Goal: Task Accomplishment & Management: Manage account settings

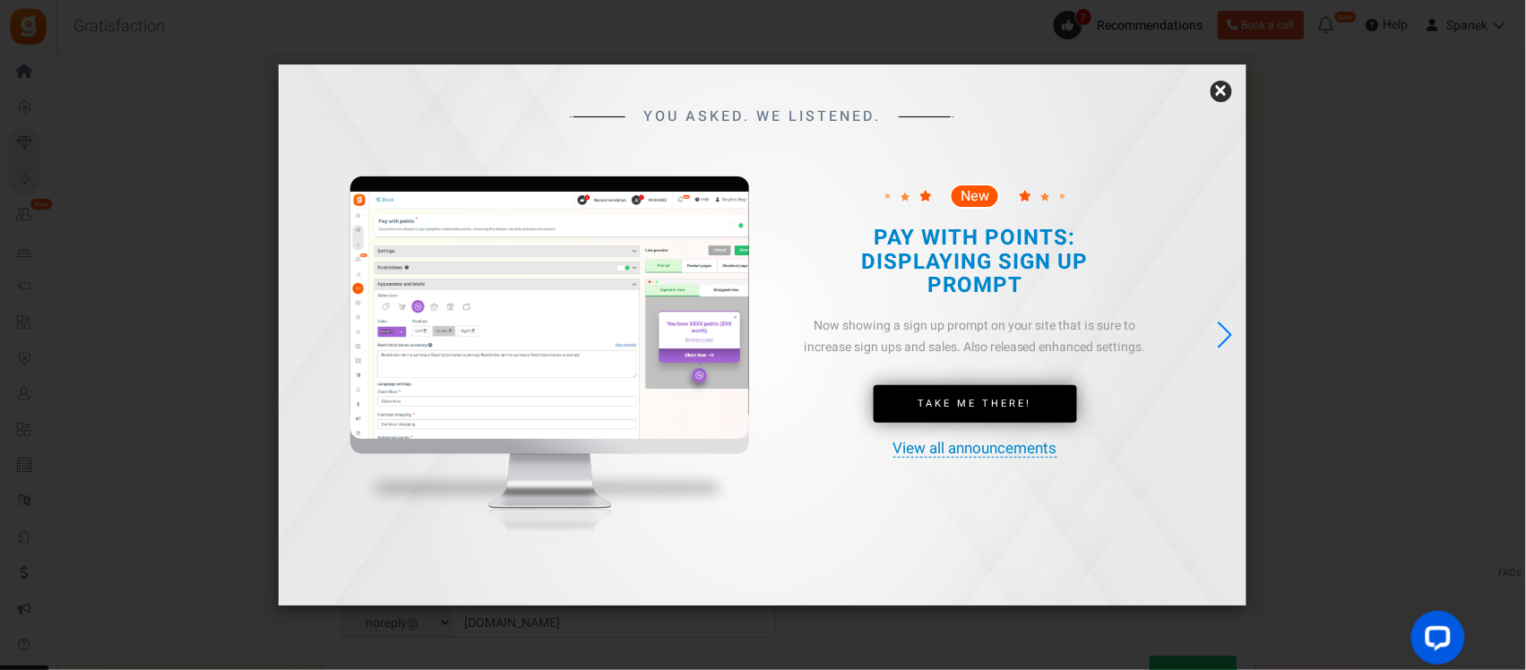
click at [1230, 94] on link "×" at bounding box center [1222, 92] width 22 height 22
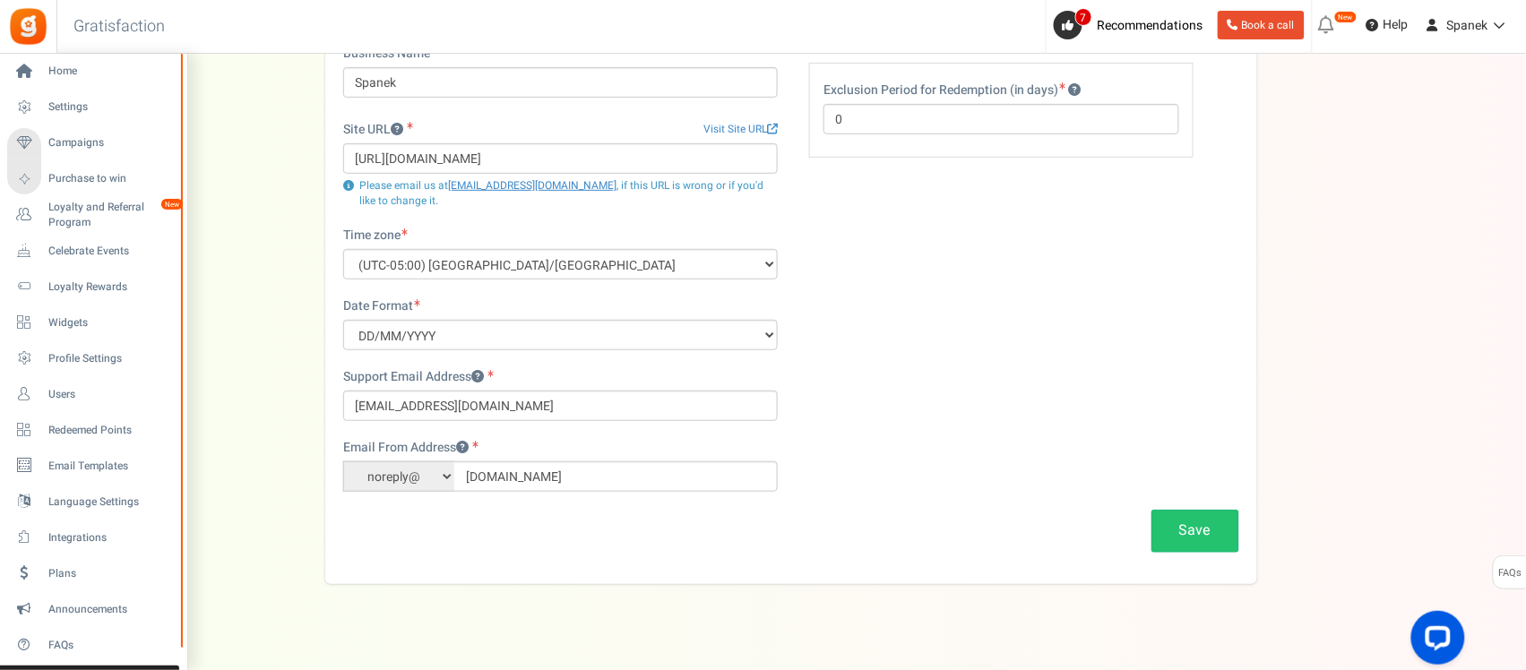
scroll to position [167, 0]
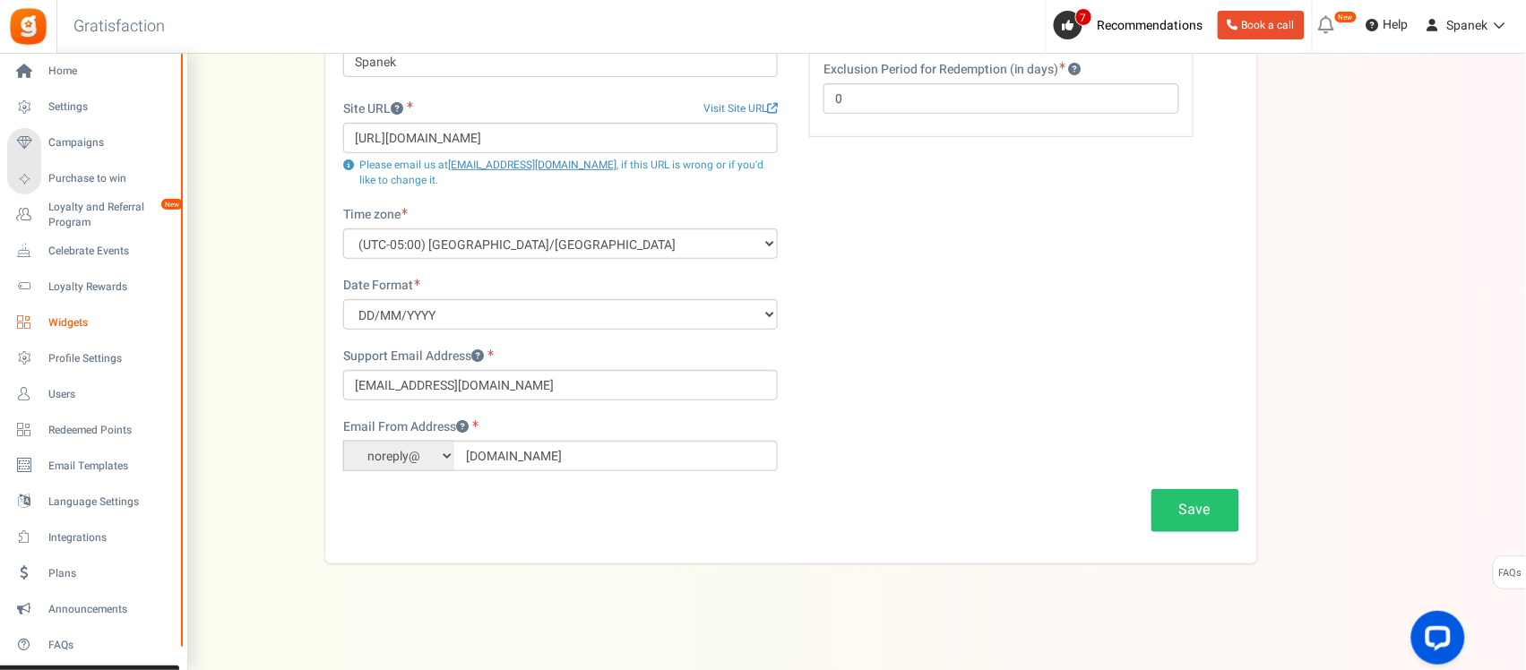
click at [131, 321] on span "Widgets" at bounding box center [110, 322] width 125 height 15
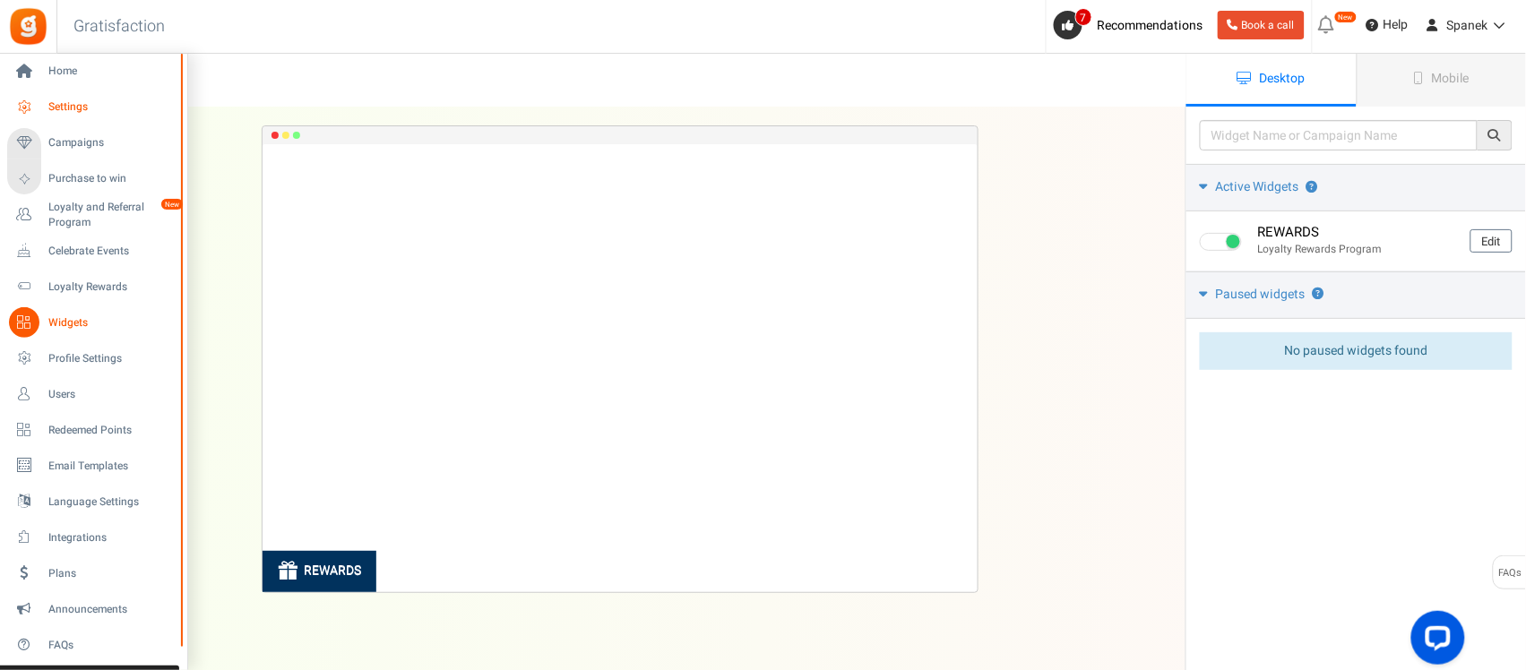
click at [114, 109] on span "Settings" at bounding box center [110, 106] width 125 height 15
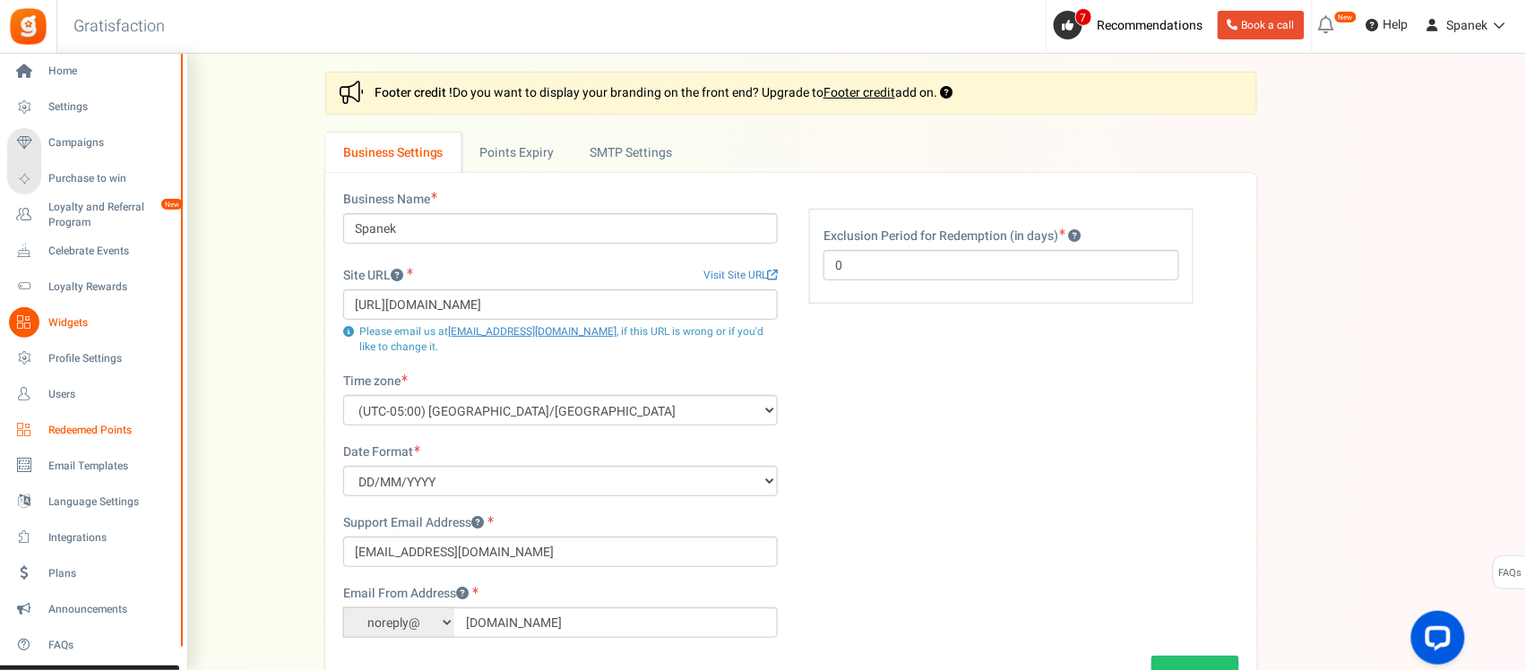
click at [122, 441] on link "Redeemed Points" at bounding box center [93, 430] width 172 height 30
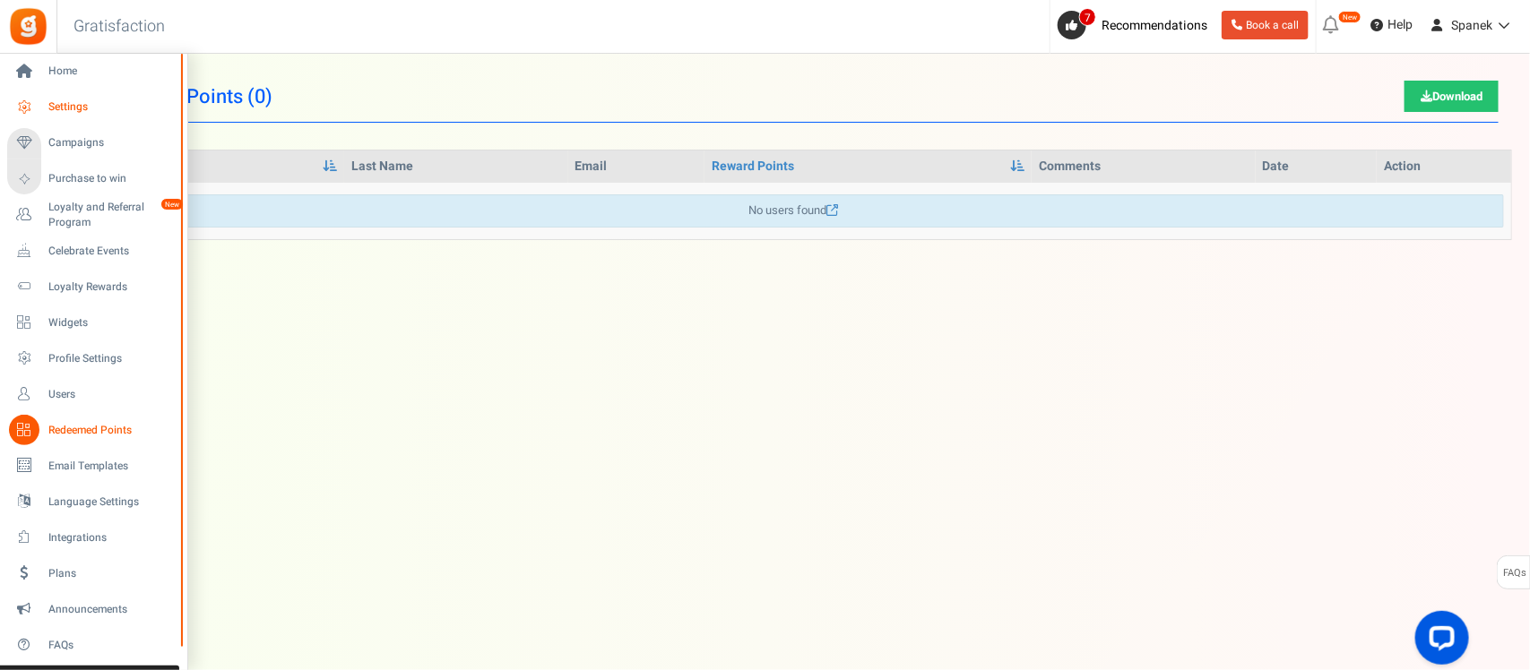
click at [100, 108] on span "Settings" at bounding box center [110, 106] width 125 height 15
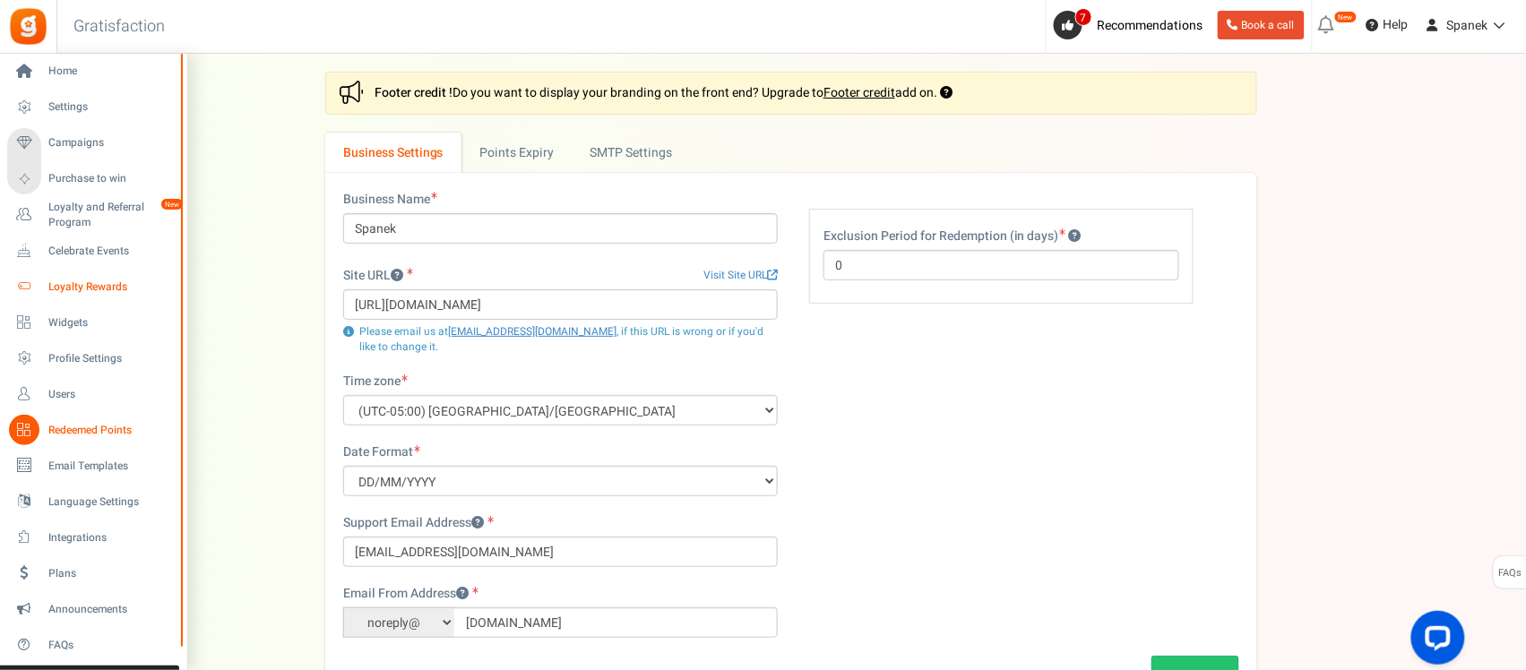
click at [121, 282] on span "Loyalty Rewards" at bounding box center [110, 287] width 125 height 15
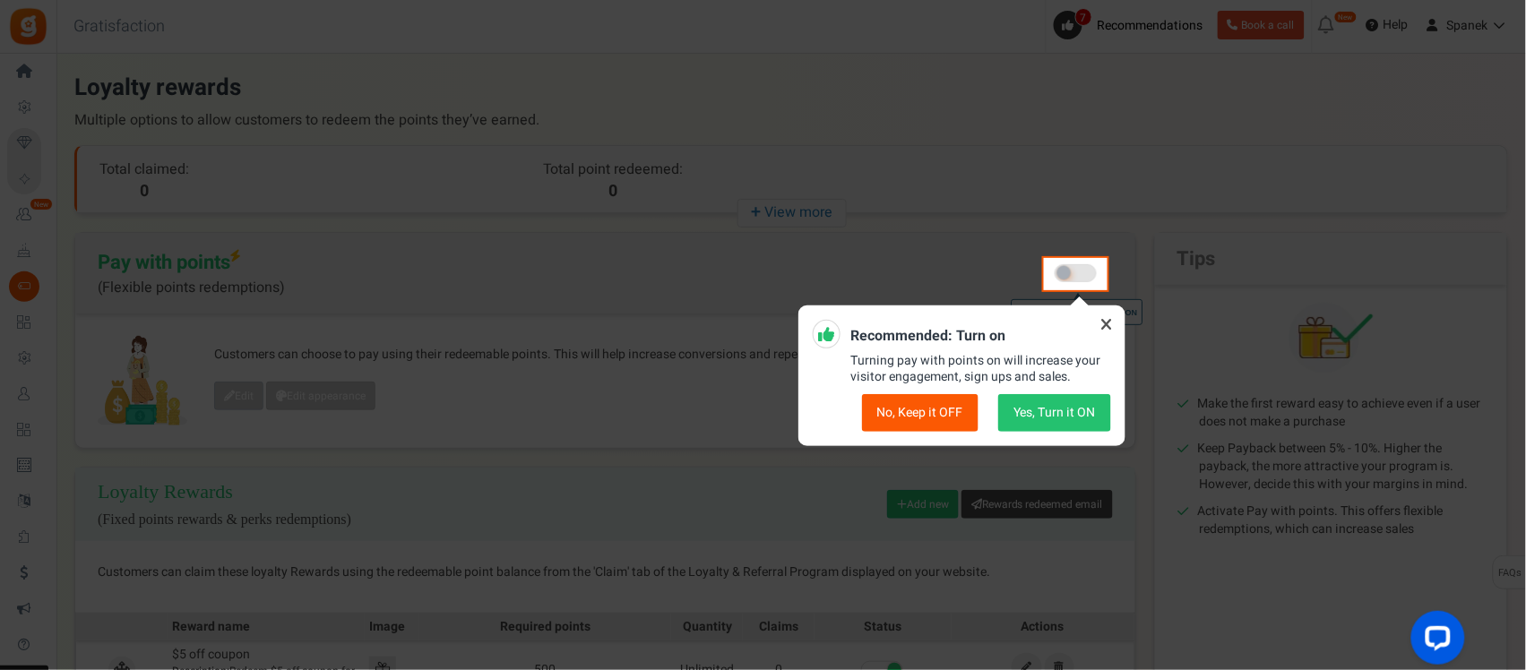
click at [1112, 316] on icon at bounding box center [1106, 324] width 29 height 29
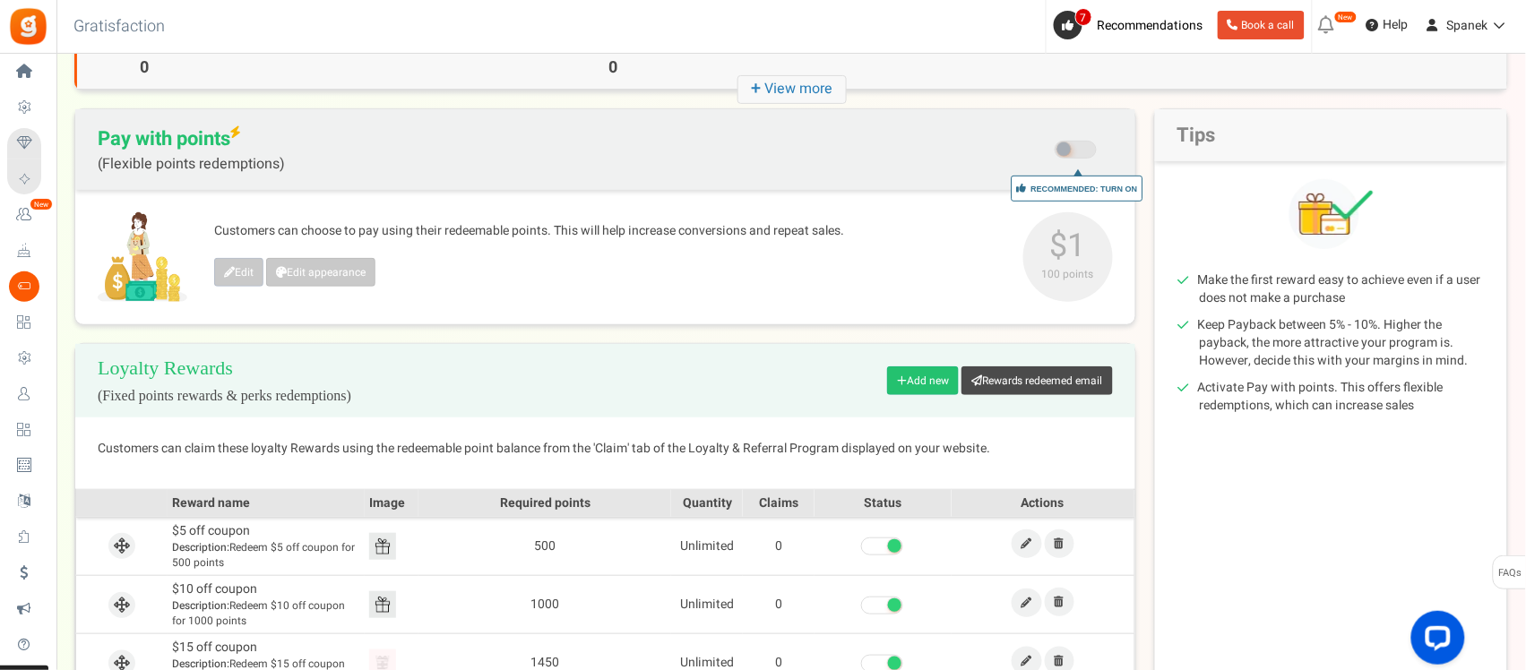
scroll to position [110, 0]
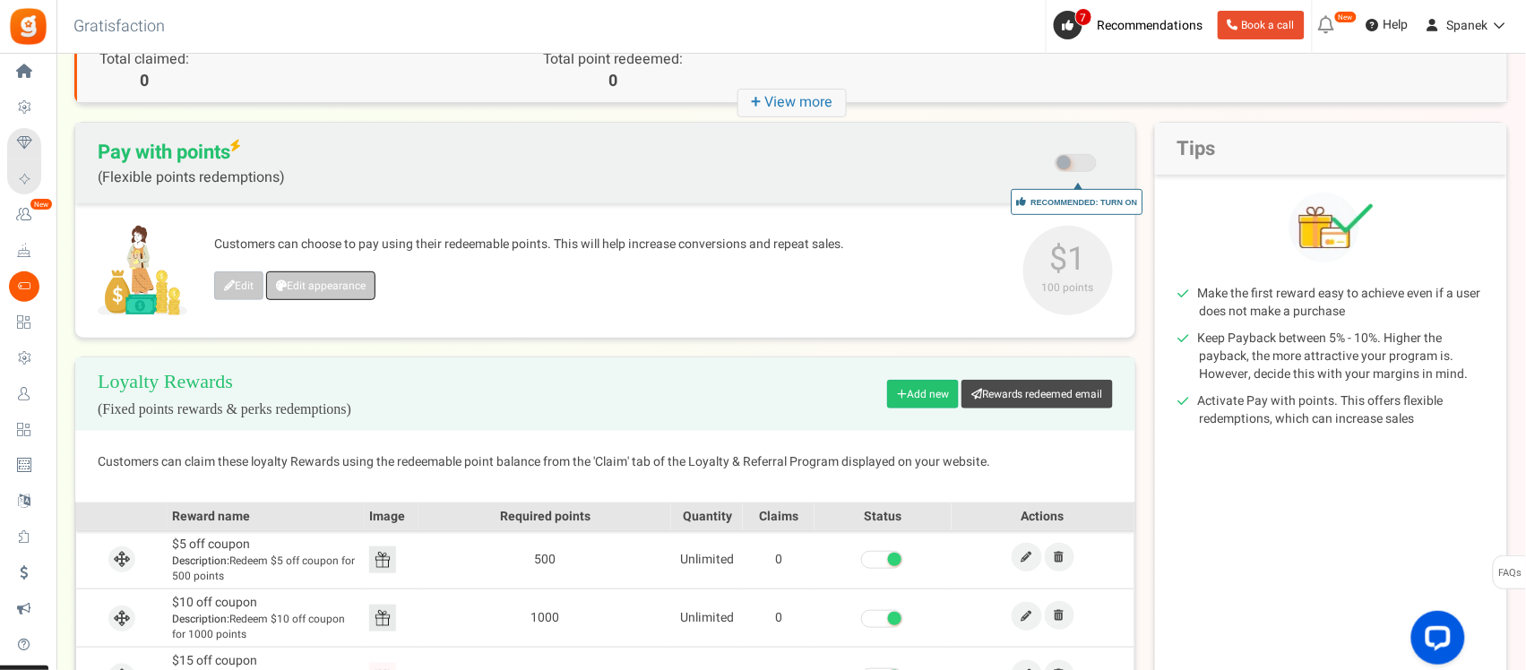
click at [365, 280] on link "Edit appearance" at bounding box center [320, 286] width 109 height 29
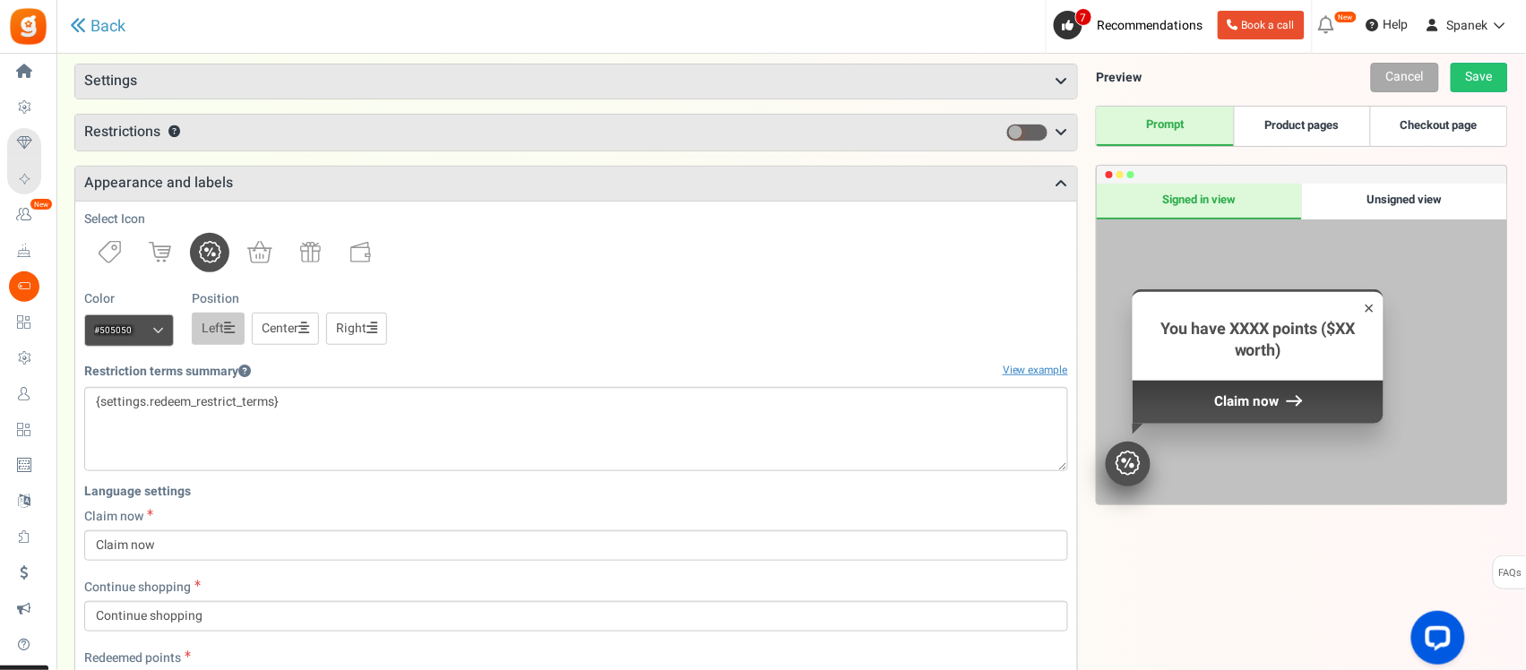
scroll to position [101, 0]
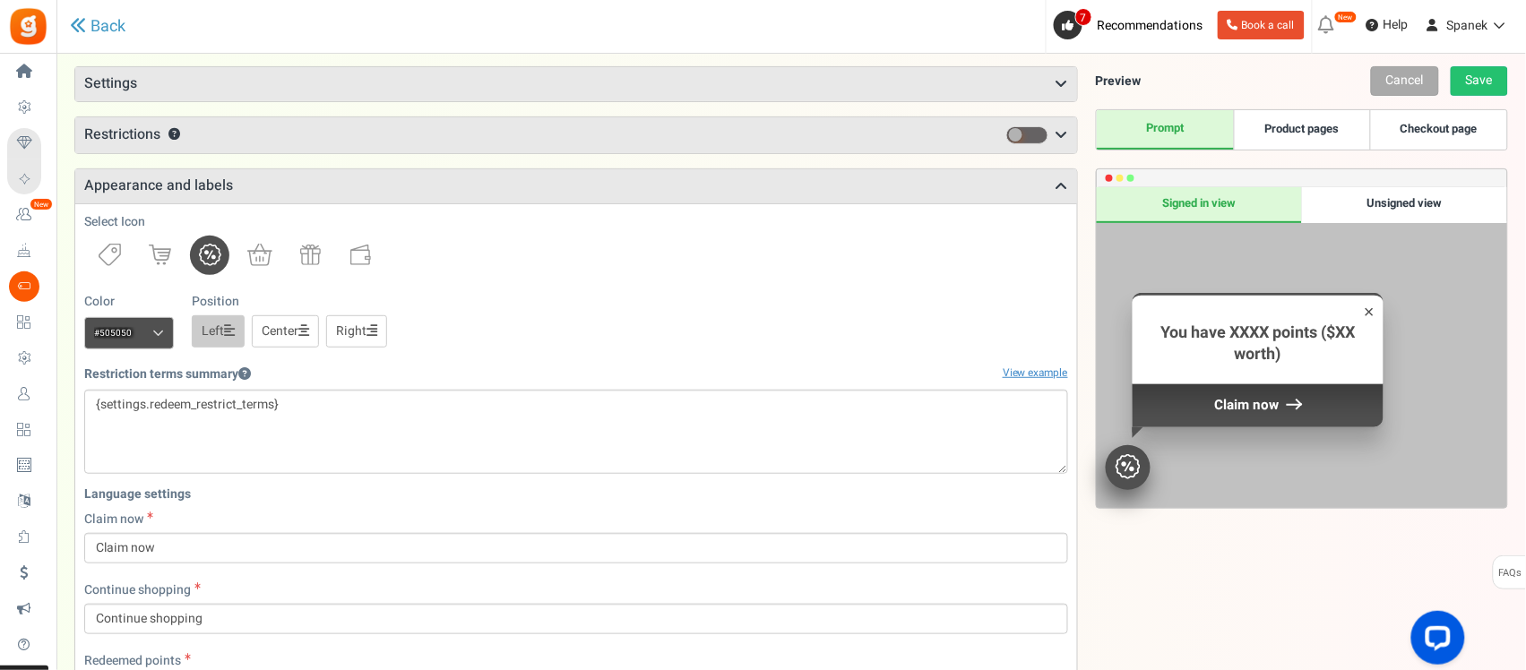
click at [444, 134] on h3 "Restrictions ?" at bounding box center [576, 135] width 1002 height 36
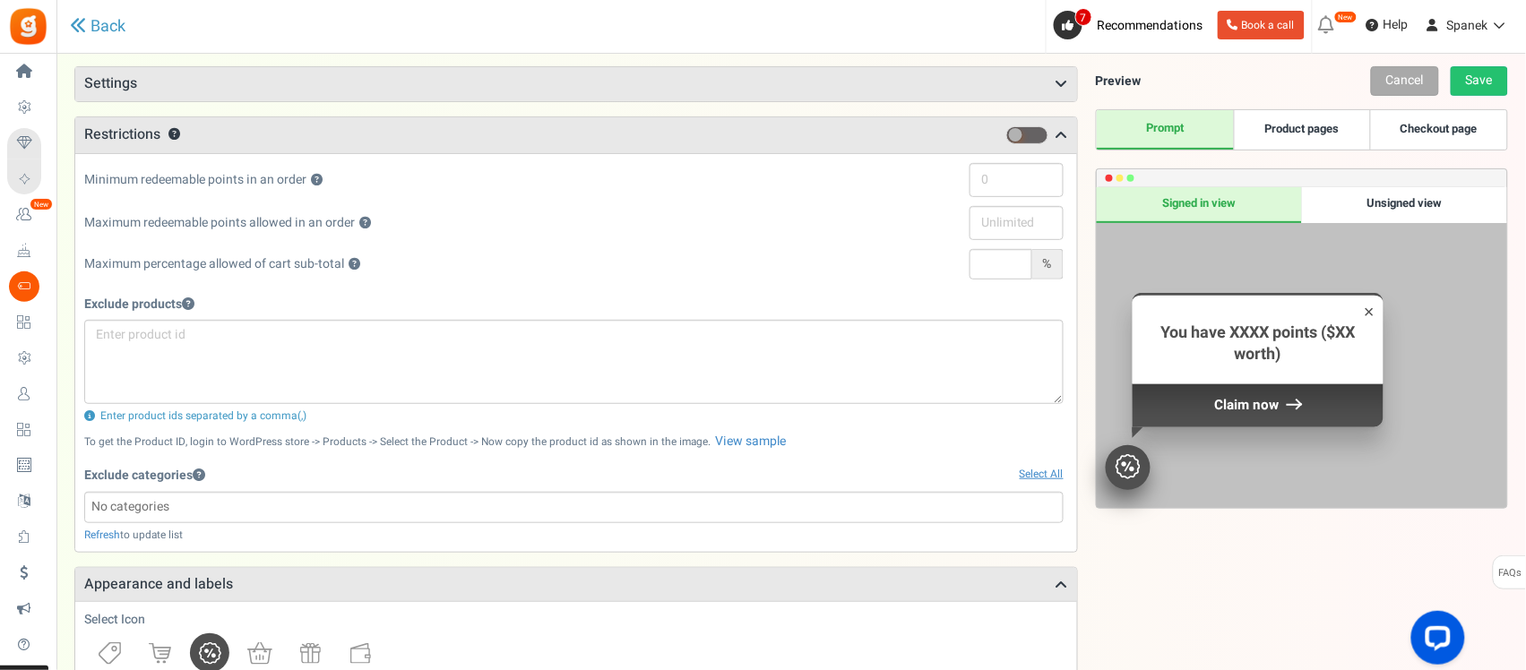
click at [477, 68] on h3 "Settings" at bounding box center [576, 84] width 1002 height 34
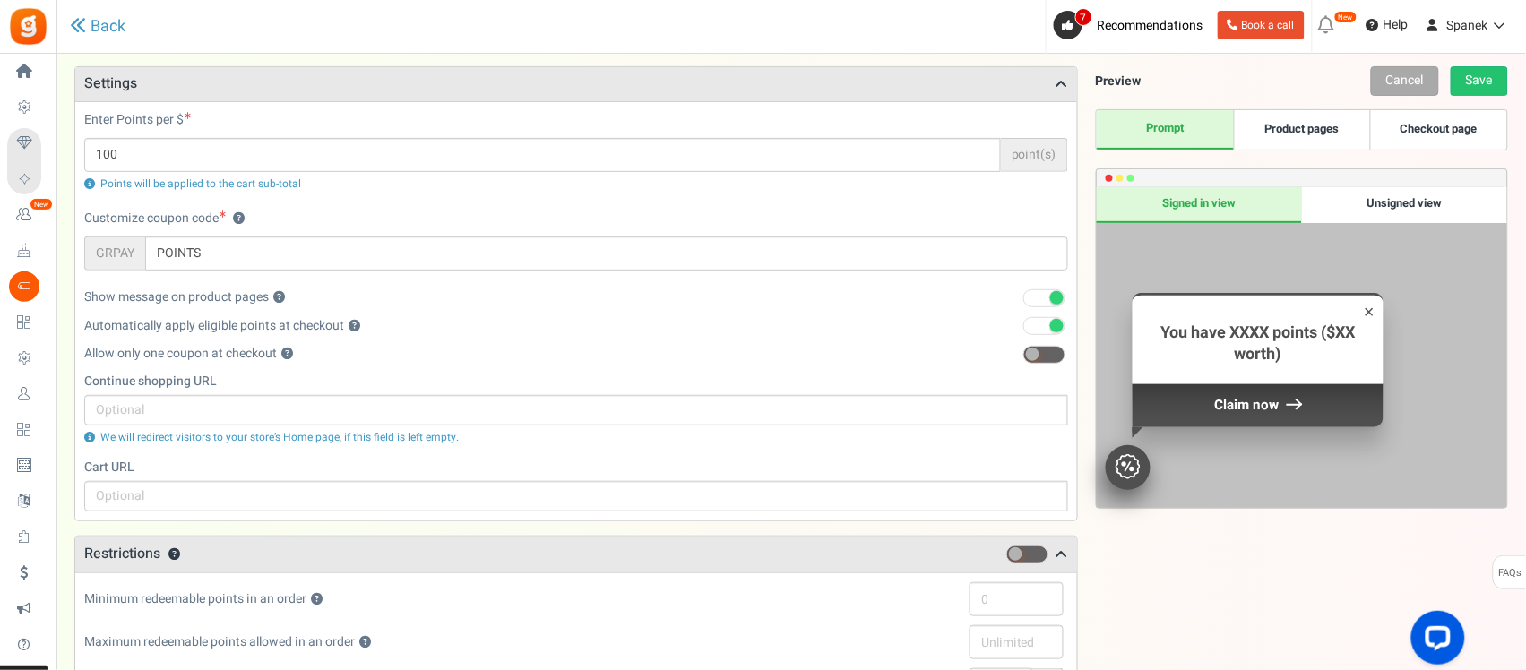
click at [1315, 123] on link "Product pages" at bounding box center [1302, 129] width 137 height 39
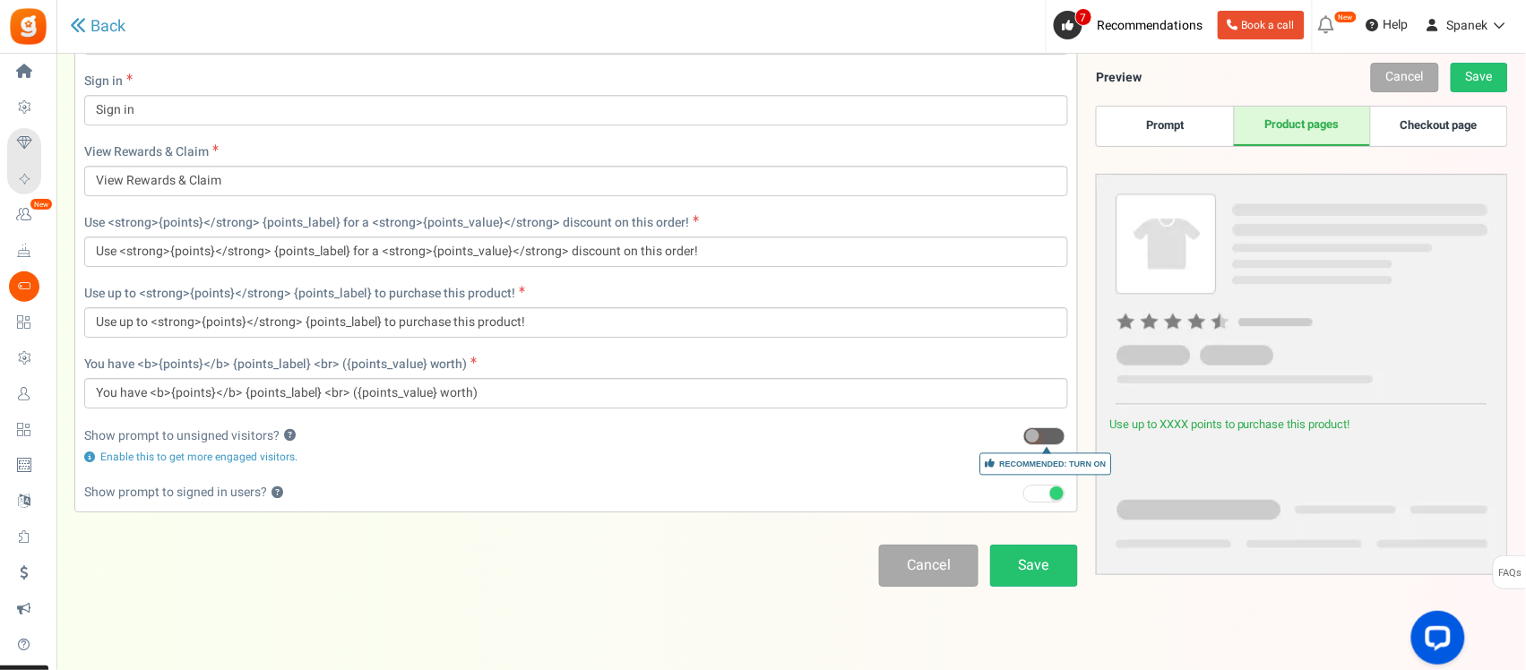
scroll to position [1558, 0]
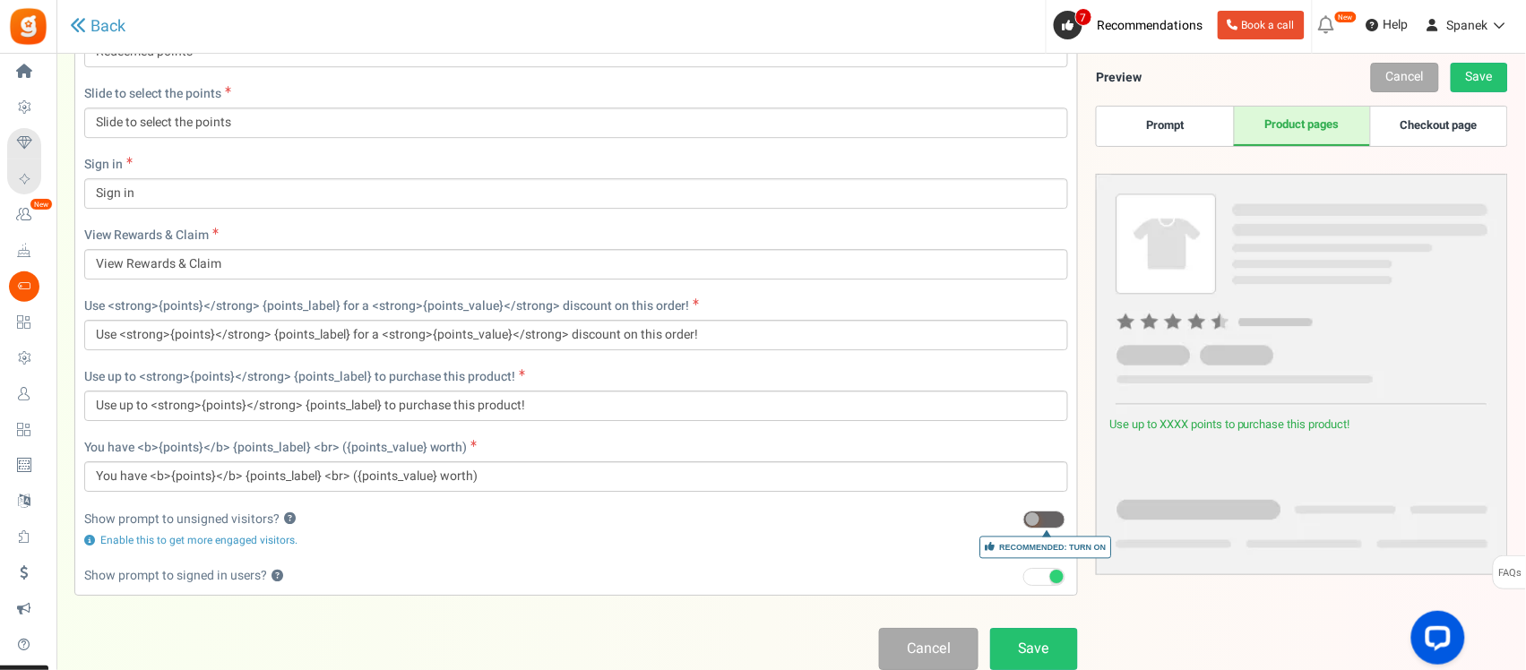
click at [1447, 131] on link "Checkout page" at bounding box center [1438, 126] width 136 height 39
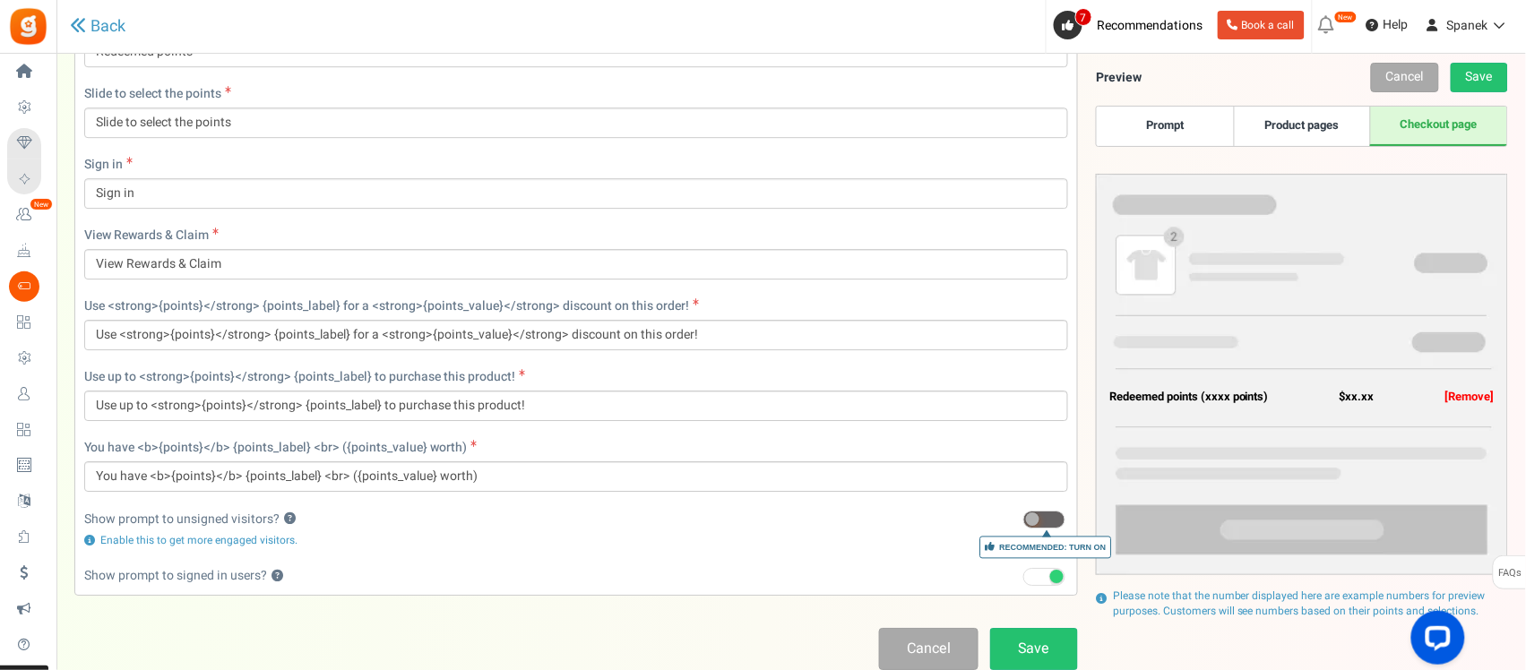
click at [1324, 140] on link "Product pages" at bounding box center [1302, 126] width 136 height 39
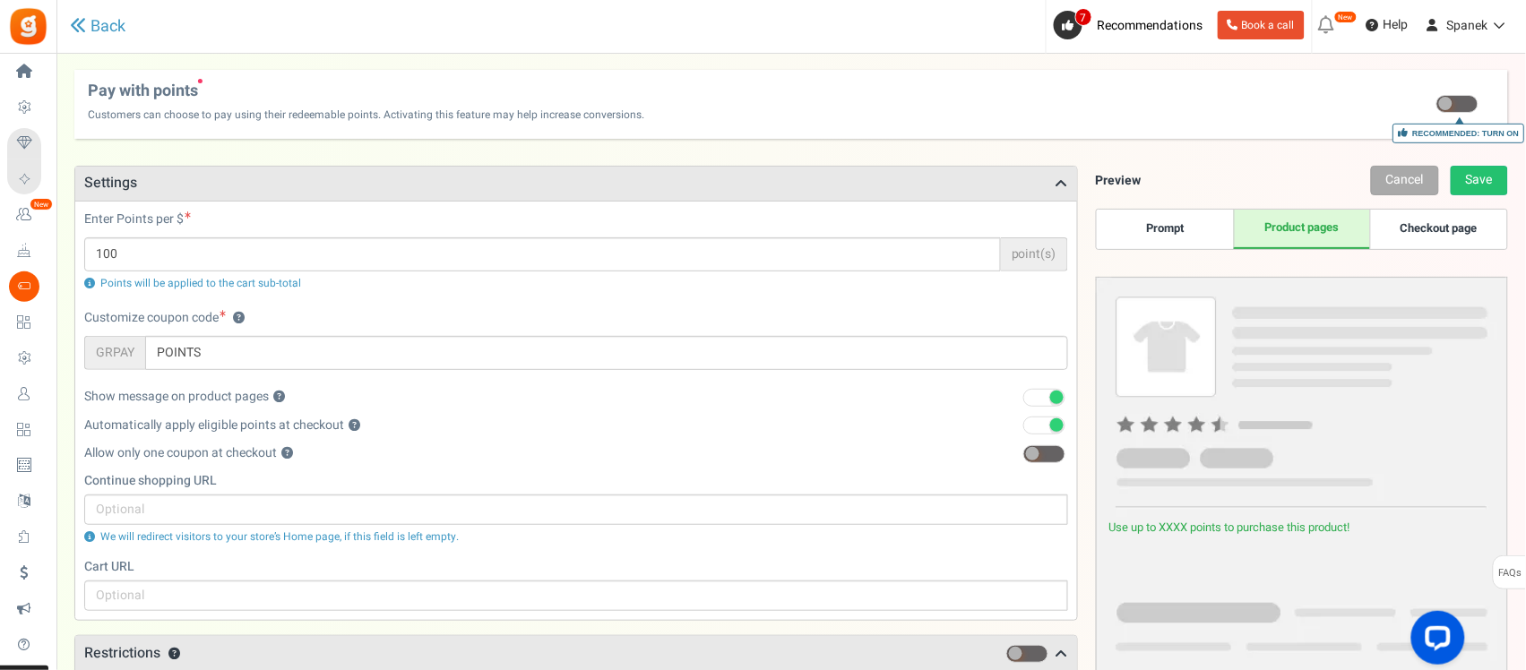
scroll to position [0, 0]
click at [442, 106] on span "Customers can choose to pay using their redeemable points. Activating this feat…" at bounding box center [366, 112] width 557 height 21
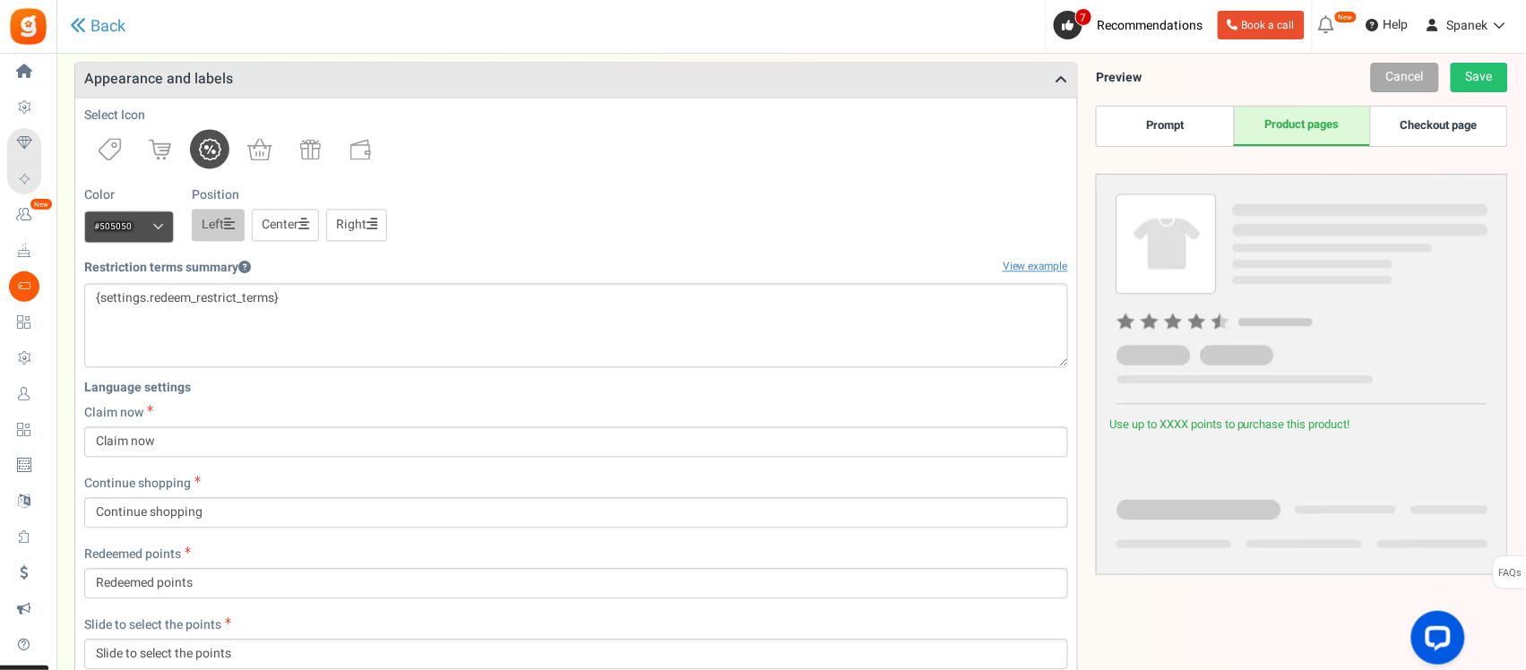
scroll to position [1008, 0]
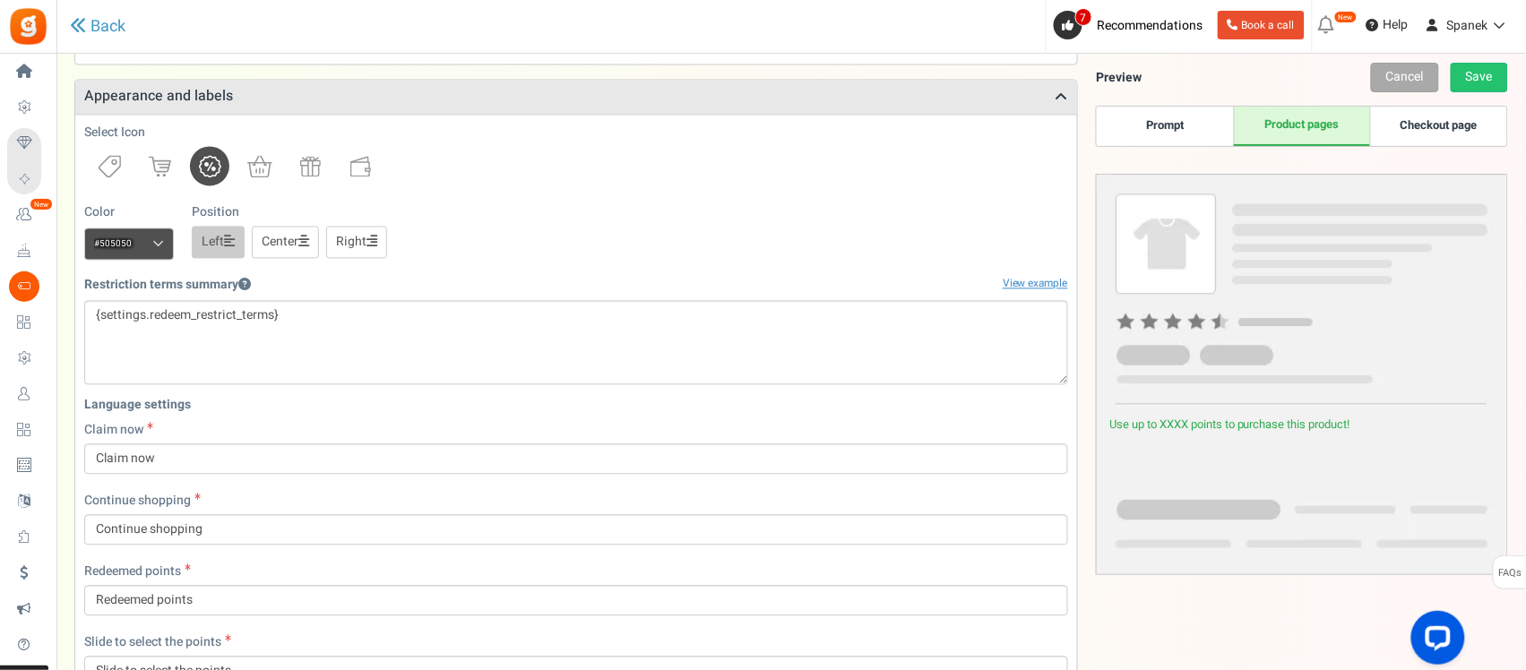
click at [158, 252] on span at bounding box center [158, 244] width 12 height 13
click at [158, 252] on input "#505050" at bounding box center [129, 245] width 90 height 32
click at [158, 252] on span at bounding box center [158, 244] width 12 height 13
click at [158, 252] on input "#505050" at bounding box center [129, 245] width 90 height 32
click at [552, 253] on div "Color #505050 We recommend a darker color Position Left Center Right" at bounding box center [576, 232] width 984 height 56
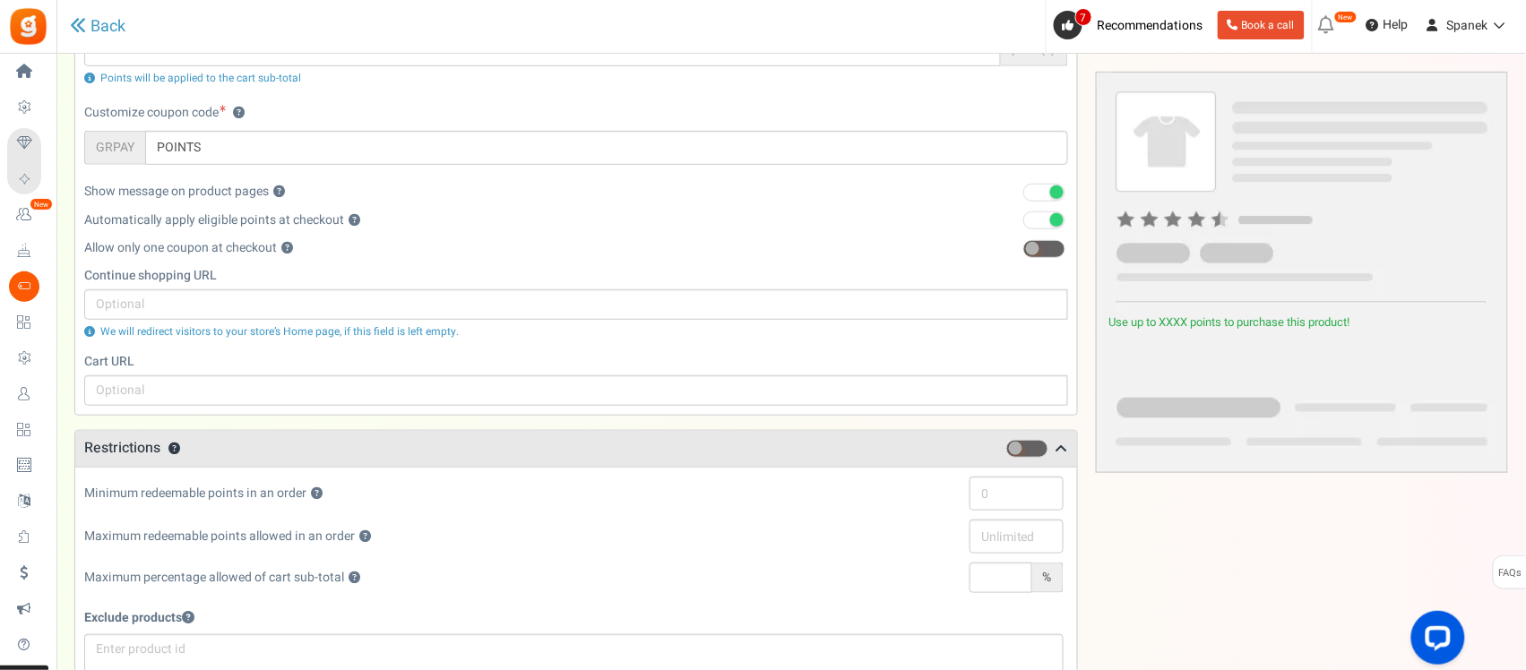
scroll to position [0, 0]
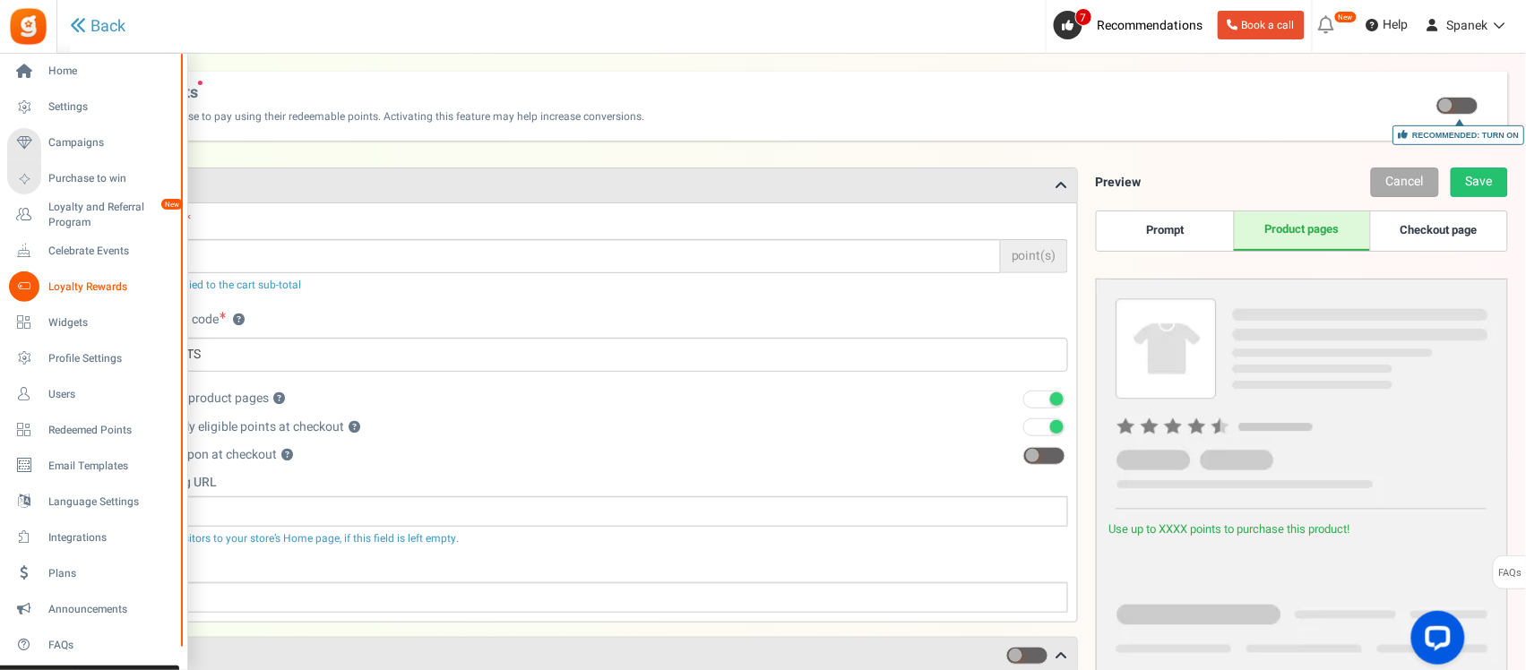
click at [51, 283] on span "Loyalty Rewards" at bounding box center [110, 287] width 125 height 15
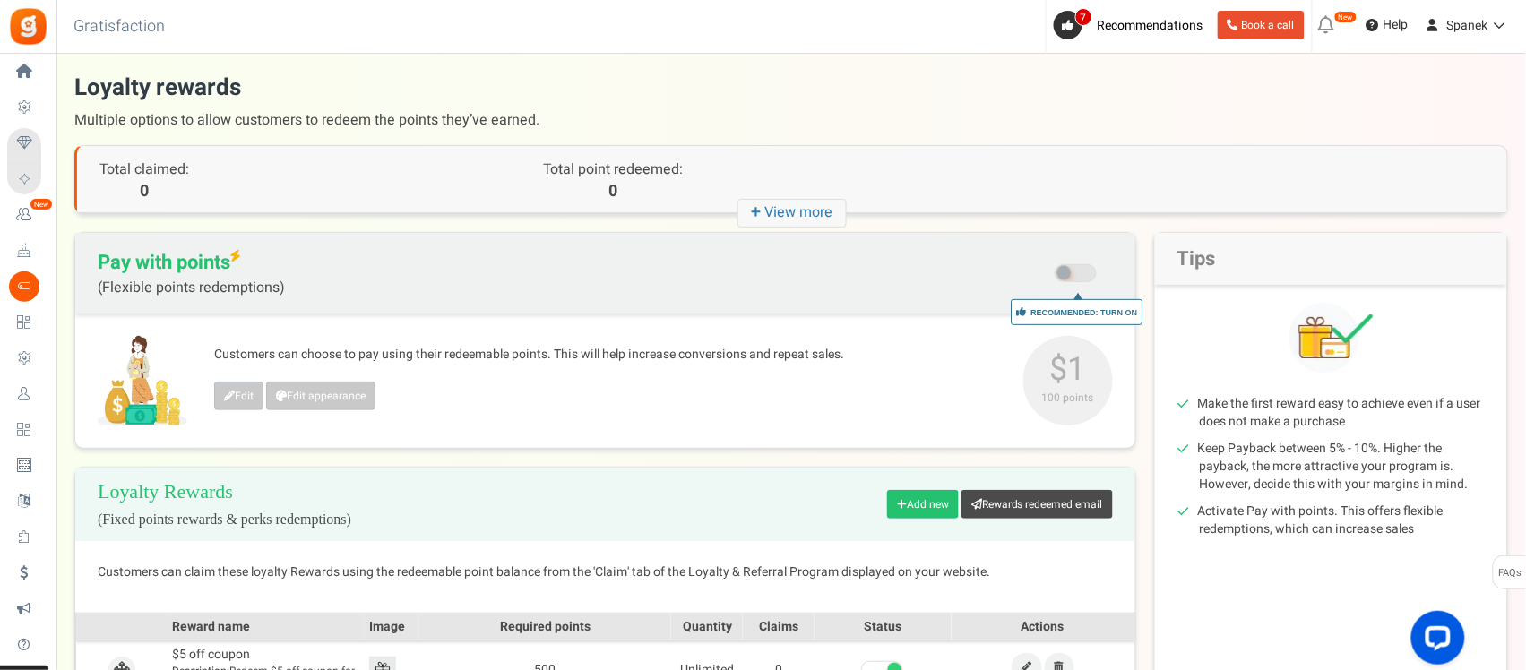
click at [815, 224] on icon "+ View more" at bounding box center [792, 213] width 109 height 29
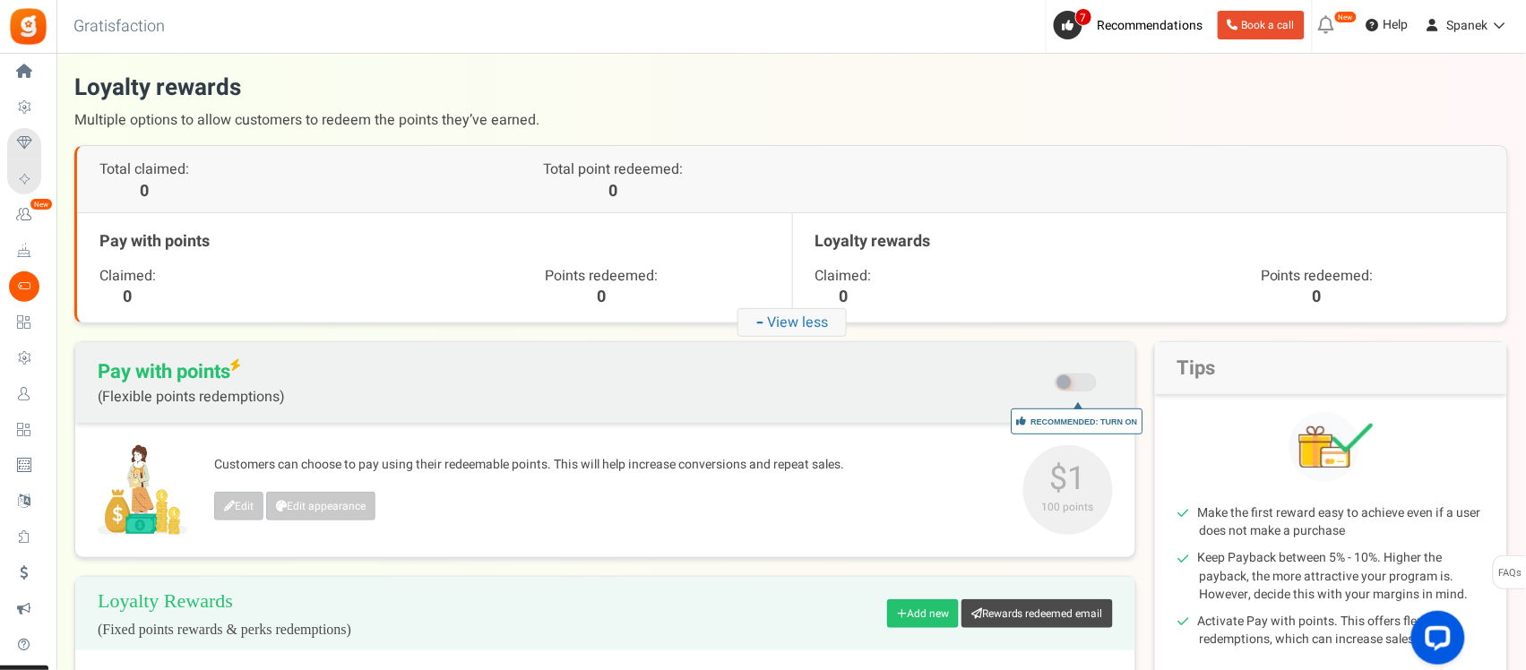
click at [803, 320] on icon "- View less" at bounding box center [792, 322] width 109 height 29
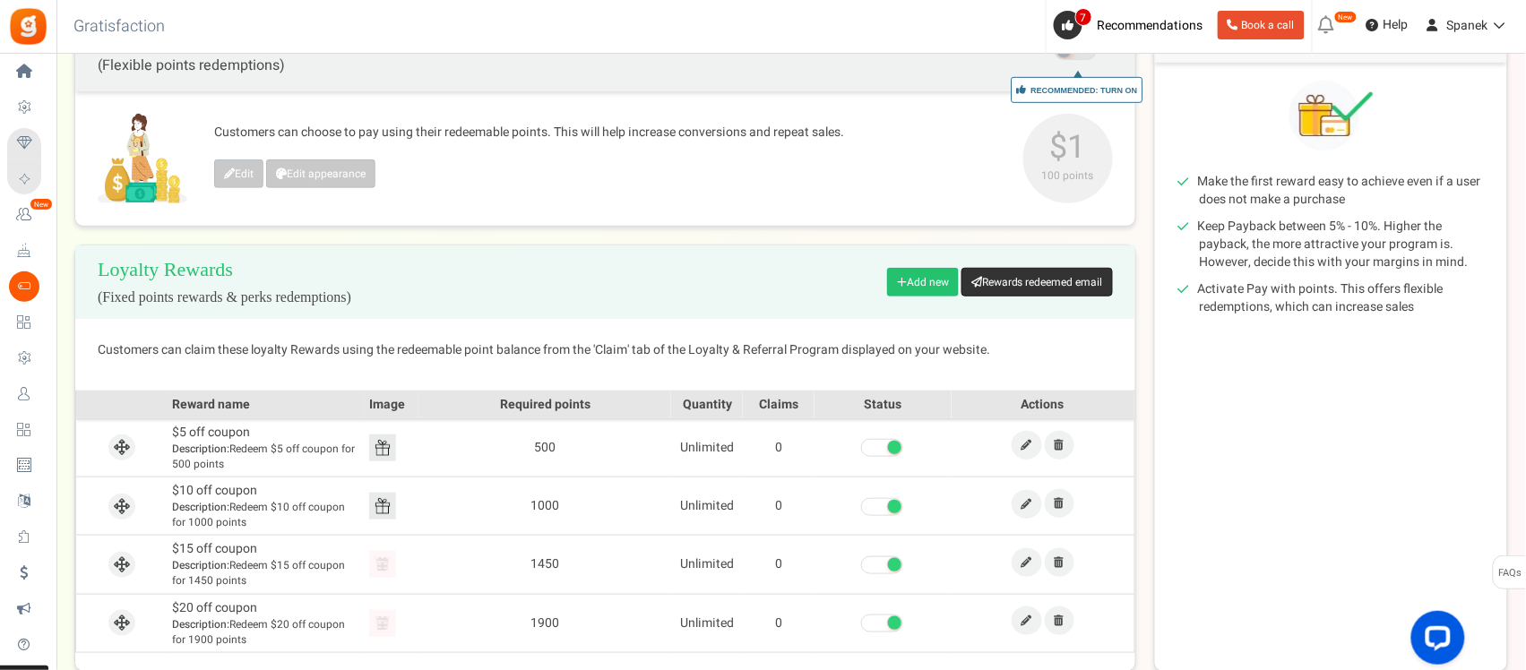
scroll to position [110, 0]
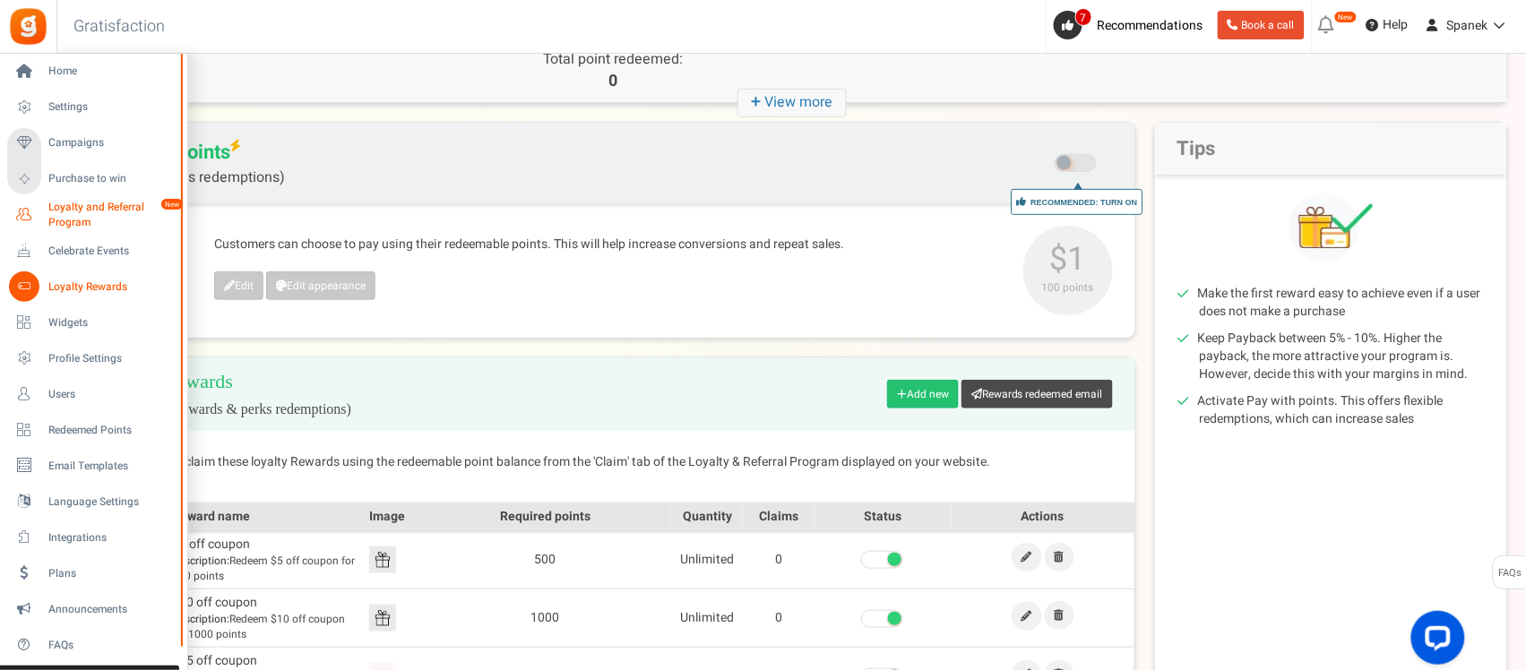
click at [86, 218] on span "Loyalty and Referral Program" at bounding box center [113, 215] width 131 height 30
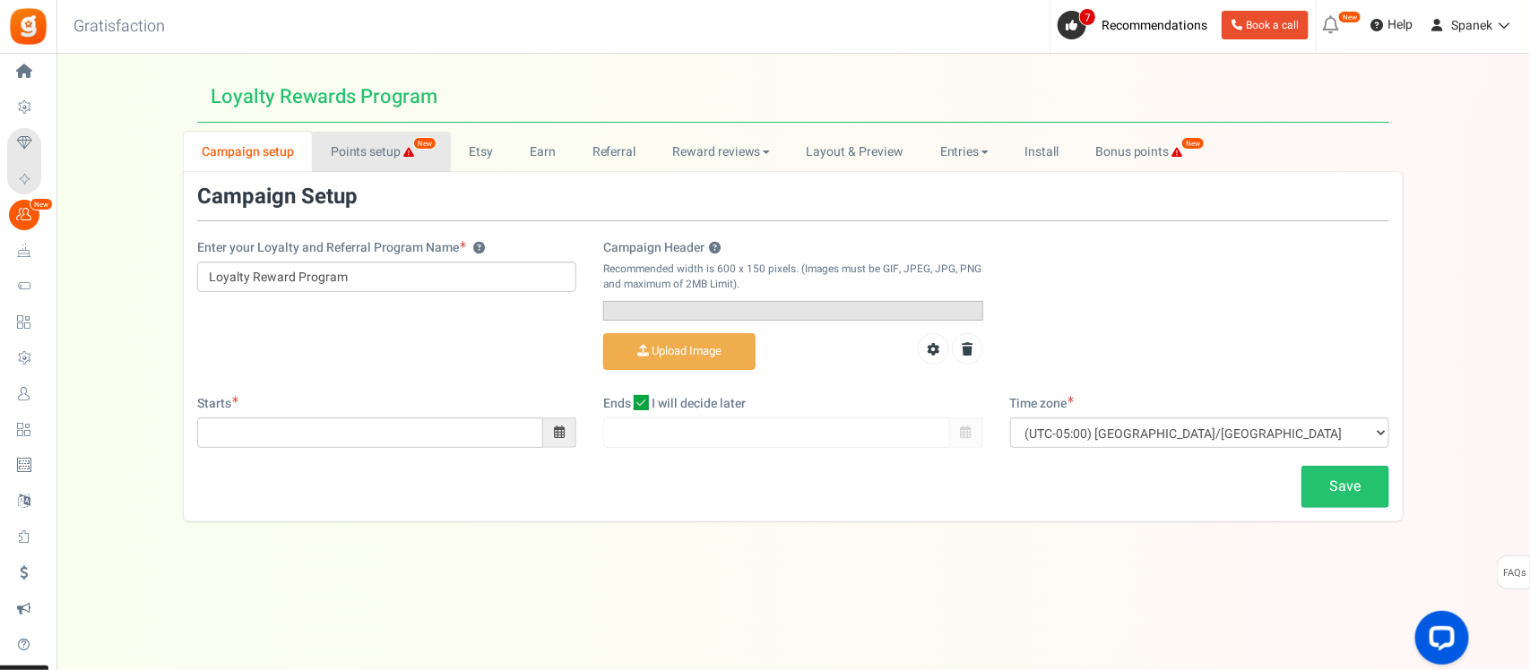
click at [387, 164] on link "Points setup New" at bounding box center [381, 152] width 138 height 40
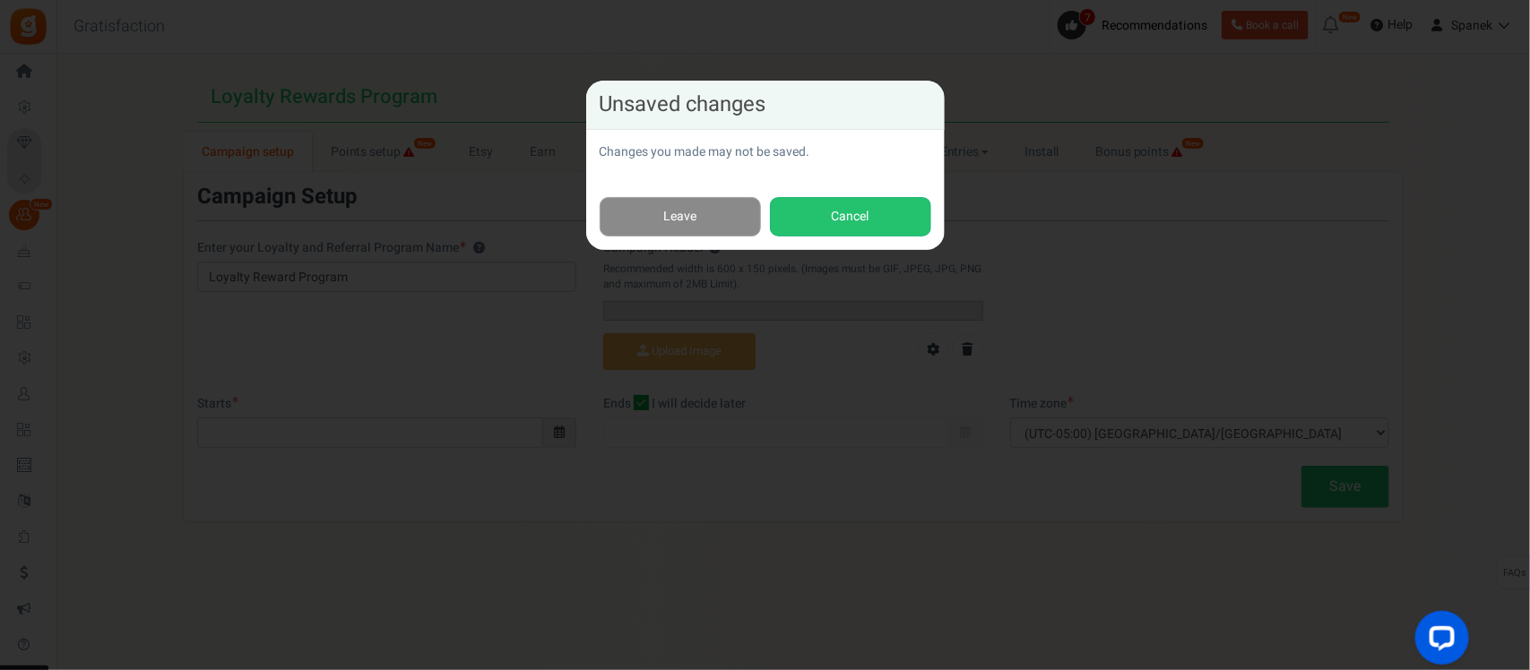
click at [701, 220] on link "Leave" at bounding box center [680, 217] width 161 height 40
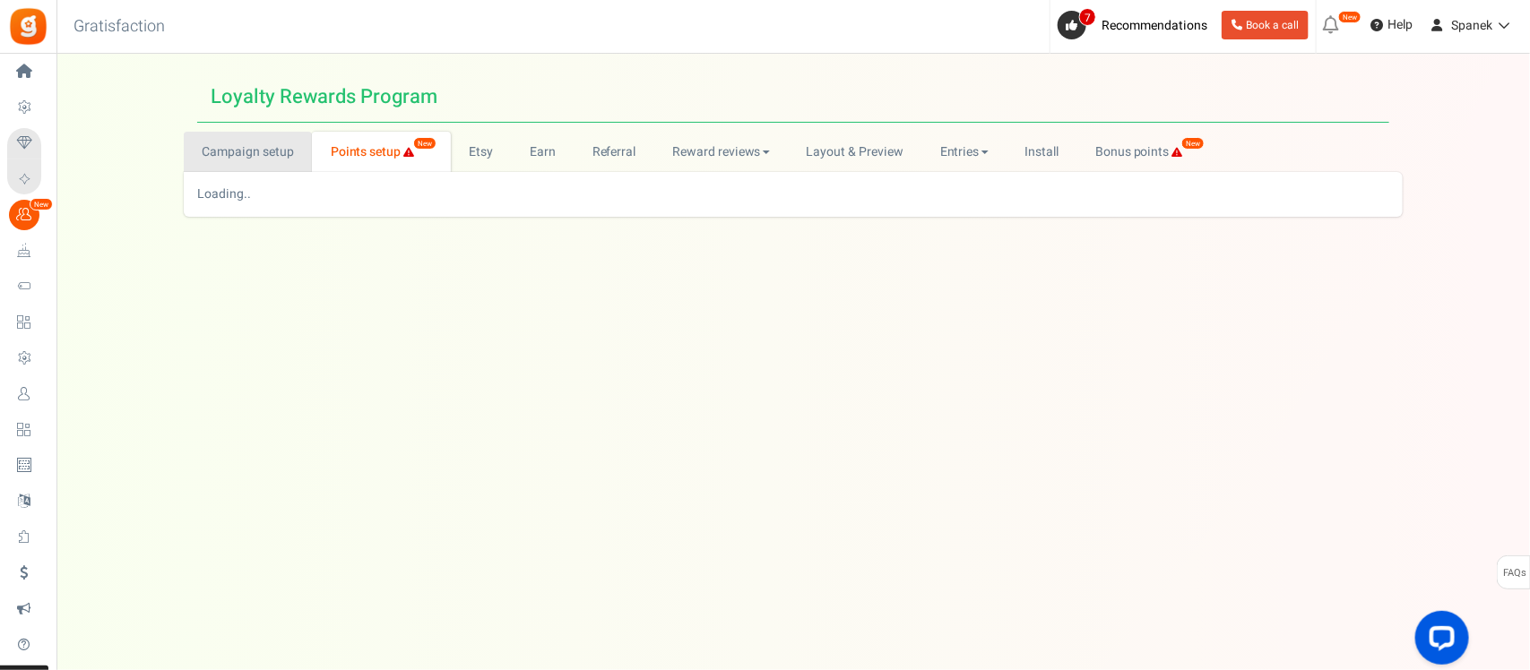
click at [218, 161] on link "Campaign setup" at bounding box center [248, 152] width 128 height 40
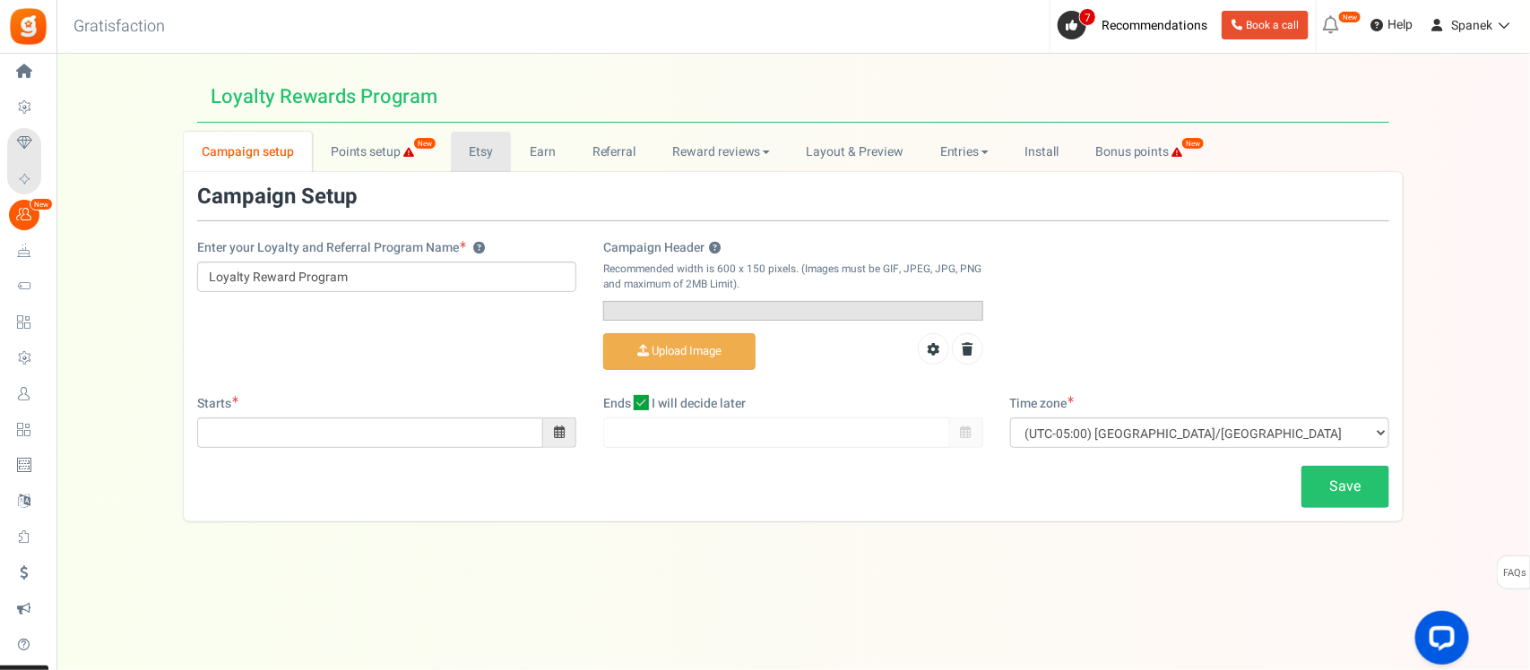
click at [477, 152] on link "Etsy" at bounding box center [481, 152] width 61 height 40
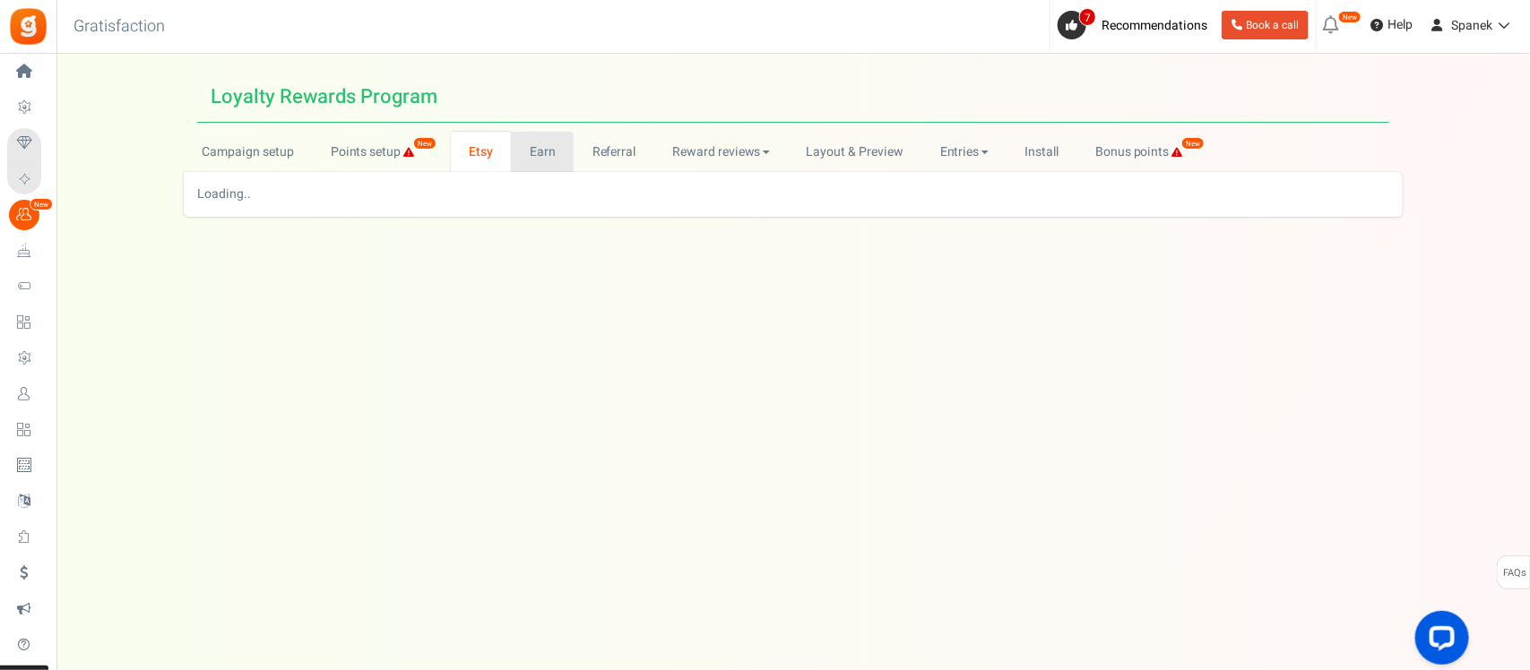
click at [557, 157] on link "Earn" at bounding box center [542, 152] width 63 height 40
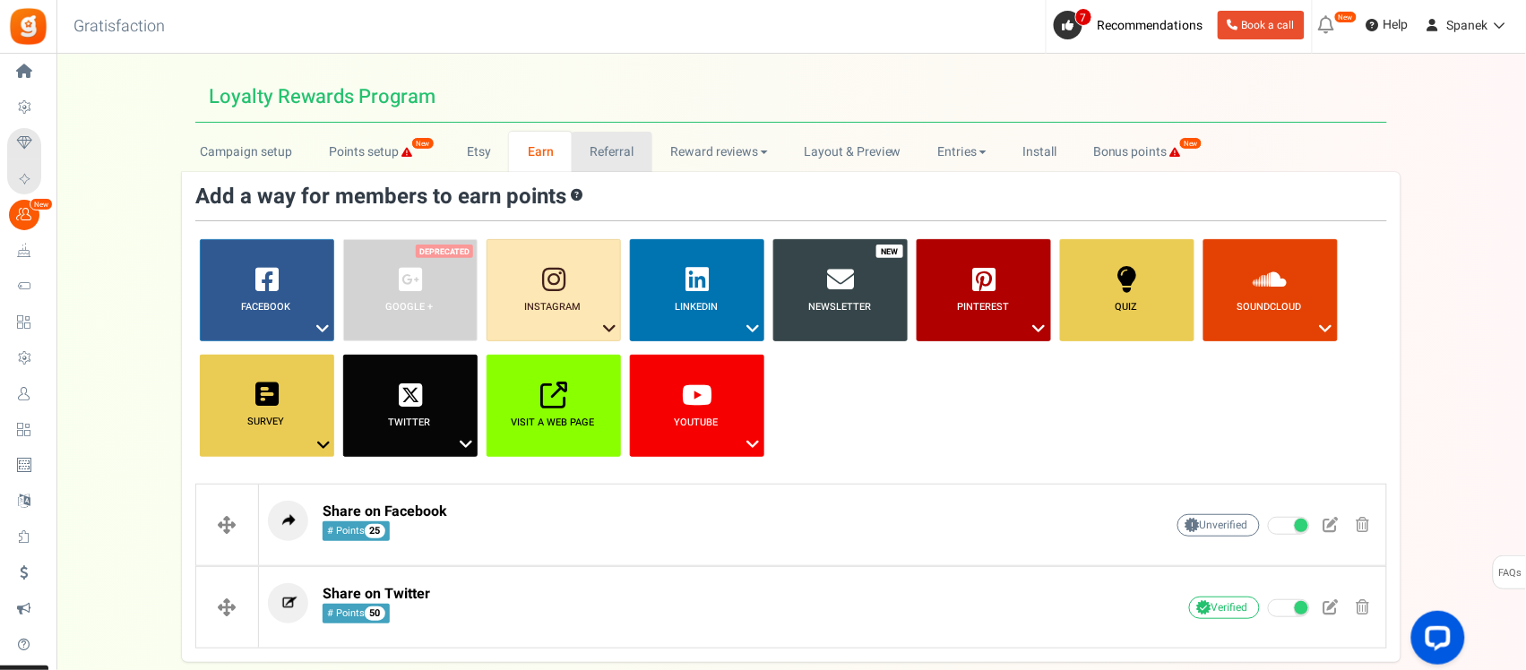
click at [603, 157] on link "Referral" at bounding box center [612, 152] width 81 height 40
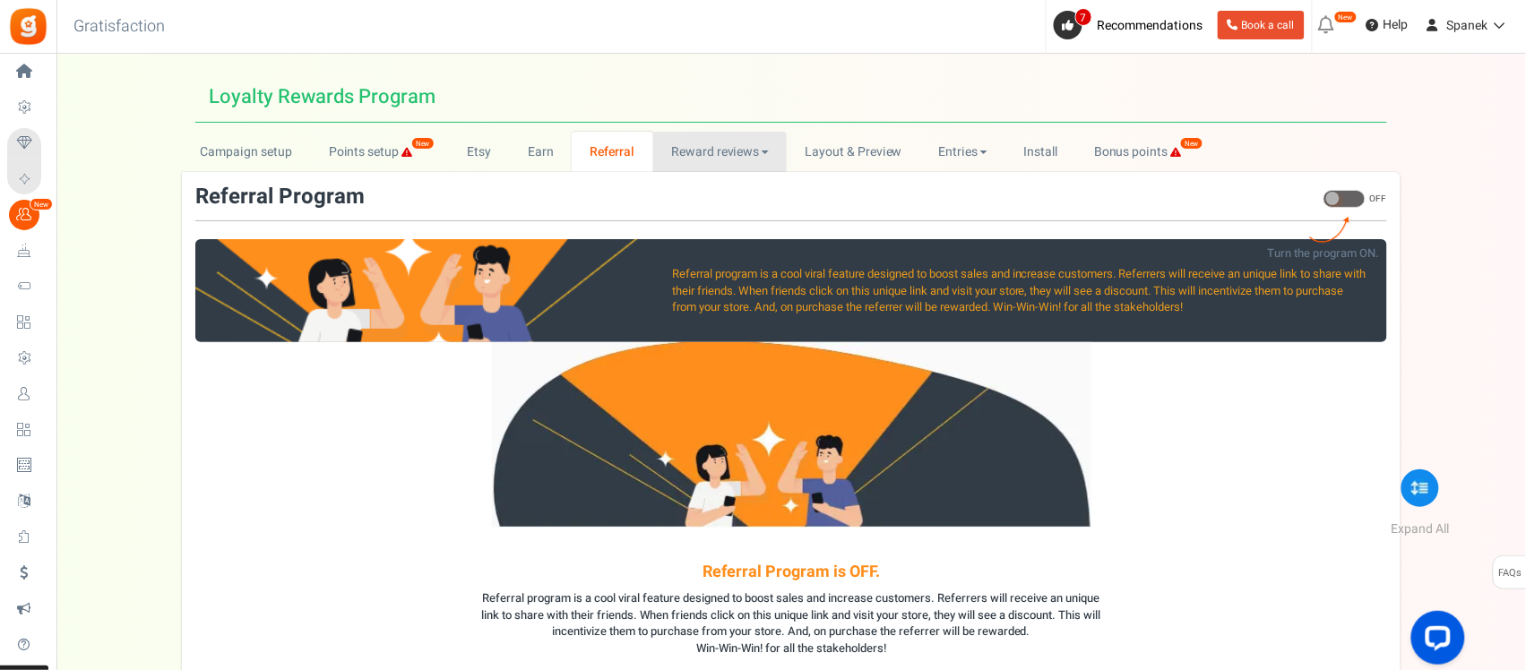
click at [691, 158] on link "Reward reviews" at bounding box center [720, 152] width 134 height 40
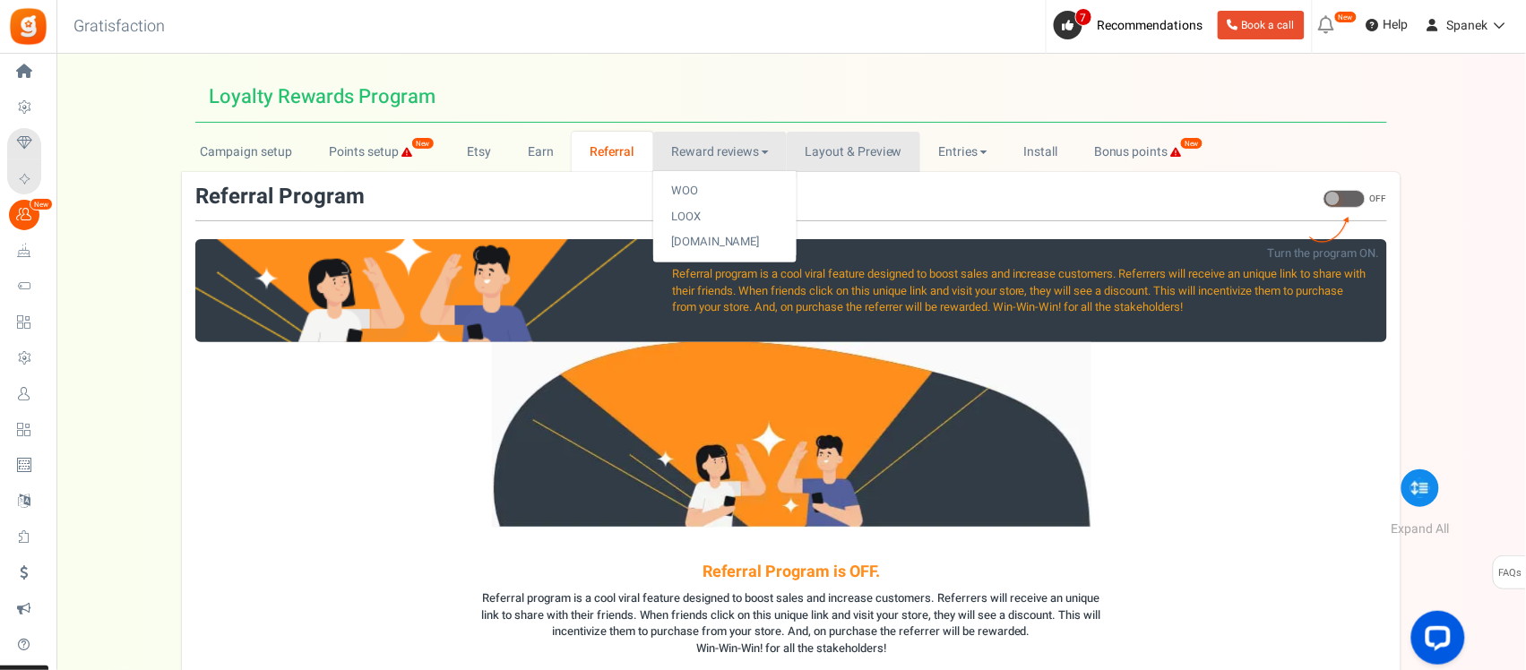
click at [838, 155] on link "Layout & Preview" at bounding box center [854, 152] width 134 height 40
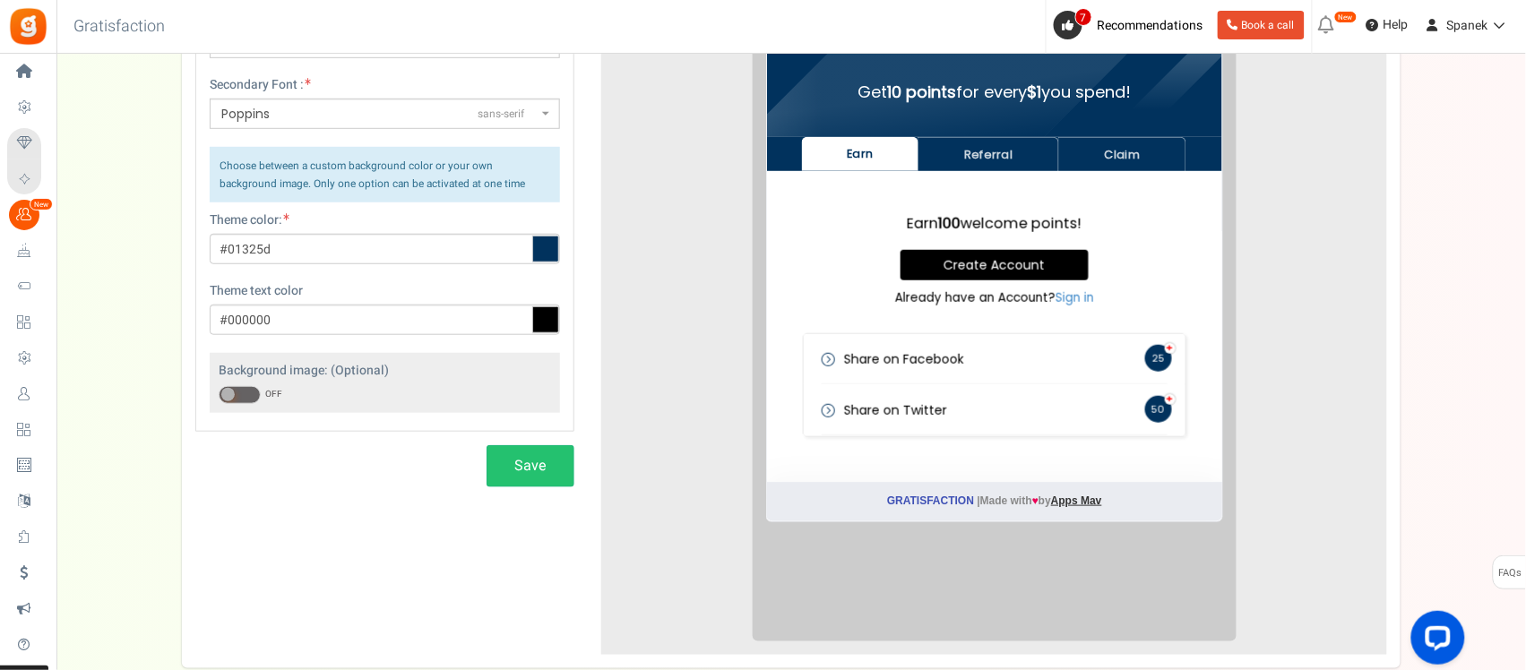
scroll to position [61, 0]
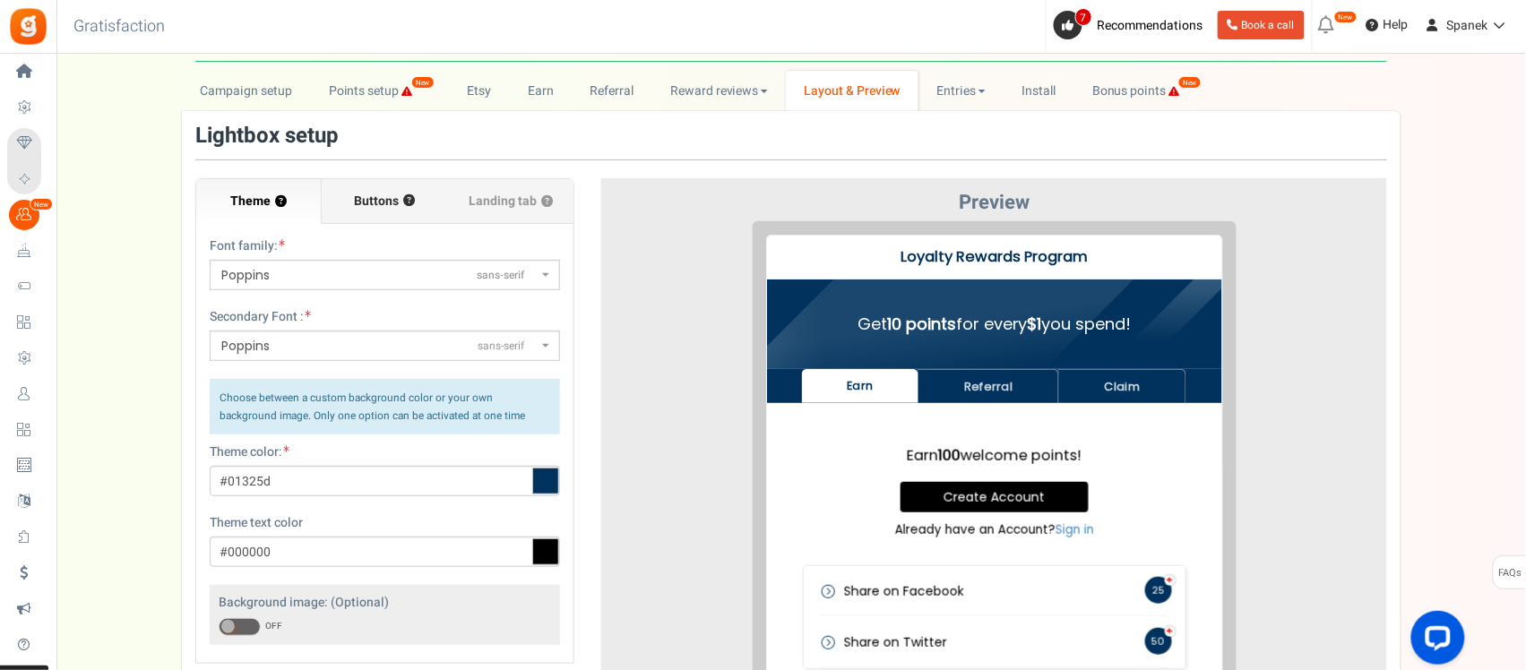
click at [381, 211] on label "Buttons ?" at bounding box center [384, 201] width 125 height 45
click at [0, 0] on input "Buttons ?" at bounding box center [0, 0] width 0 height 0
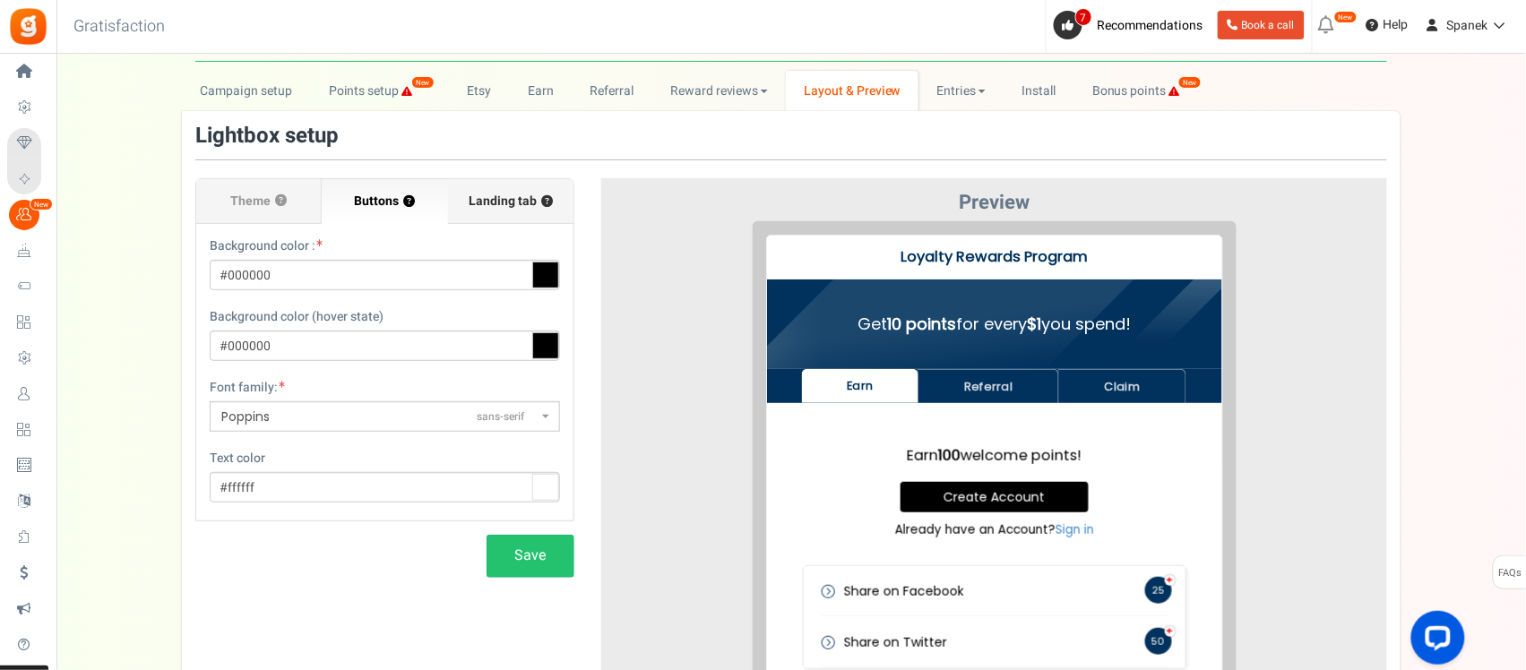
click at [507, 213] on label "Landing tab ?" at bounding box center [510, 201] width 125 height 45
click at [0, 0] on input "Landing tab ?" at bounding box center [0, 0] width 0 height 0
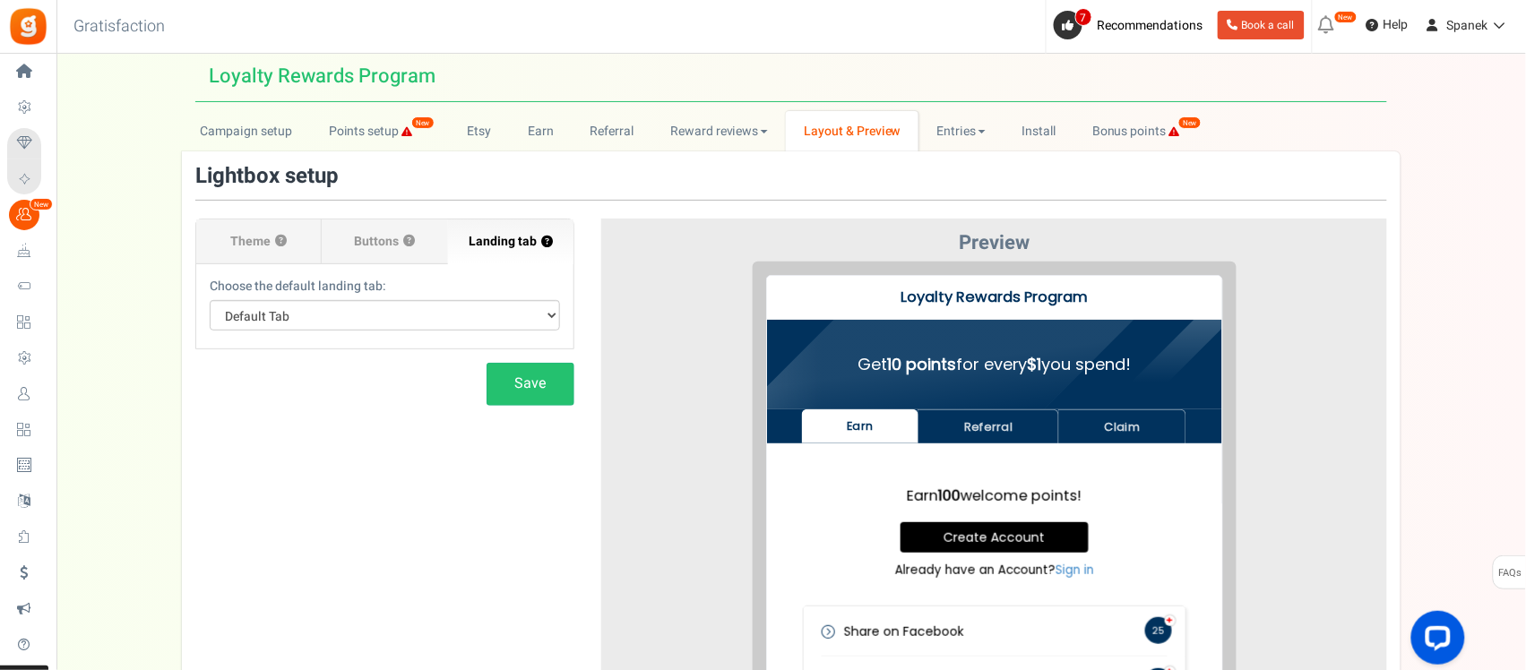
scroll to position [0, 0]
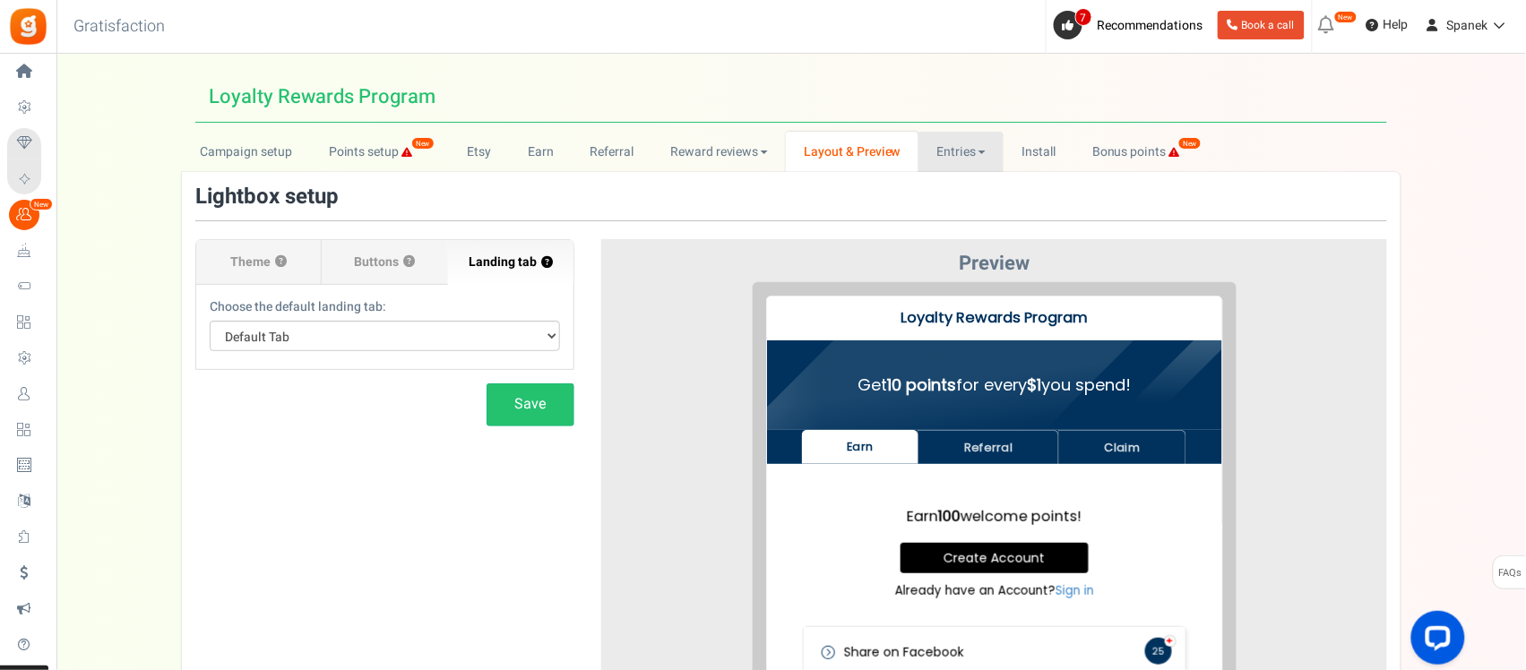
click at [938, 153] on link "Entries" at bounding box center [961, 152] width 85 height 40
click at [723, 155] on link "Reward reviews" at bounding box center [719, 152] width 134 height 40
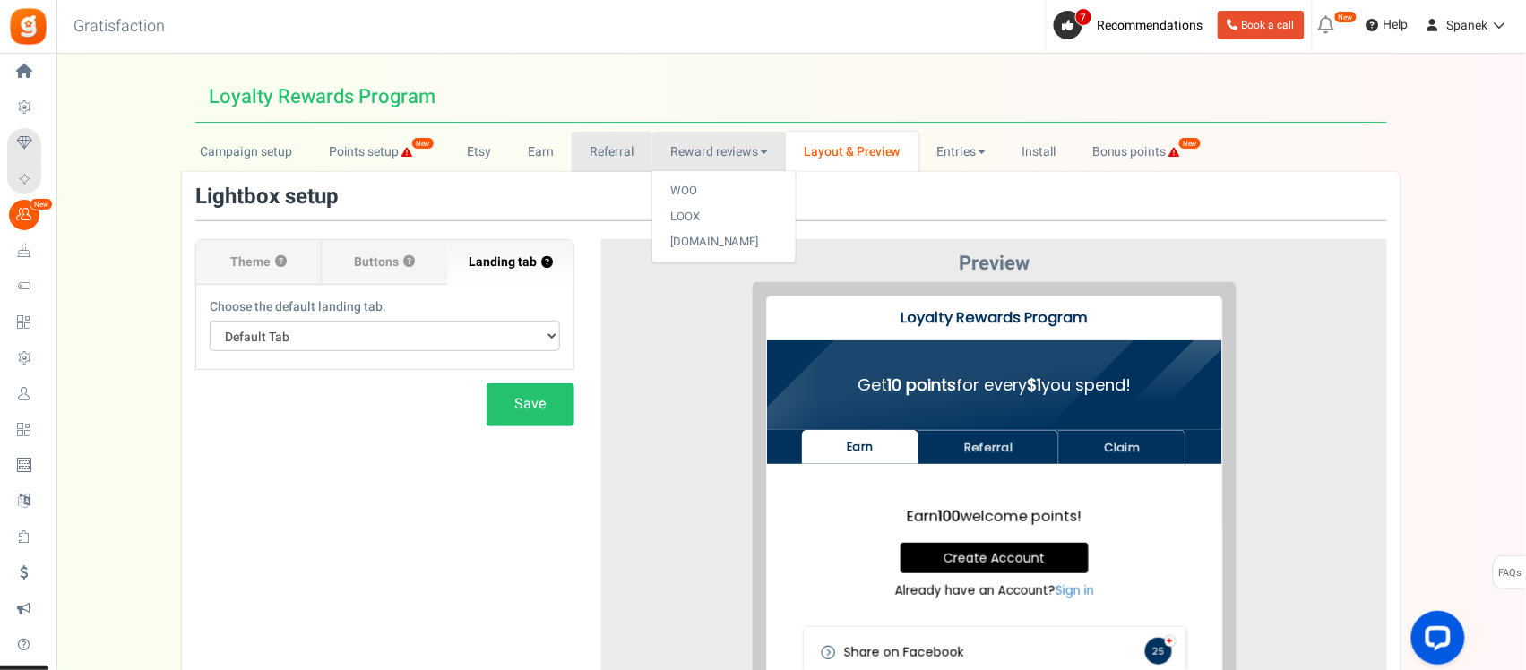
click at [624, 154] on link "Referral" at bounding box center [612, 152] width 81 height 40
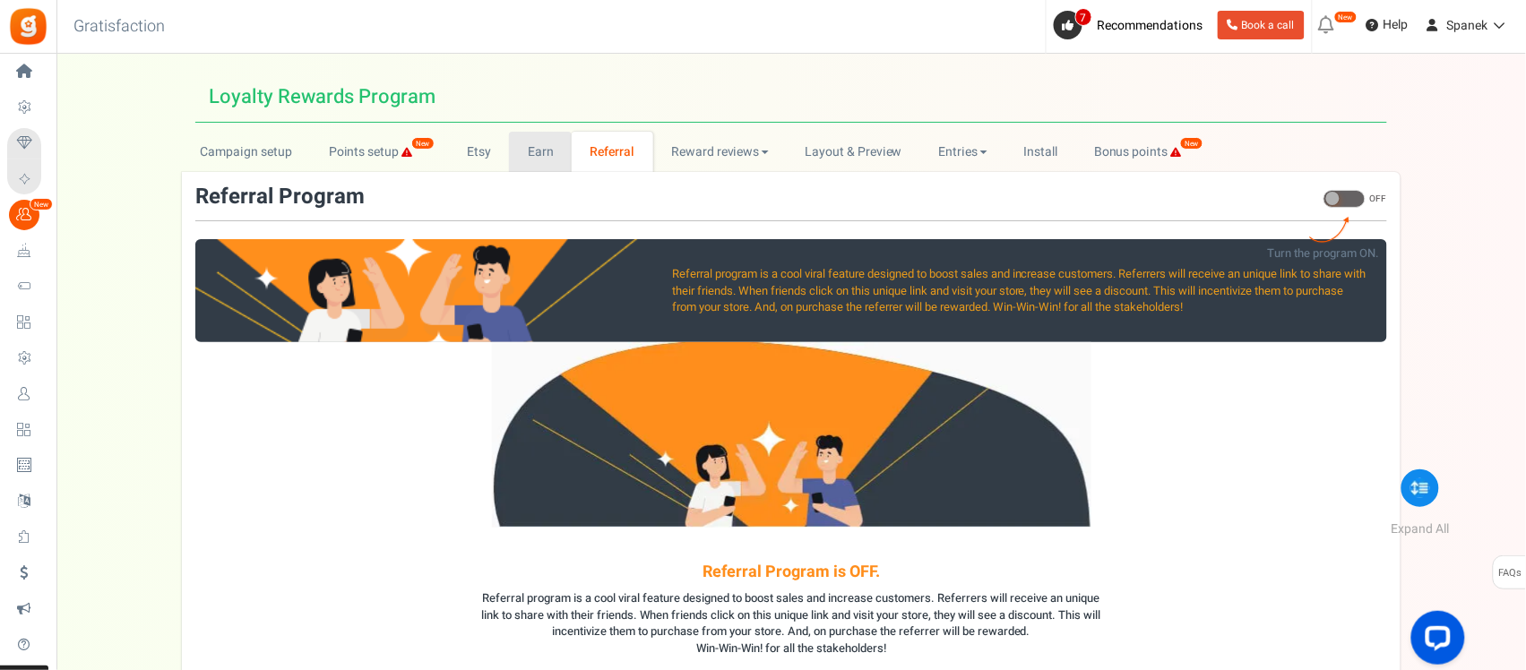
click at [522, 155] on link "Earn" at bounding box center [540, 152] width 63 height 40
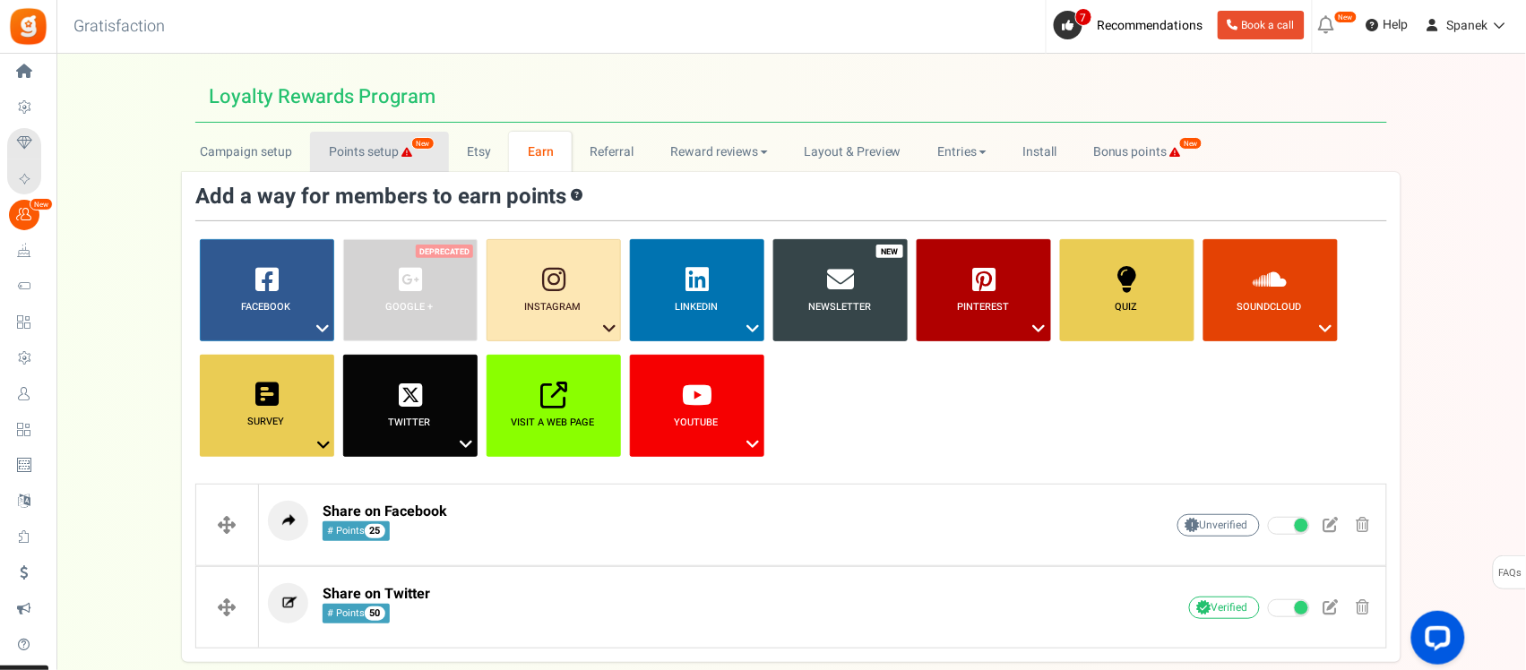
click at [370, 152] on link "Points setup New" at bounding box center [379, 152] width 138 height 40
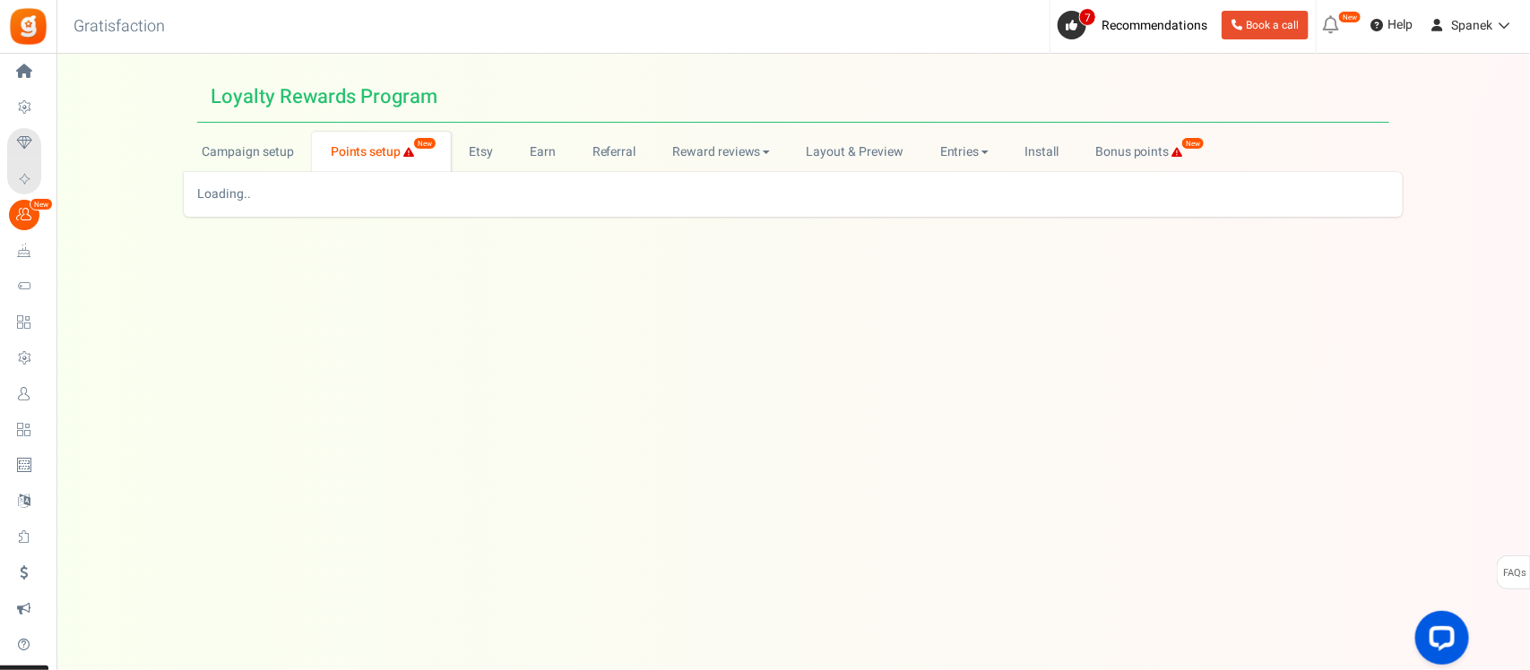
click at [916, 186] on div "Loading.." at bounding box center [793, 195] width 1192 height 18
click at [1180, 150] on link "Bonus points New" at bounding box center [1148, 152] width 142 height 40
click at [1042, 142] on link "Install" at bounding box center [1041, 152] width 71 height 40
click at [966, 157] on link "Entries" at bounding box center [963, 152] width 85 height 40
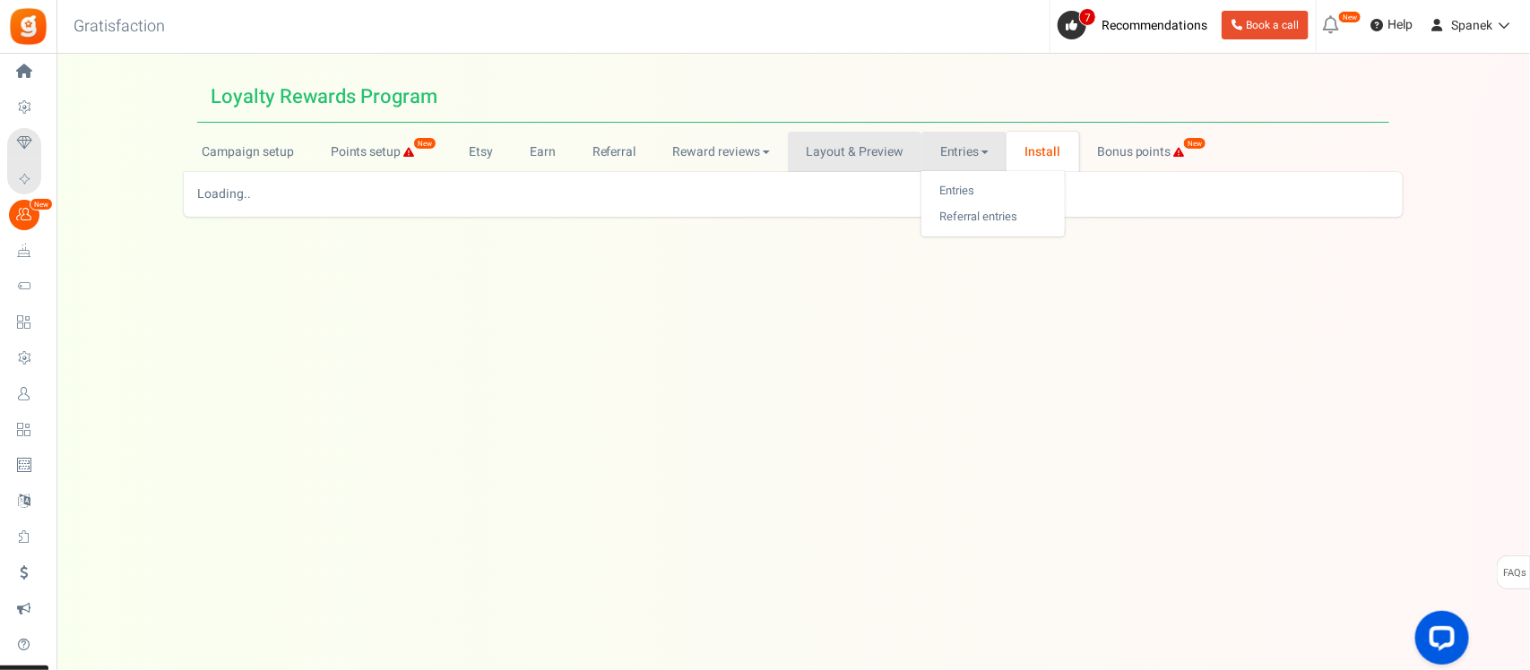
click at [850, 155] on link "Layout & Preview" at bounding box center [855, 152] width 134 height 40
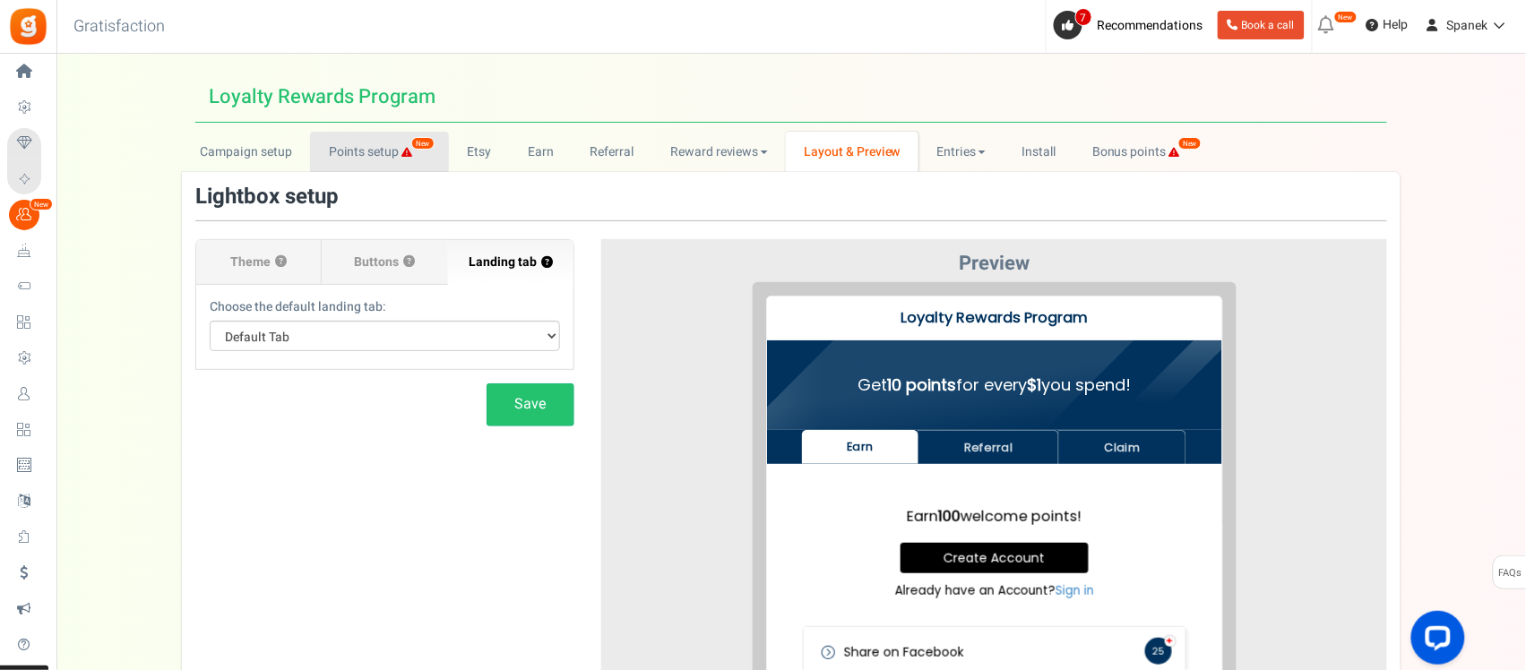
click at [359, 162] on link "Points setup New" at bounding box center [379, 152] width 138 height 40
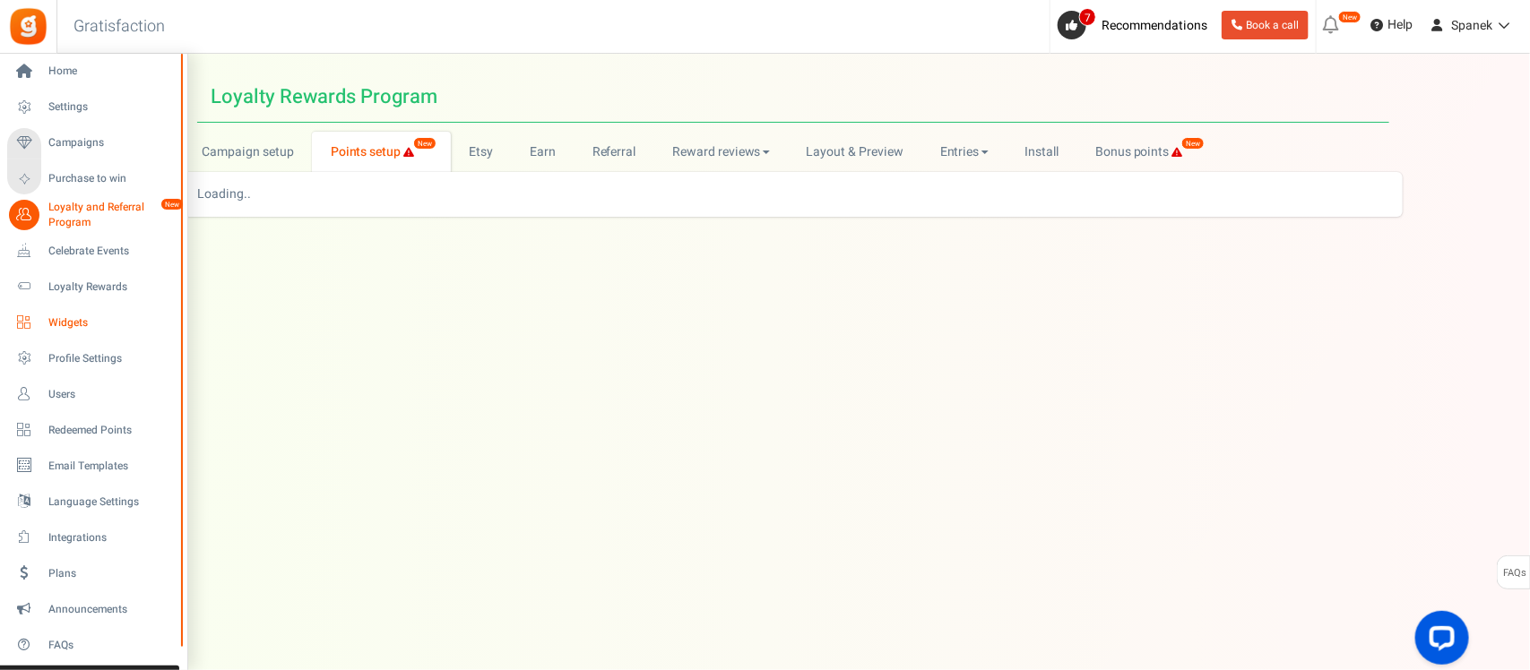
click at [99, 324] on span "Widgets" at bounding box center [110, 322] width 125 height 15
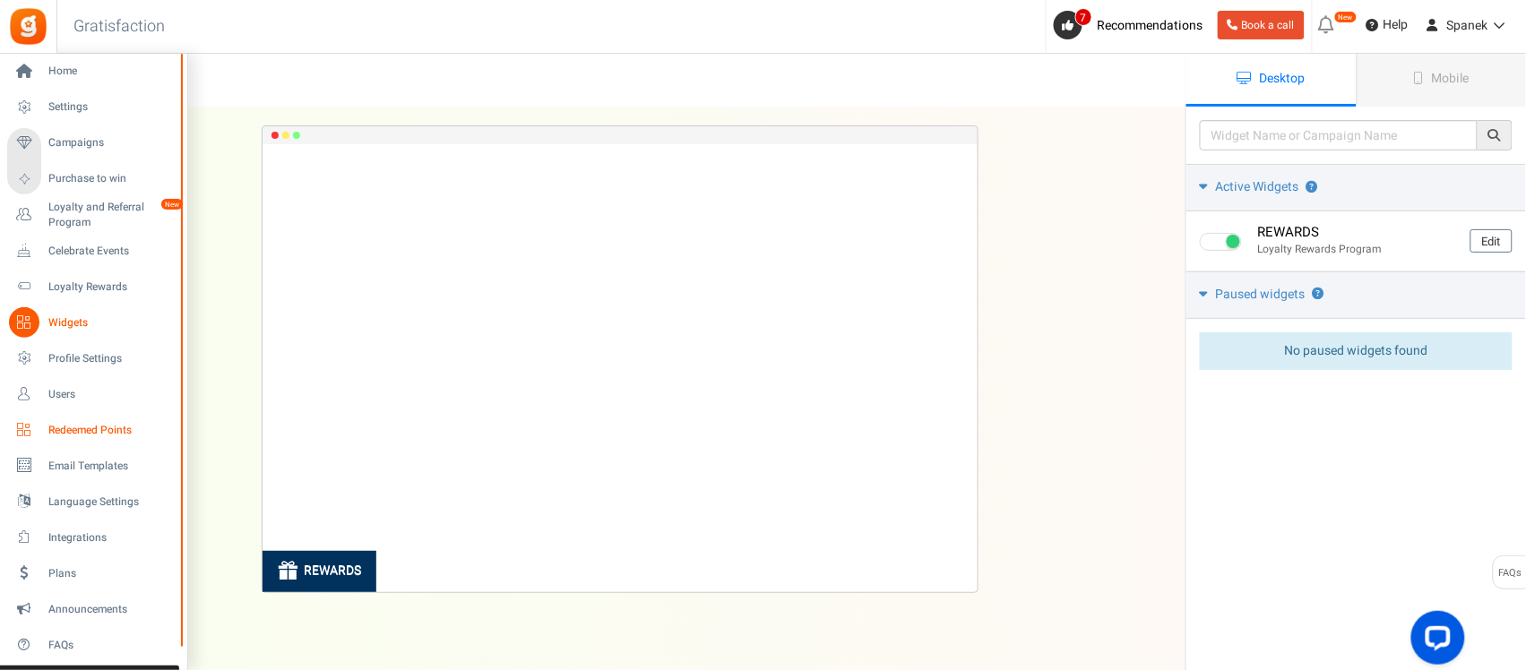
click at [64, 423] on span "Redeemed Points" at bounding box center [110, 430] width 125 height 15
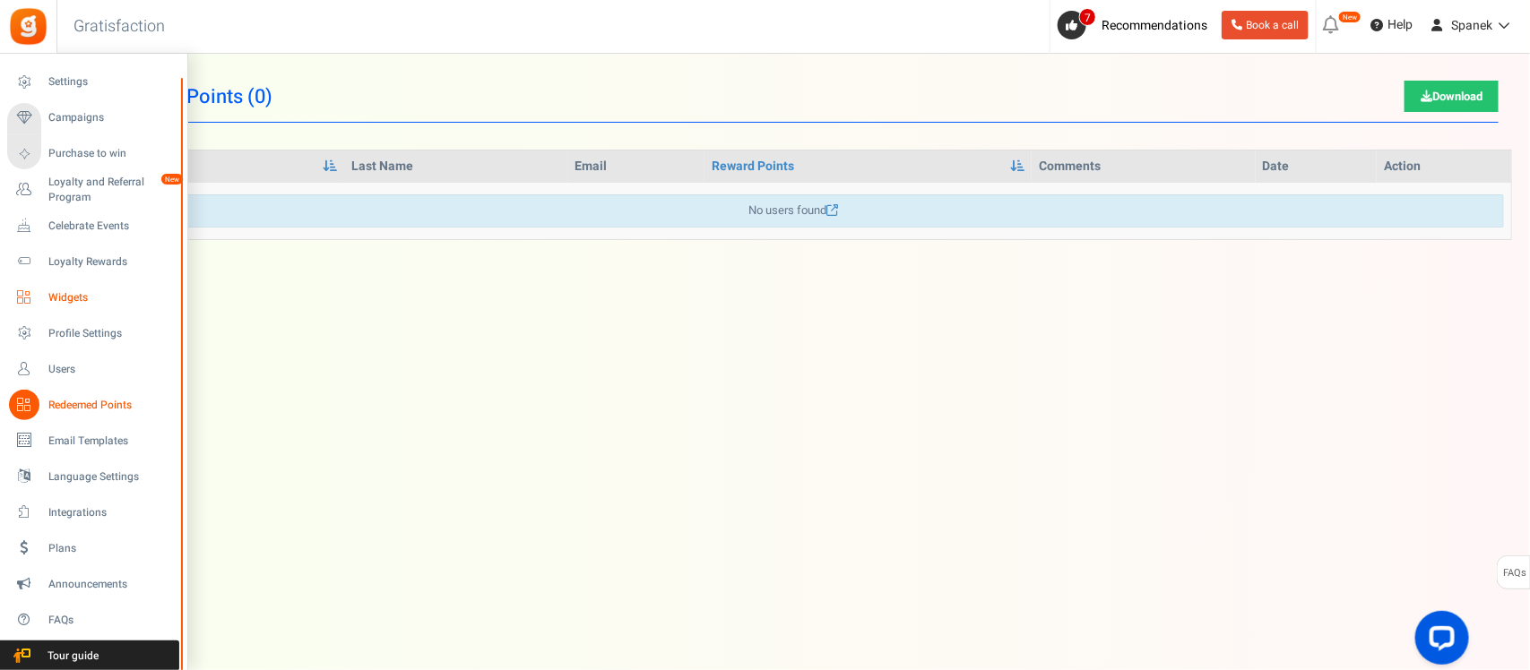
click at [113, 298] on span "Widgets" at bounding box center [110, 297] width 125 height 15
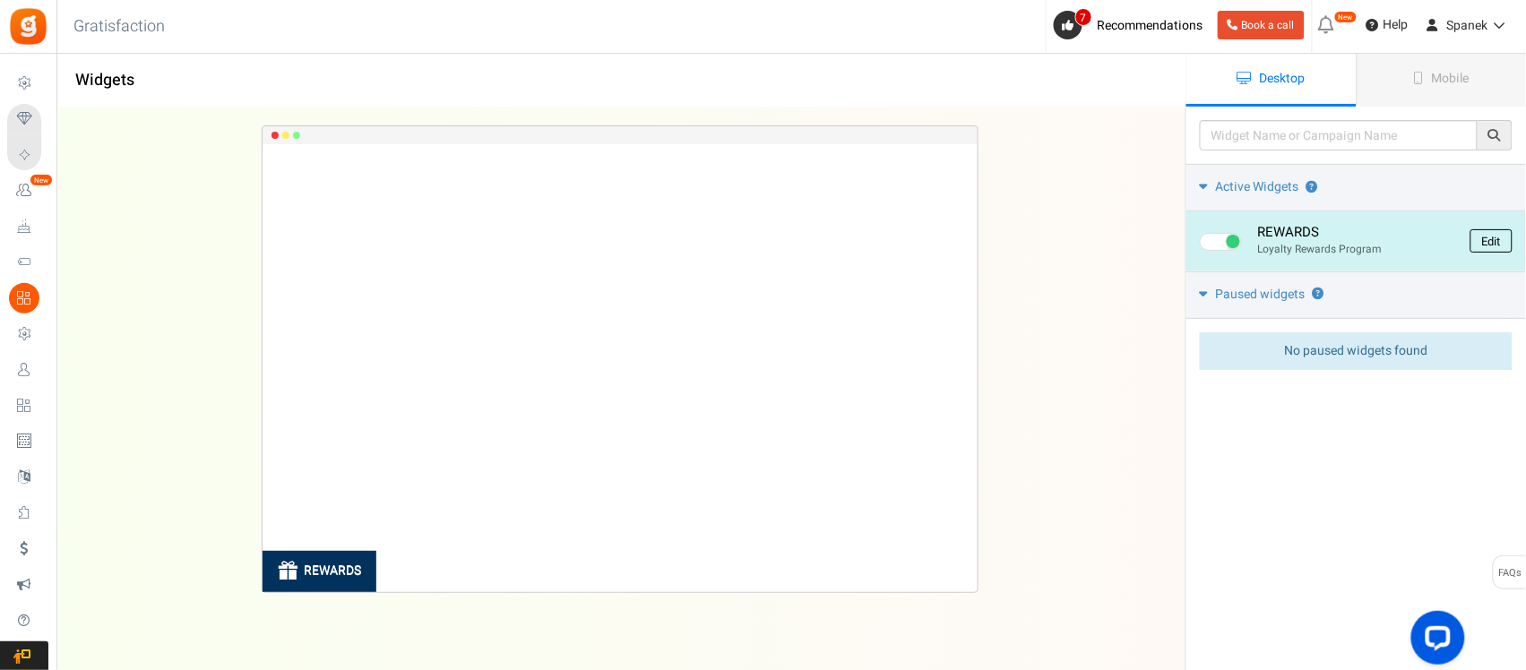
click at [1492, 242] on link "Edit" at bounding box center [1492, 240] width 42 height 23
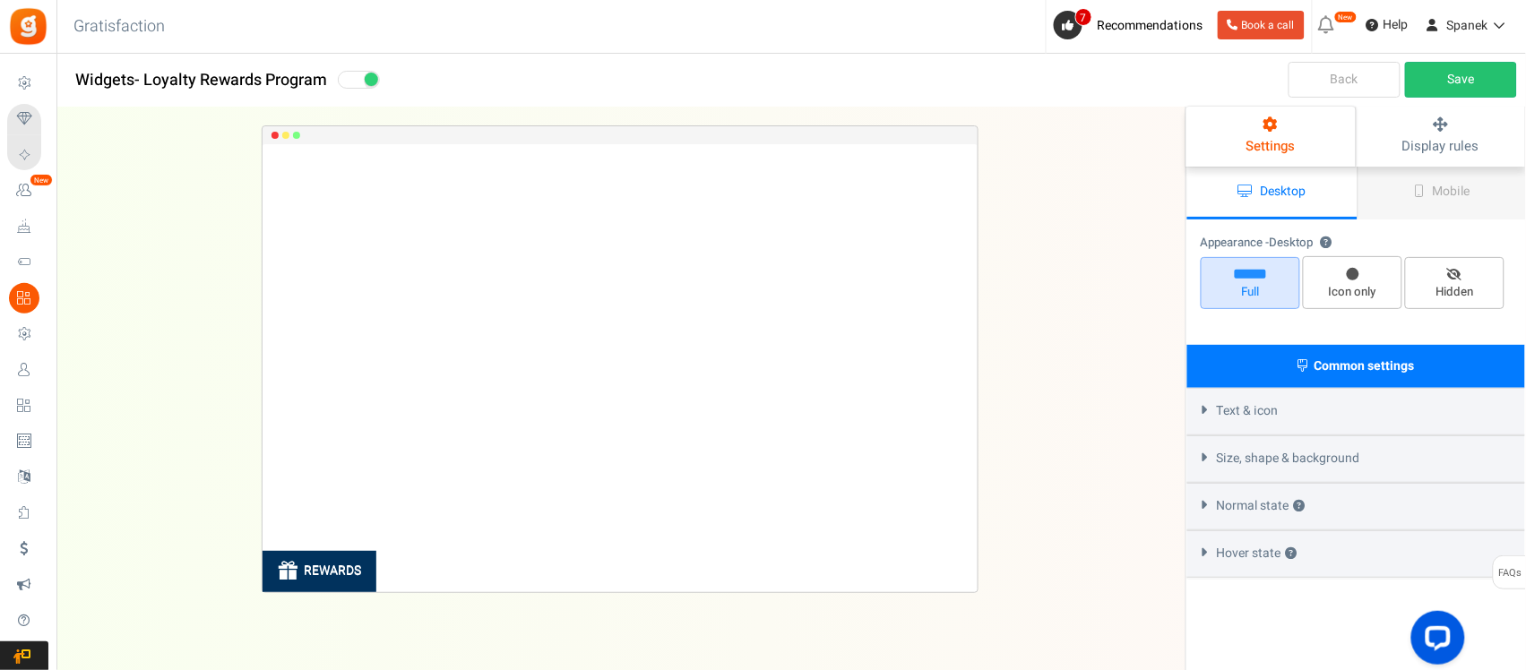
select select "left-bottom-bar"
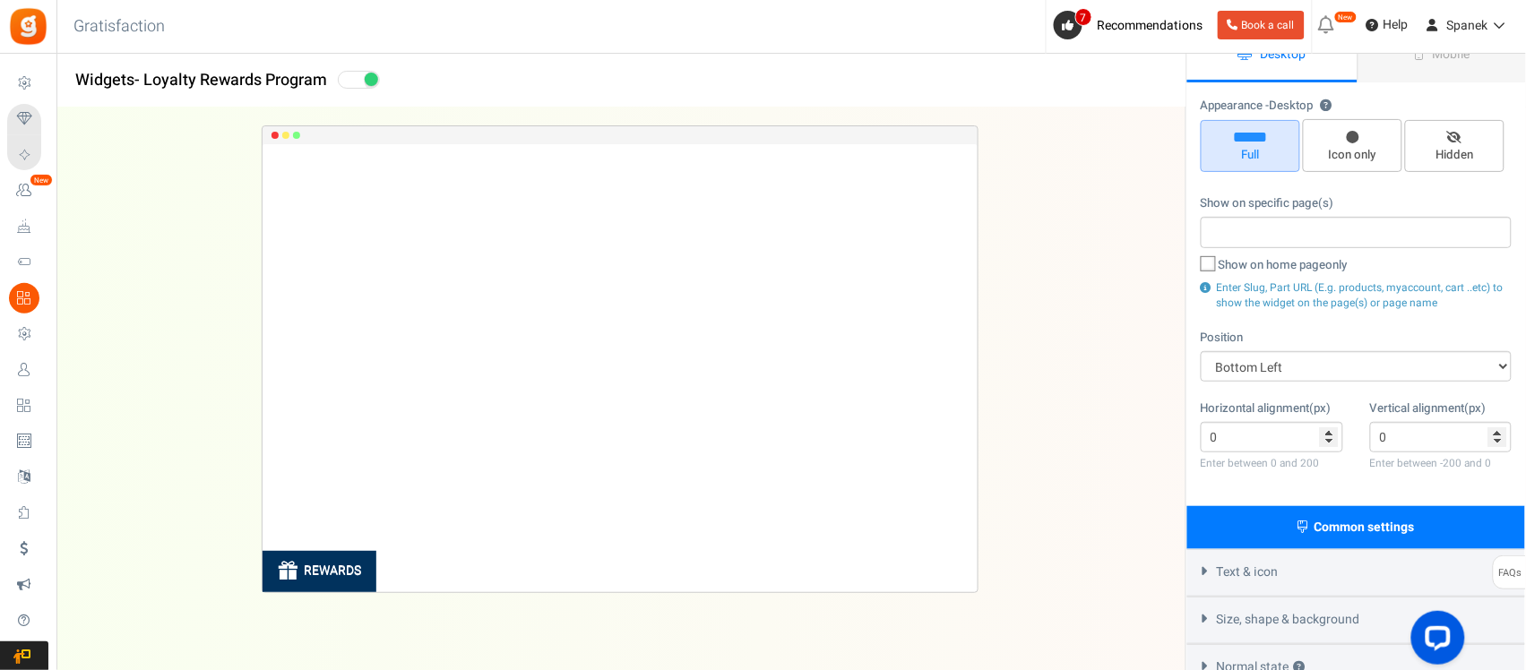
scroll to position [234, 0]
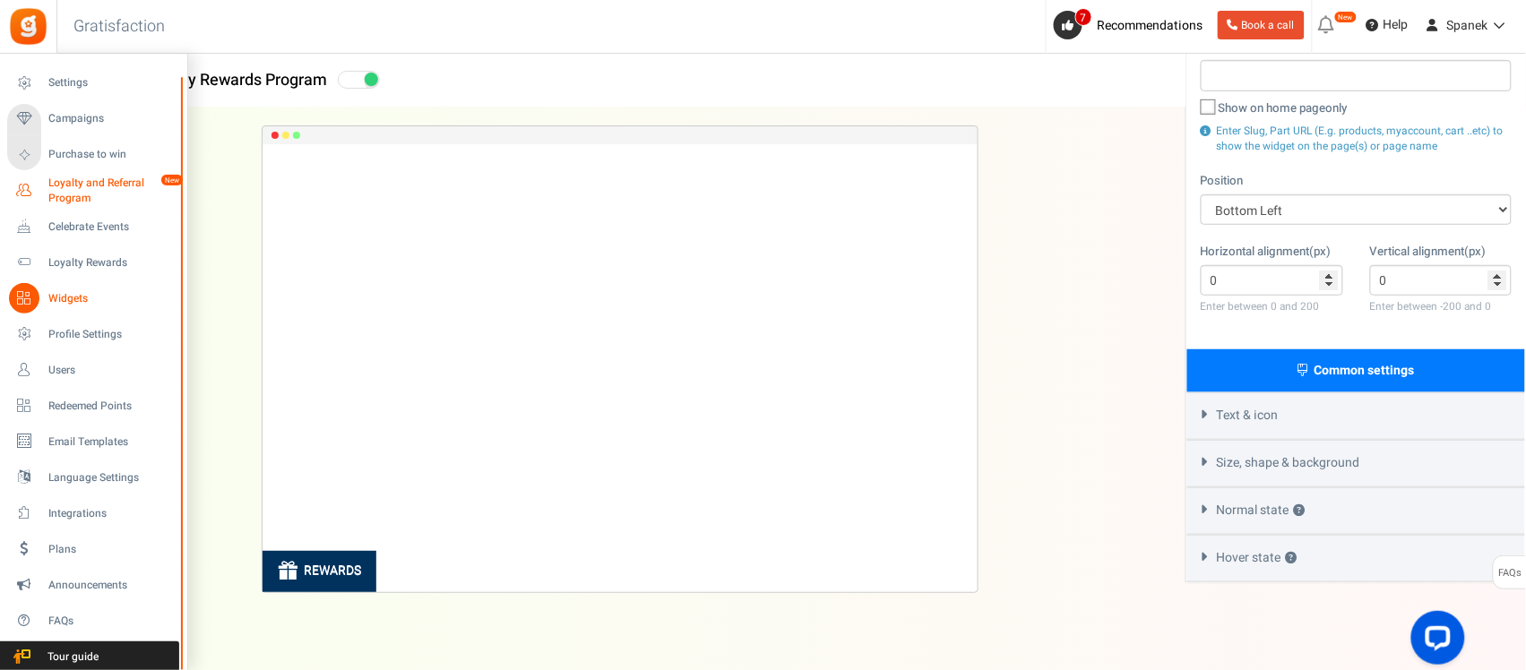
click at [105, 188] on span "Loyalty and Referral Program" at bounding box center [113, 191] width 131 height 30
click at [92, 151] on span "Purchase to win" at bounding box center [110, 154] width 125 height 15
click at [85, 101] on li "Campaigns Purchase to win" at bounding box center [93, 137] width 186 height 72
click at [85, 105] on link "Campaigns" at bounding box center [93, 119] width 172 height 30
click at [83, 114] on span "Campaigns" at bounding box center [110, 118] width 125 height 15
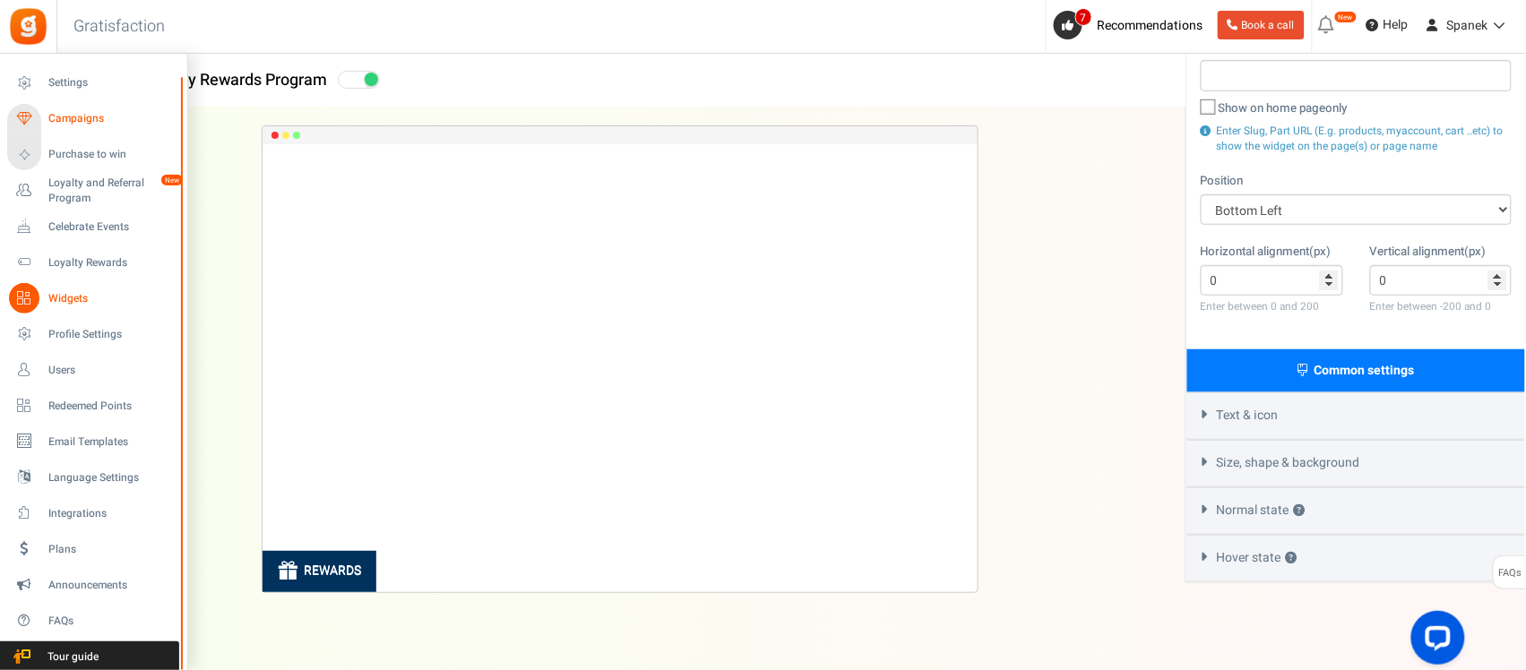
click at [83, 114] on span "Campaigns" at bounding box center [110, 118] width 125 height 15
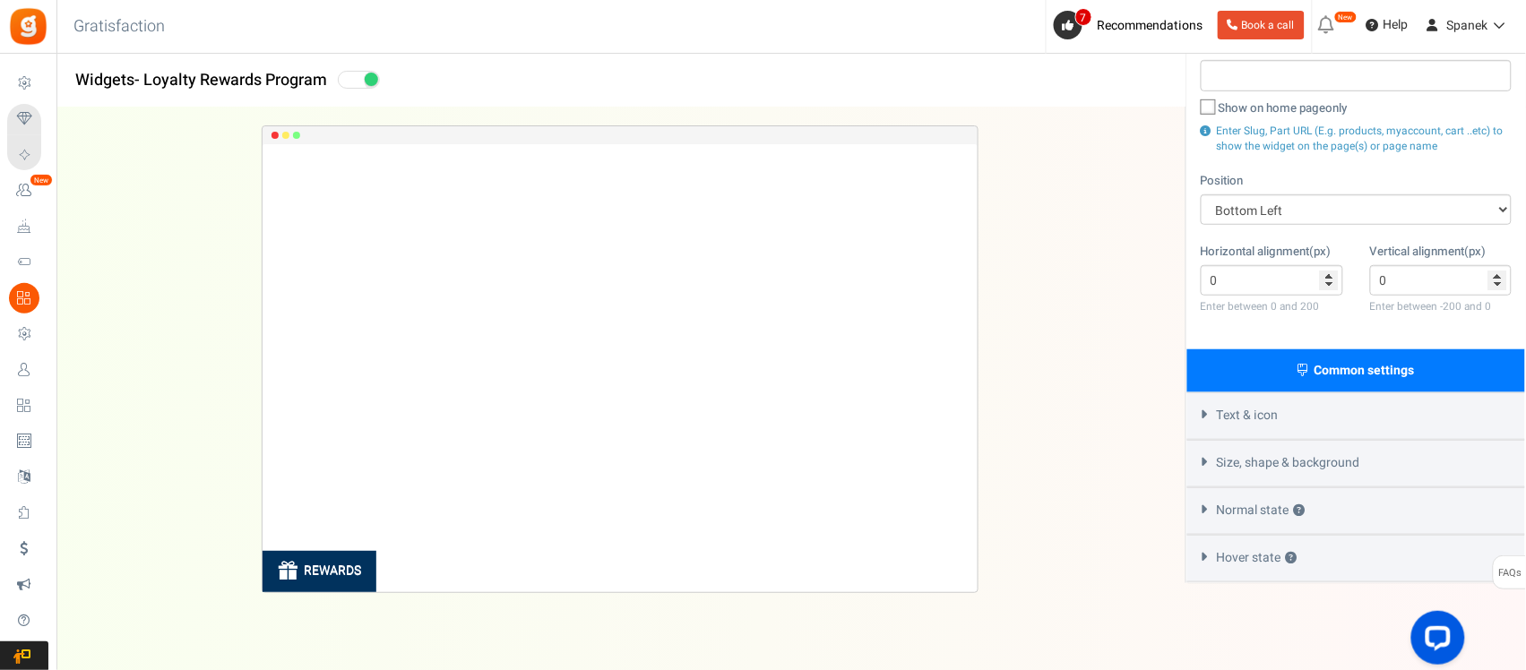
scroll to position [0, 0]
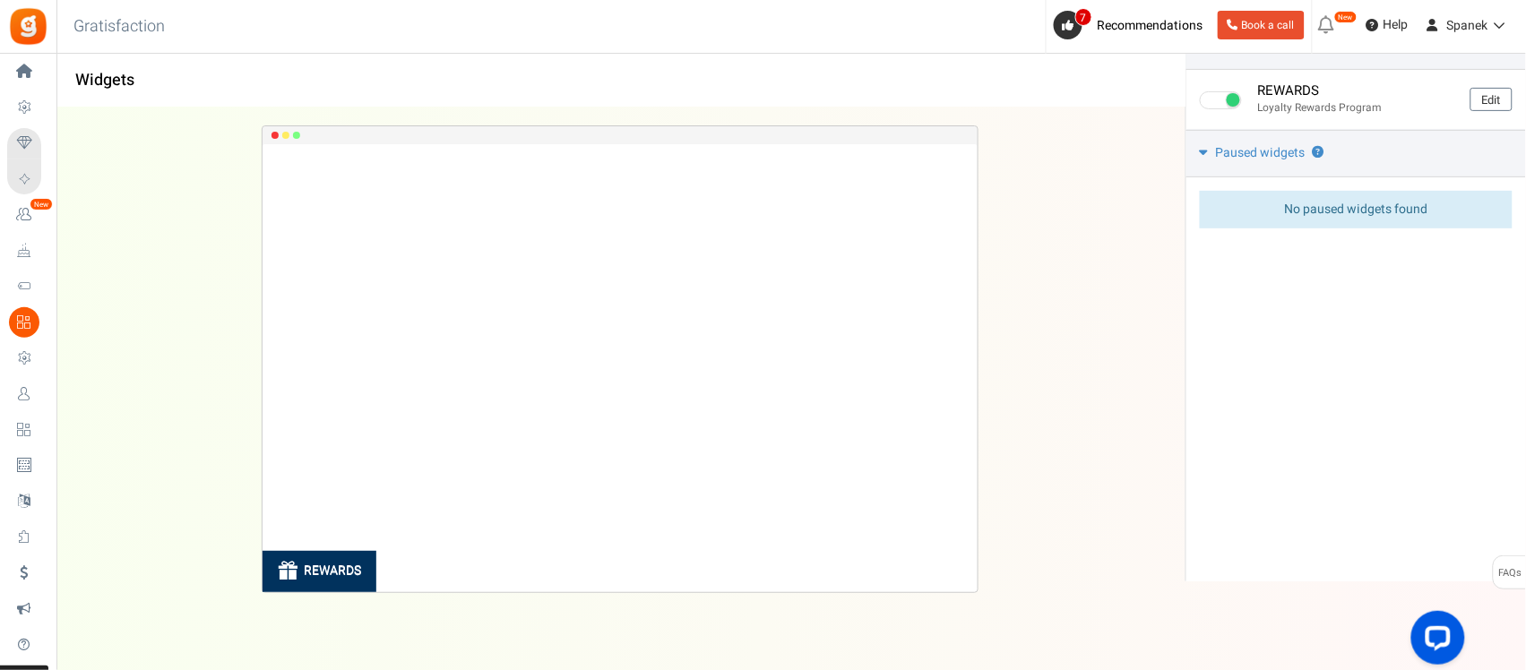
click at [0, 0] on span "Loyalty Rewards" at bounding box center [0, 0] width 0 height 0
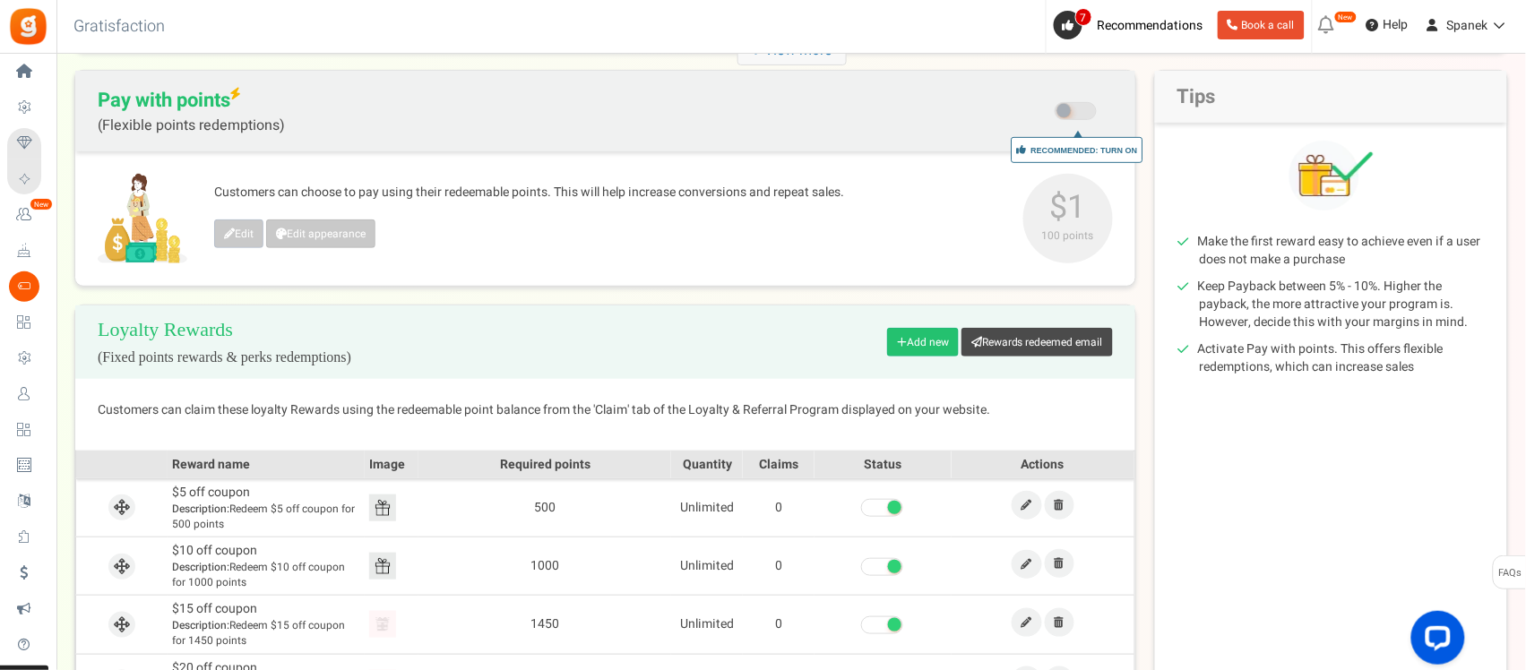
scroll to position [334, 0]
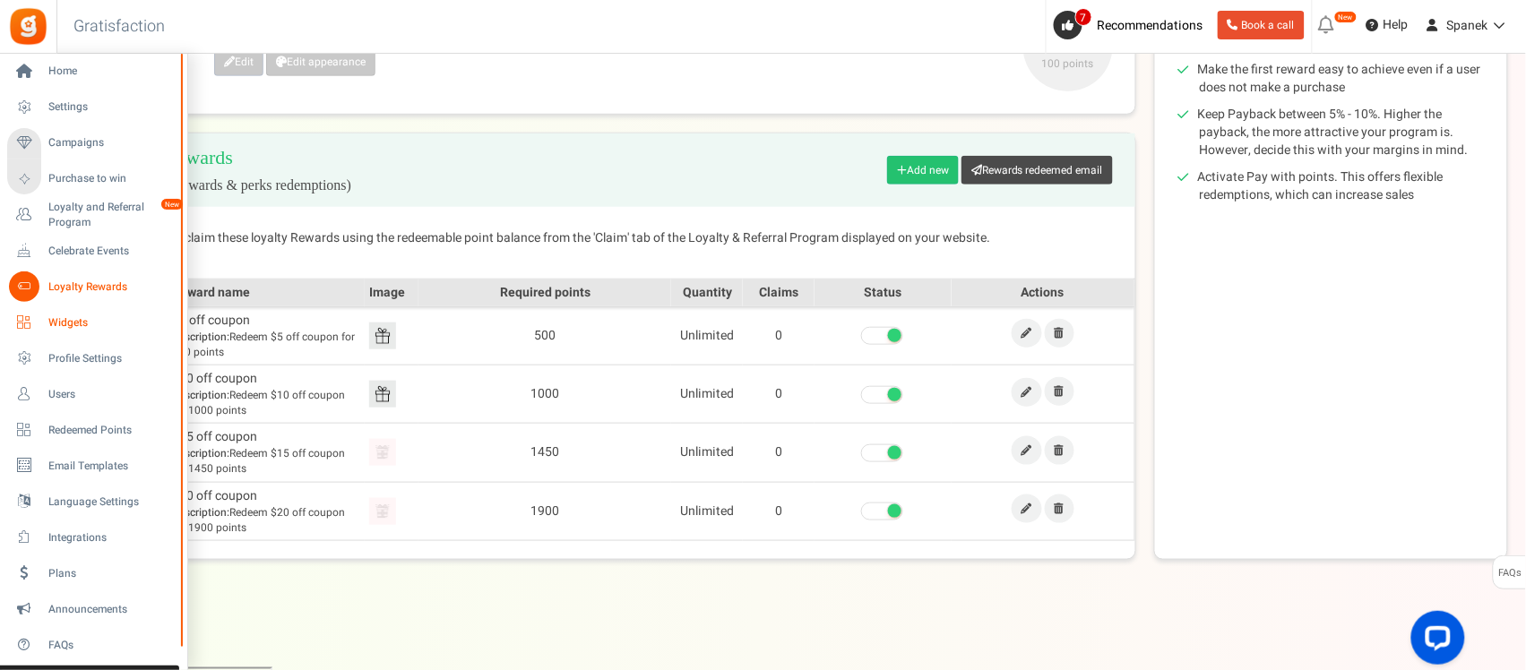
click at [87, 328] on span "Widgets" at bounding box center [110, 322] width 125 height 15
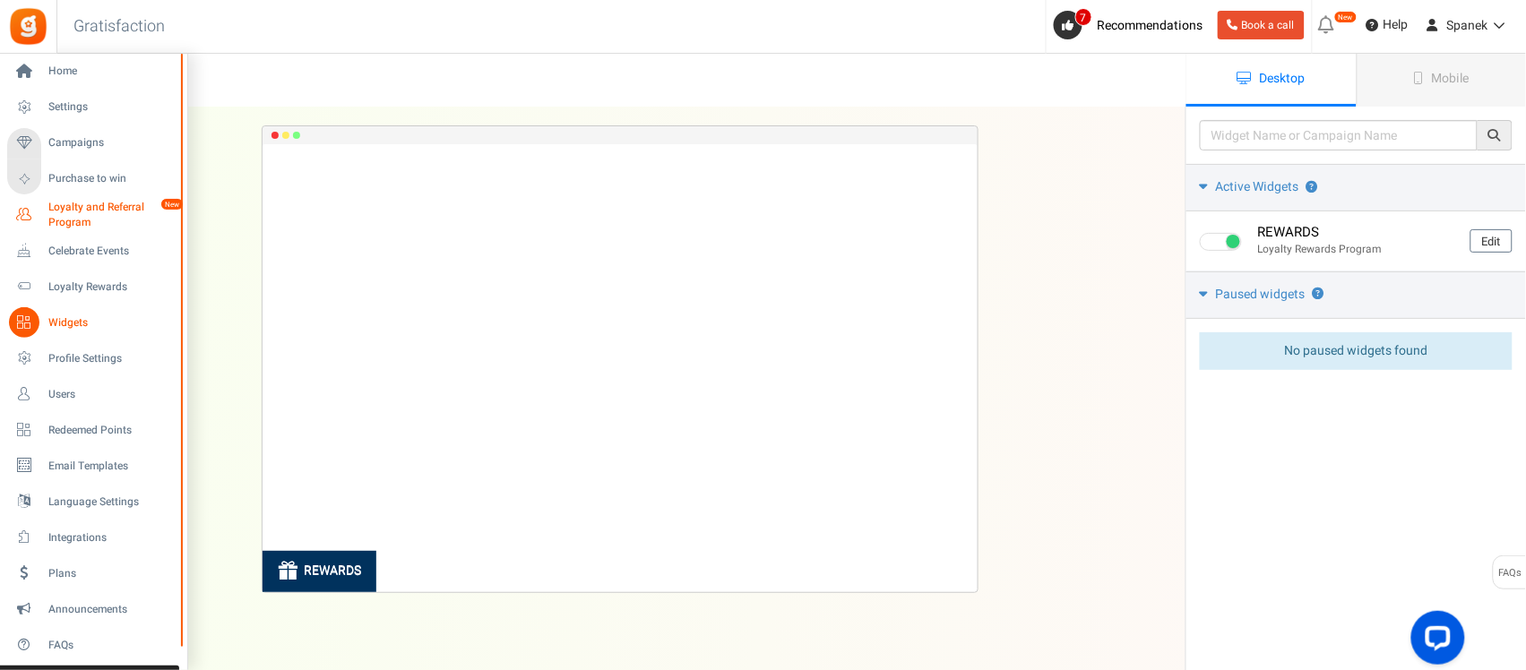
click at [110, 218] on span "Loyalty and Referral Program" at bounding box center [113, 215] width 131 height 30
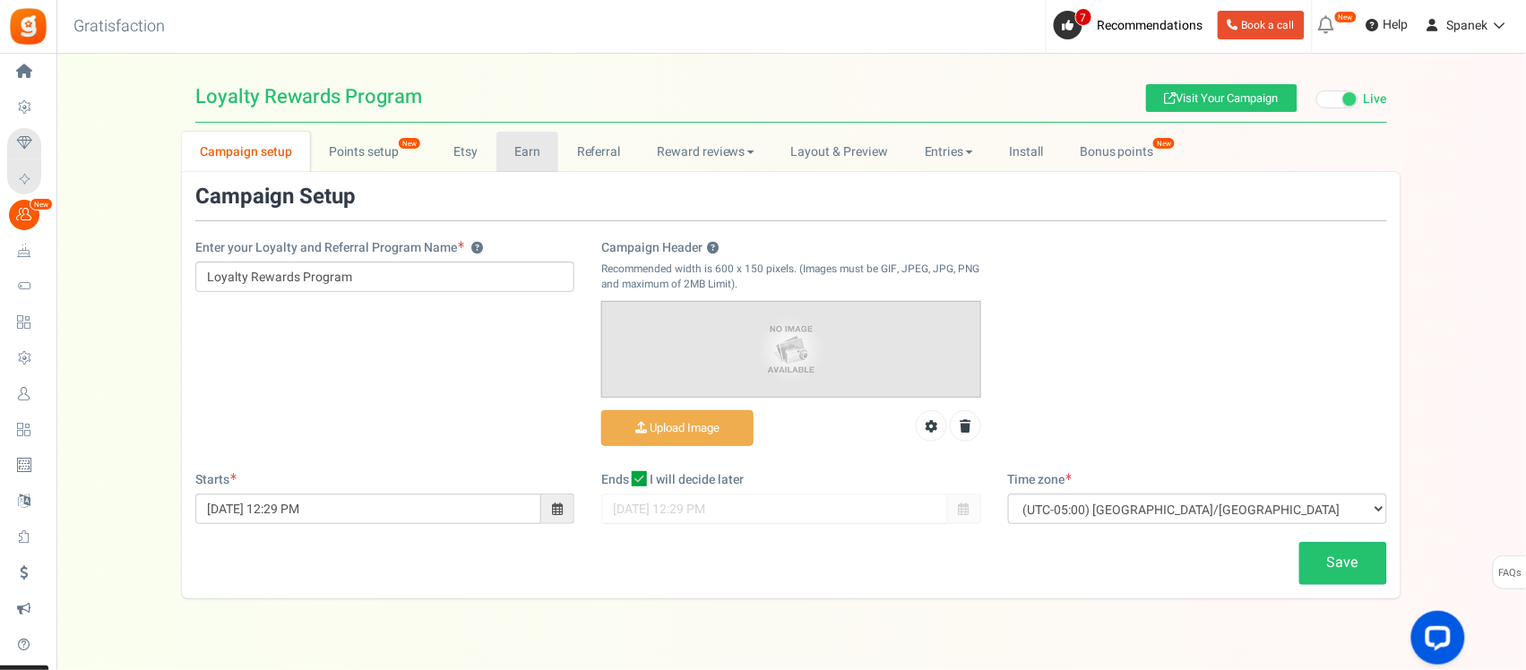
click at [539, 162] on link "Earn" at bounding box center [527, 152] width 63 height 40
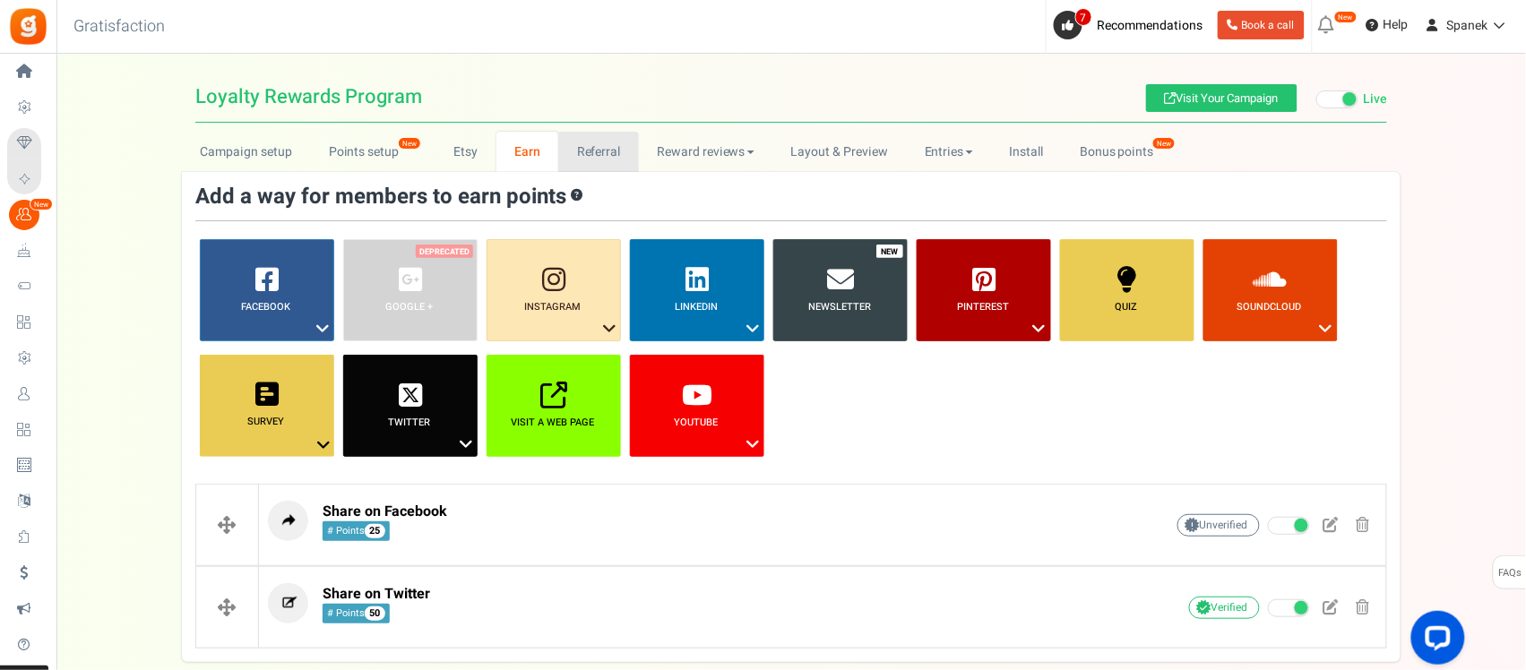
click at [601, 151] on link "Referral" at bounding box center [598, 152] width 81 height 40
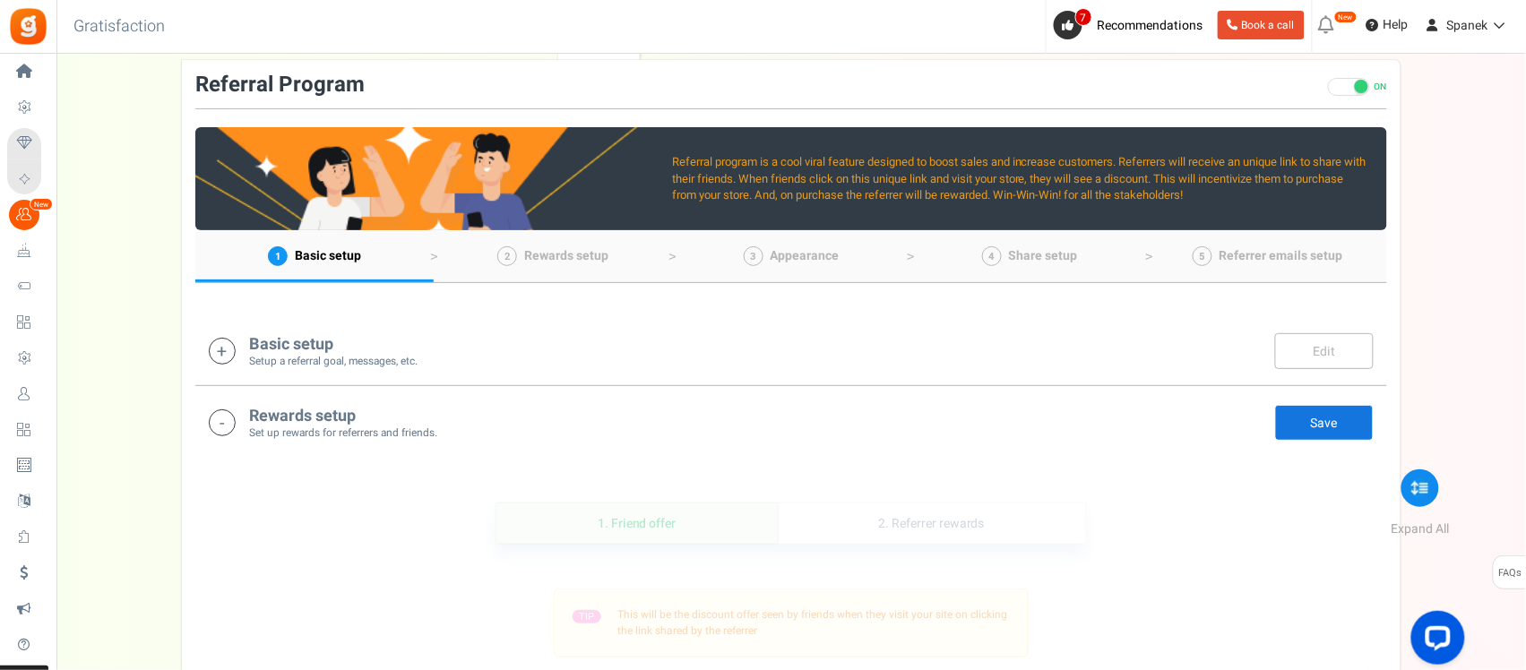
click at [731, 321] on div "Basic setup Setup a referral goal, messages, etc. Edit Save There are unsaved c…" at bounding box center [791, 351] width 1192 height 72
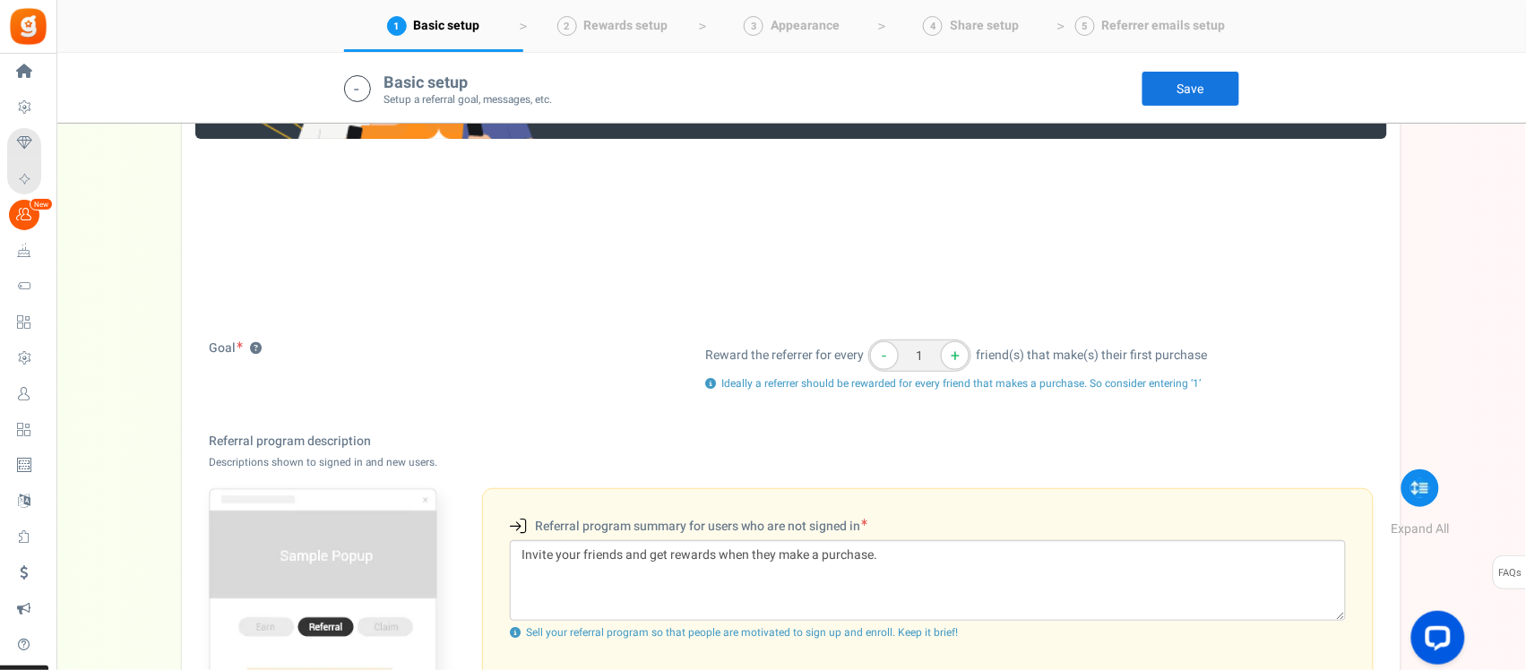
scroll to position [151, 0]
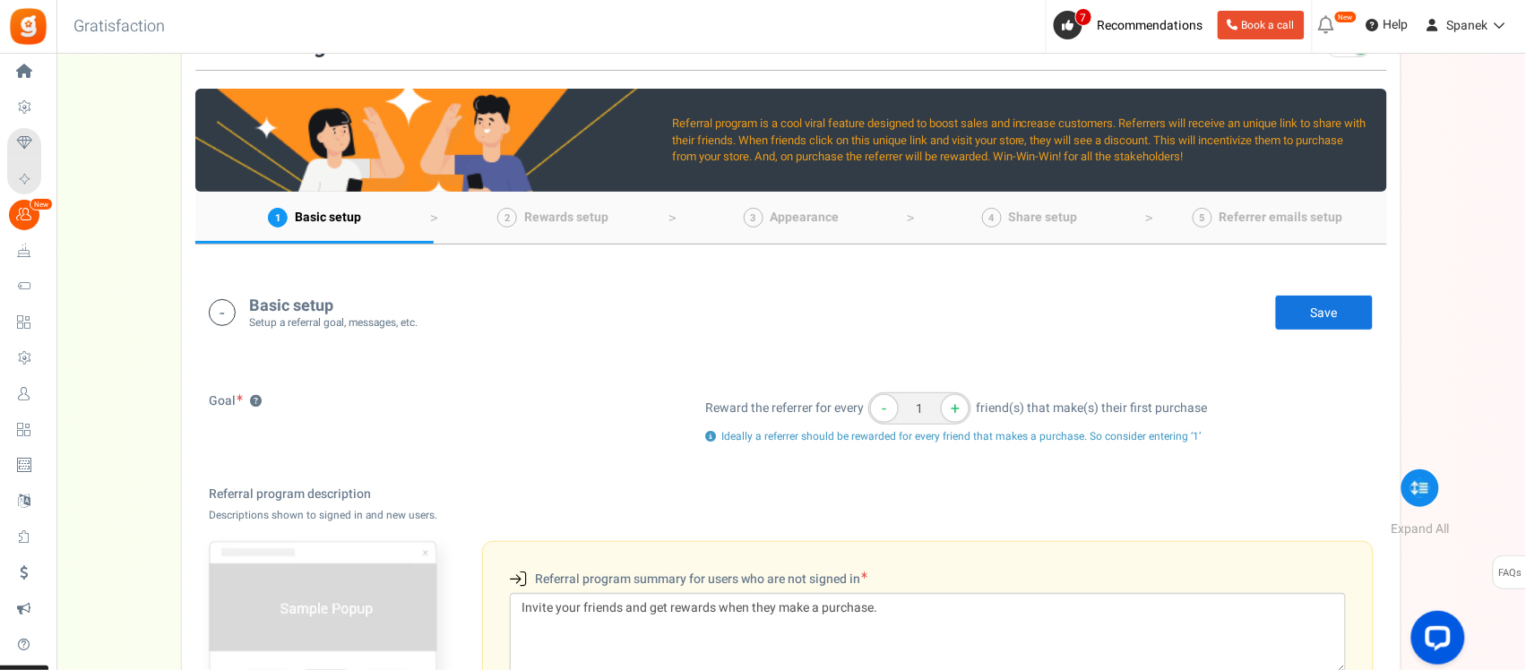
click at [630, 318] on div "Basic setup Setup a referral goal, messages, etc. Edit Save" at bounding box center [791, 312] width 1165 height 37
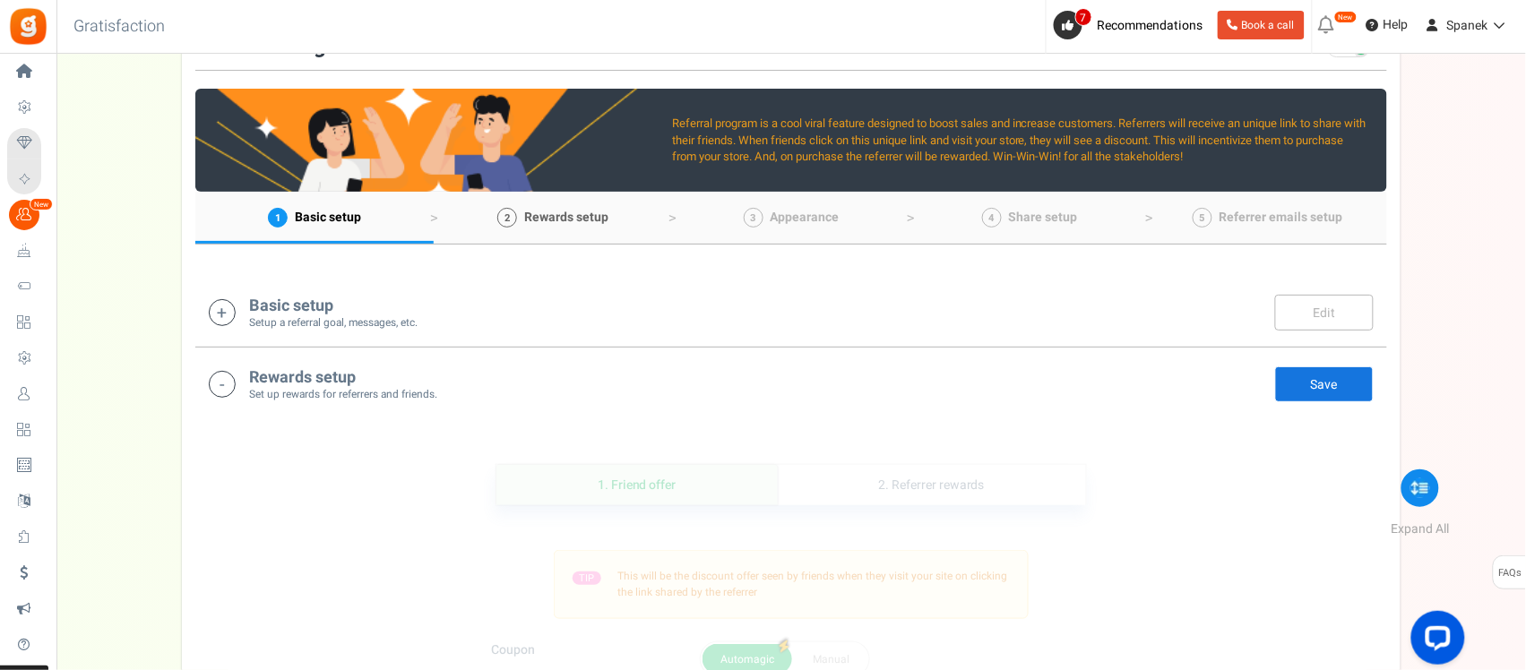
click at [603, 224] on span "Rewards setup" at bounding box center [566, 217] width 84 height 19
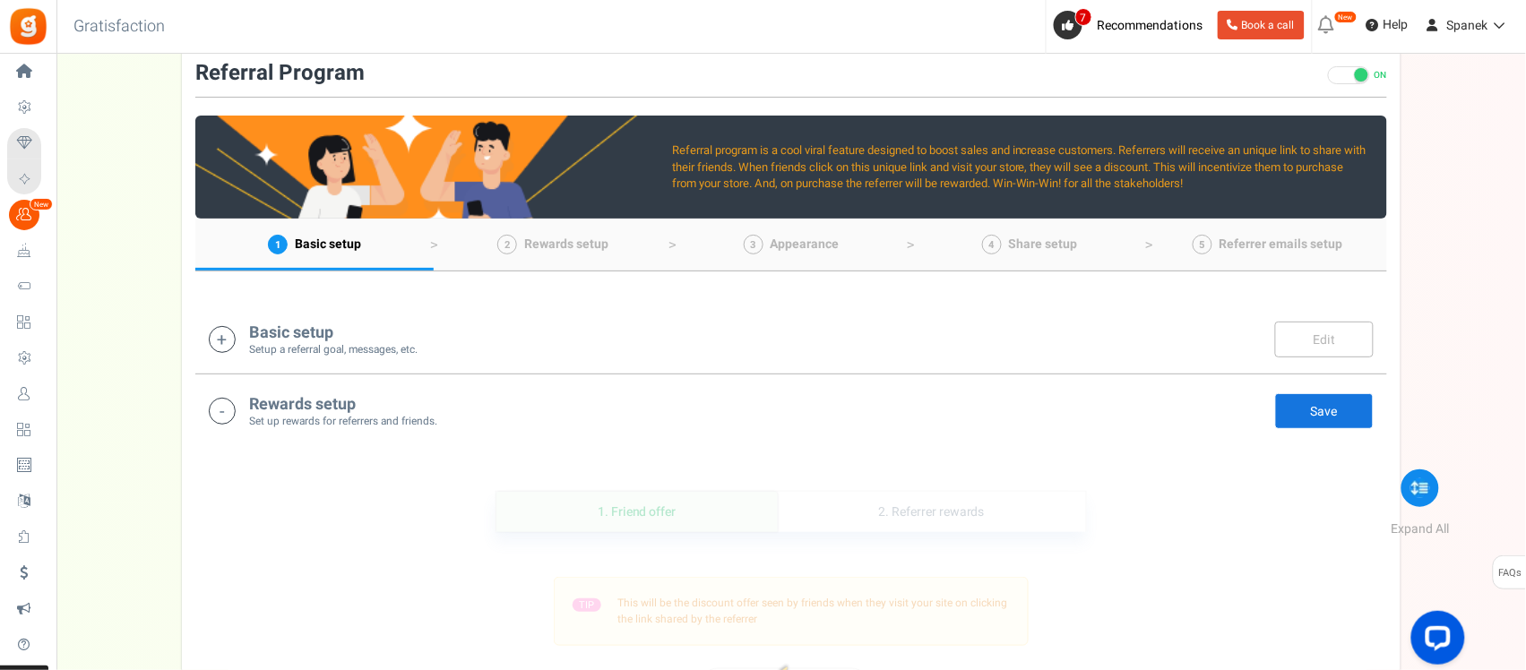
scroll to position [110, 0]
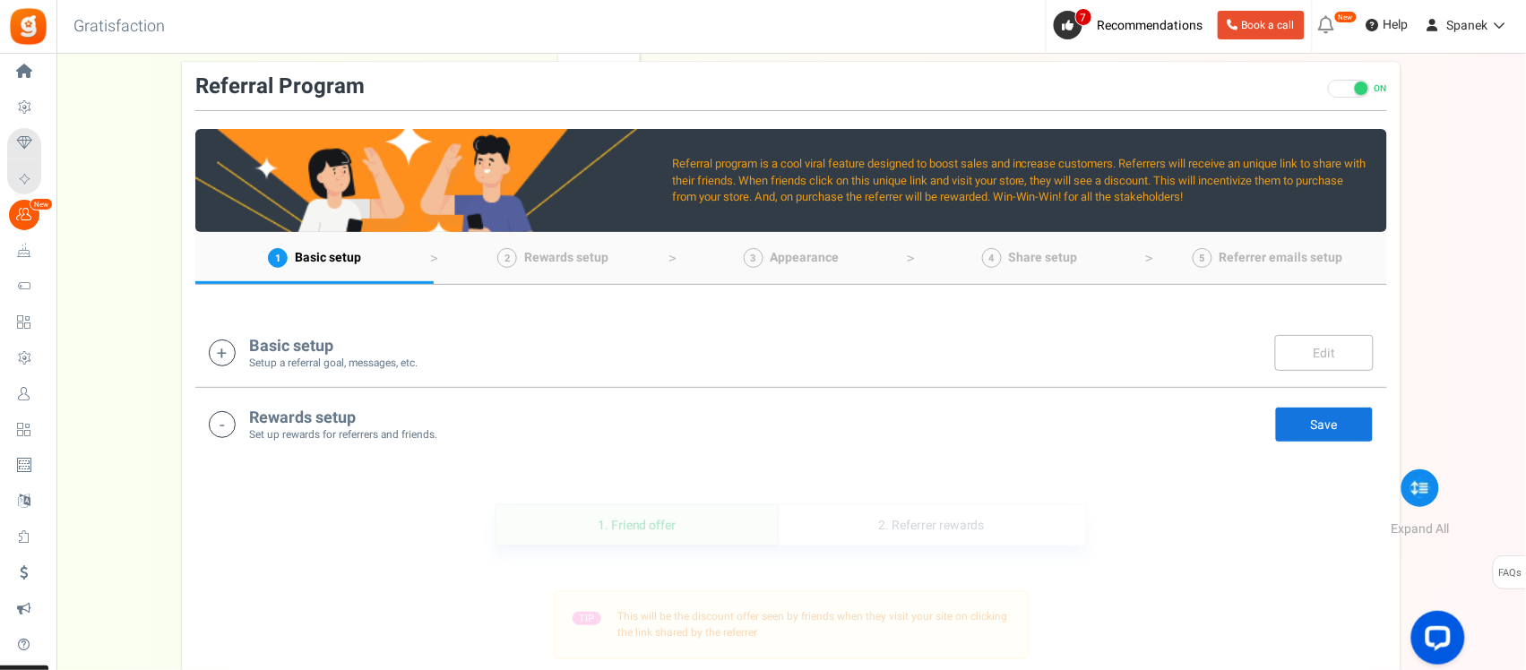
click at [485, 431] on div "Rewards setup Set up rewards for referrers and friends. Edit Save Save" at bounding box center [791, 424] width 1165 height 37
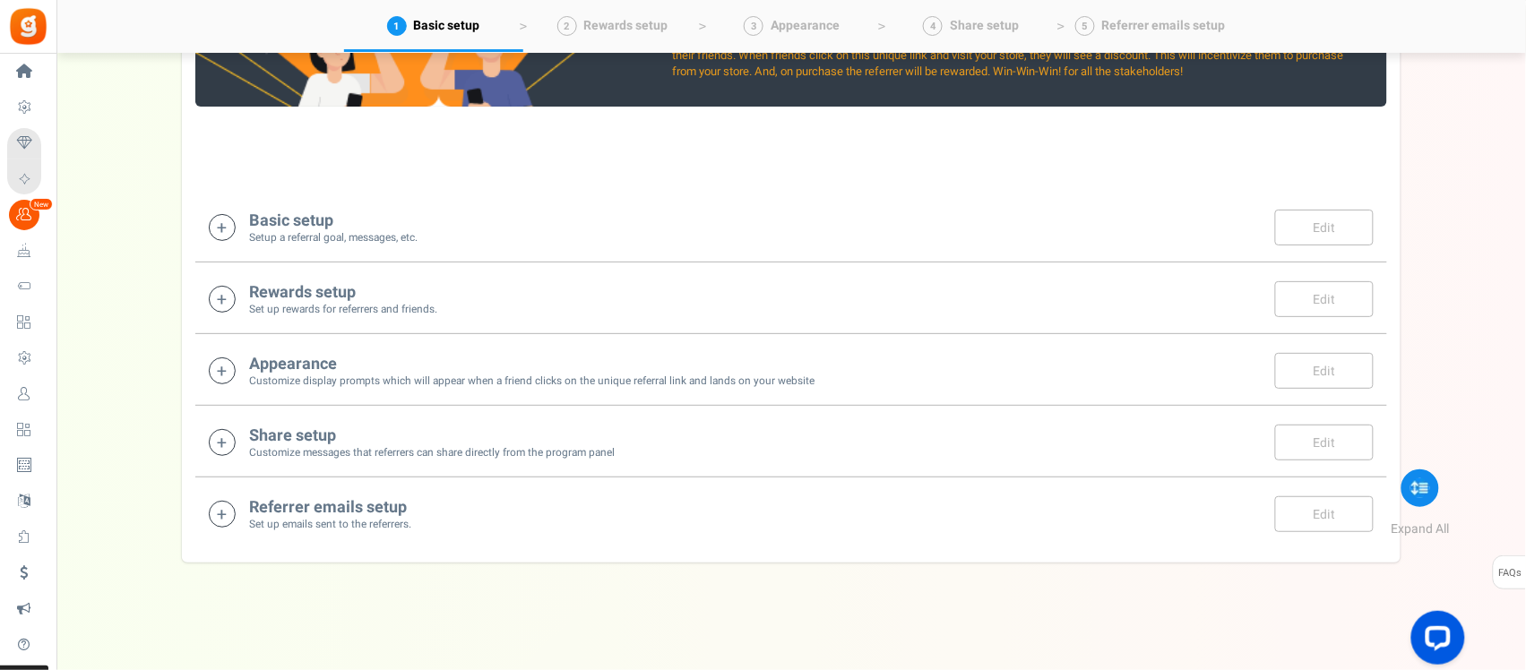
click at [455, 360] on h4 "Appearance" at bounding box center [531, 365] width 565 height 18
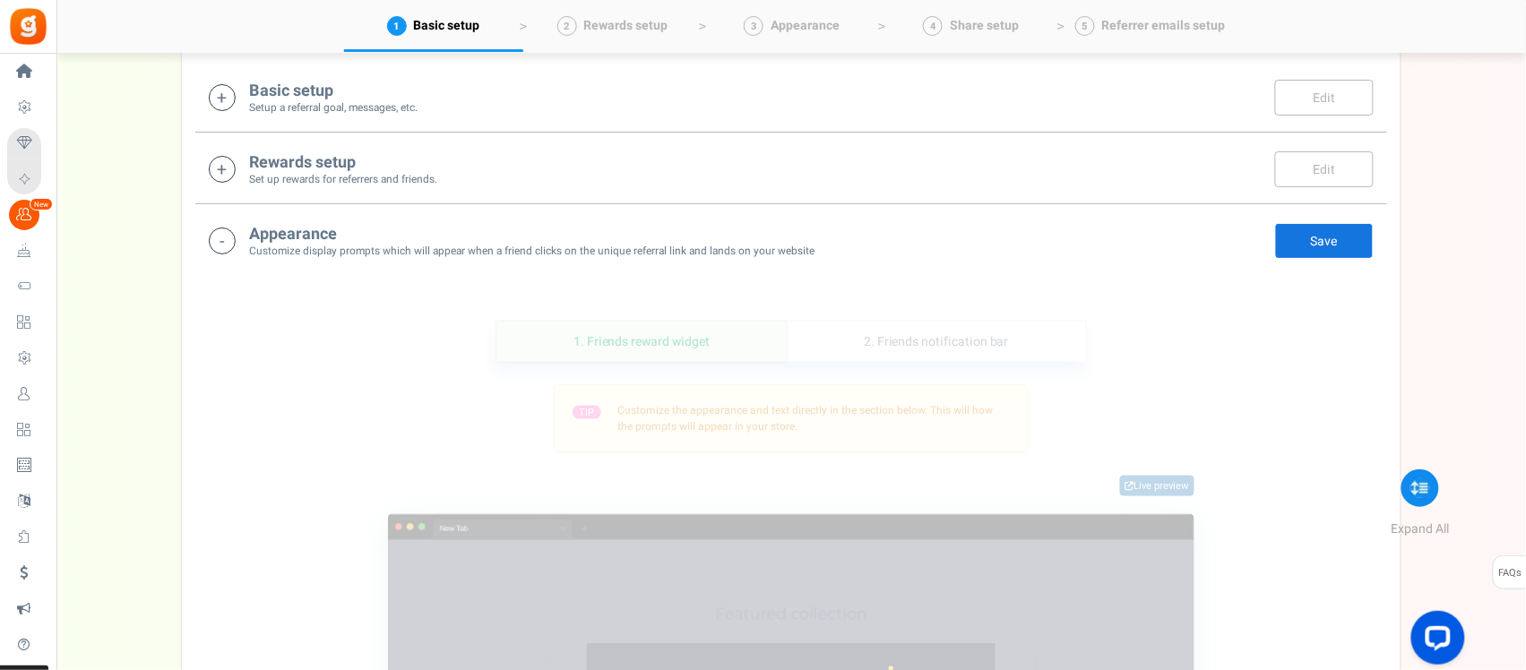
click at [390, 257] on small "Customize display prompts which will appear when a friend clicks on the unique …" at bounding box center [531, 251] width 565 height 15
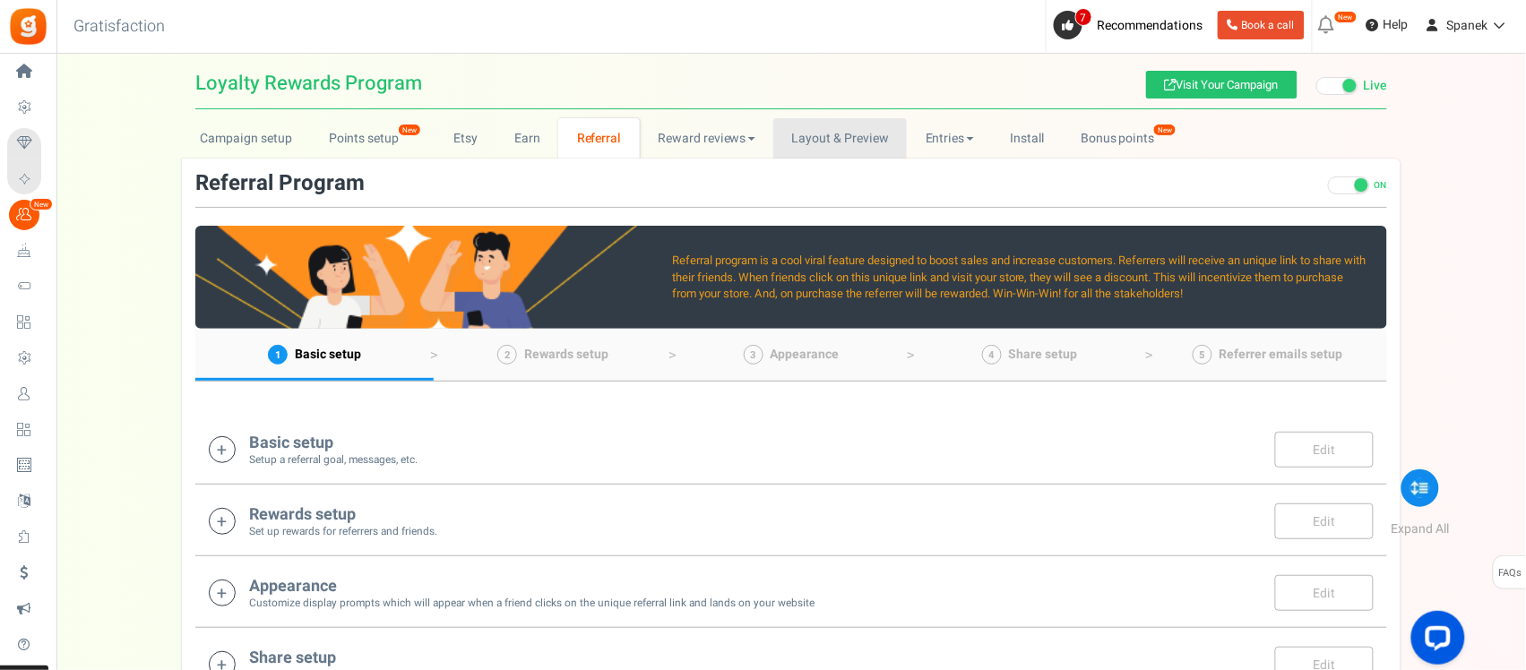
scroll to position [0, 0]
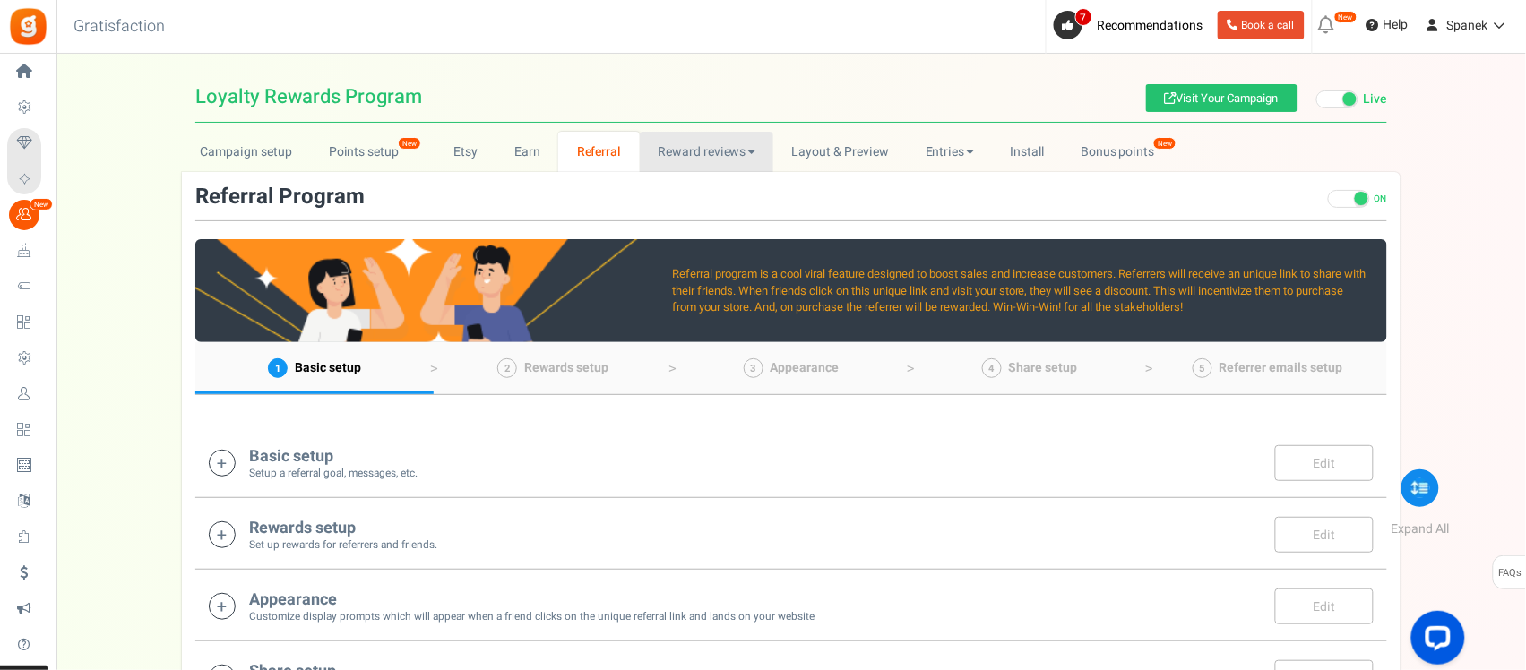
click at [703, 152] on link "Reward reviews" at bounding box center [707, 152] width 134 height 40
click at [833, 150] on link "Layout & Preview" at bounding box center [840, 152] width 134 height 40
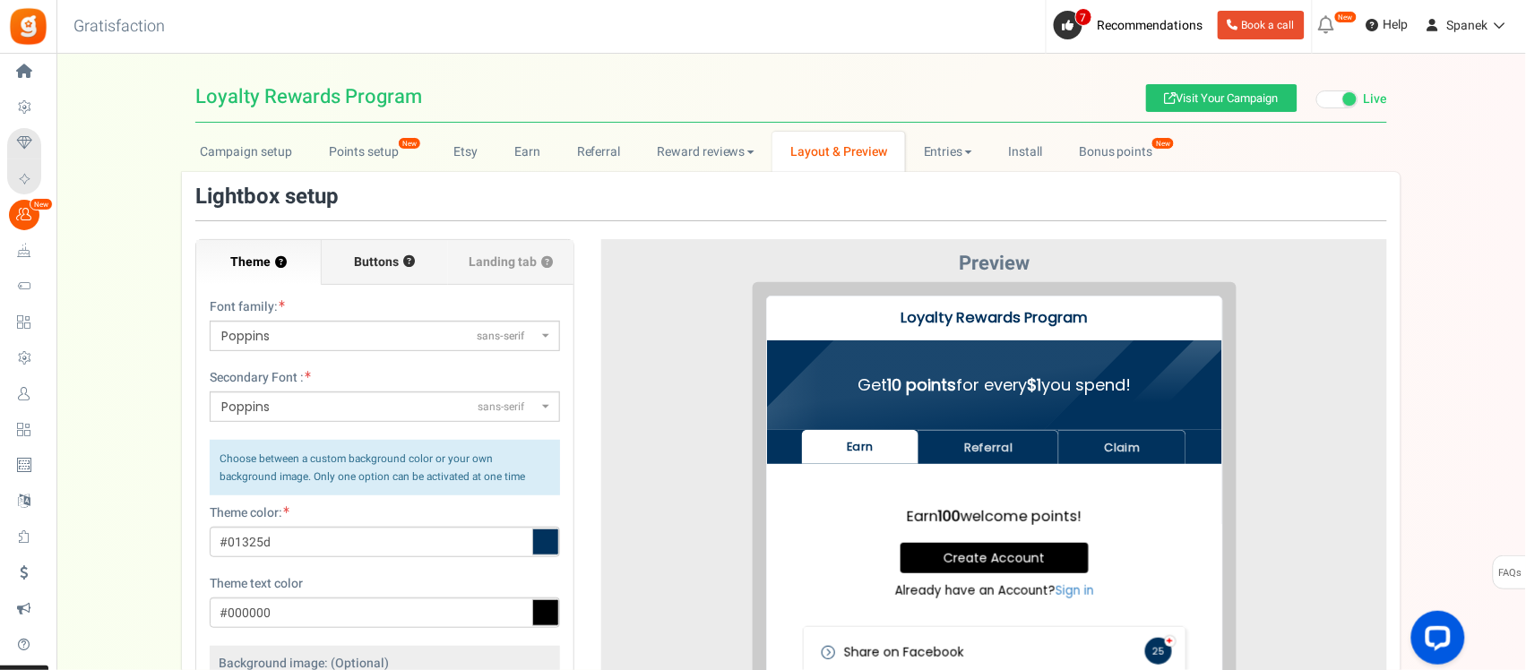
click at [392, 262] on span "Buttons" at bounding box center [377, 263] width 45 height 18
click at [0, 0] on input "Buttons ?" at bounding box center [0, 0] width 0 height 0
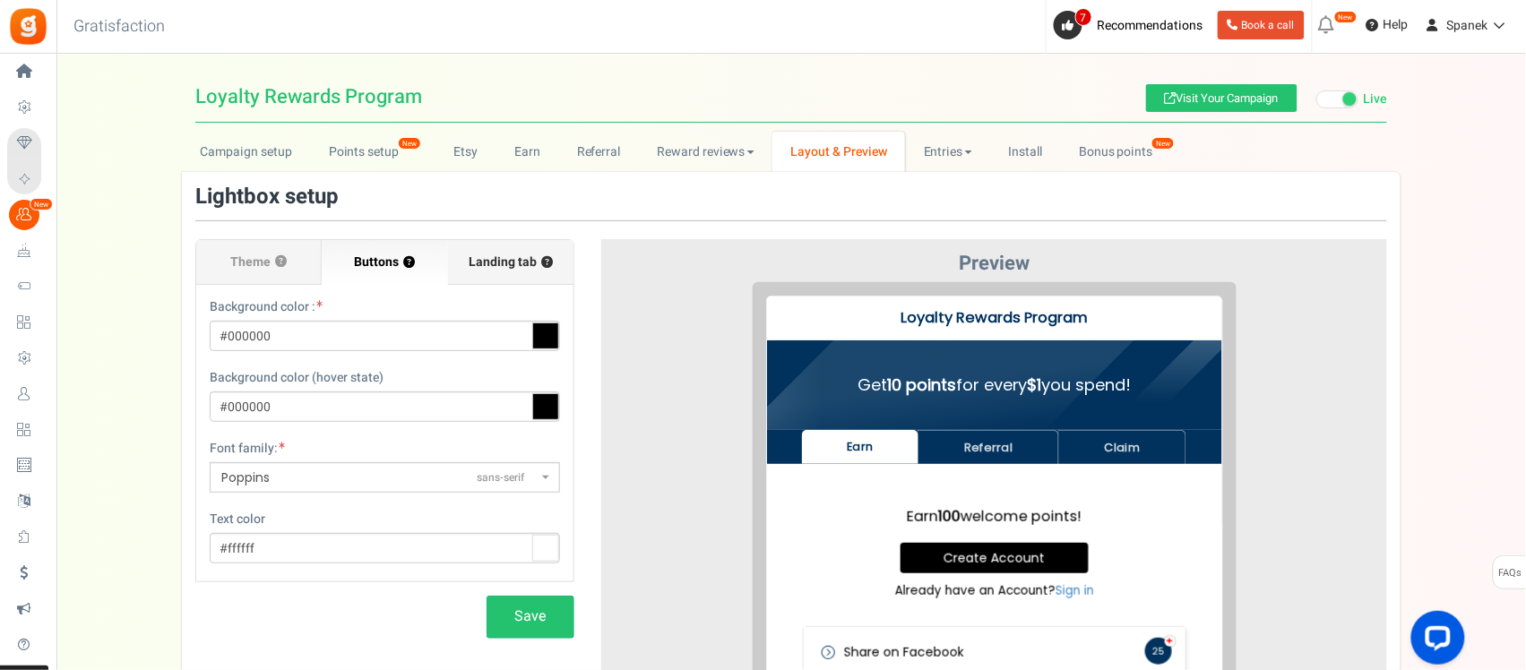
click at [463, 257] on label "Landing tab ?" at bounding box center [510, 262] width 125 height 45
click at [0, 0] on input "Landing tab ?" at bounding box center [0, 0] width 0 height 0
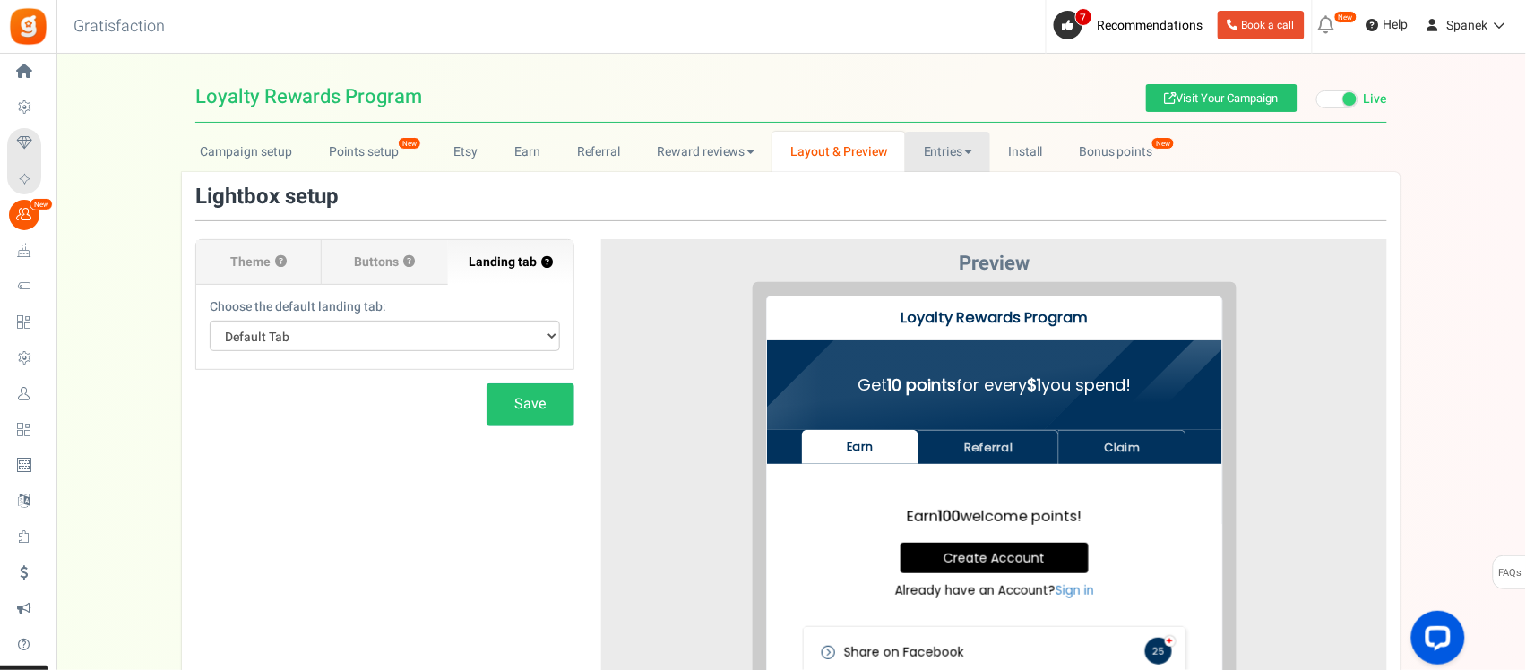
click at [941, 154] on link "Entries" at bounding box center [947, 152] width 85 height 40
click at [530, 153] on link "Earn" at bounding box center [527, 152] width 63 height 40
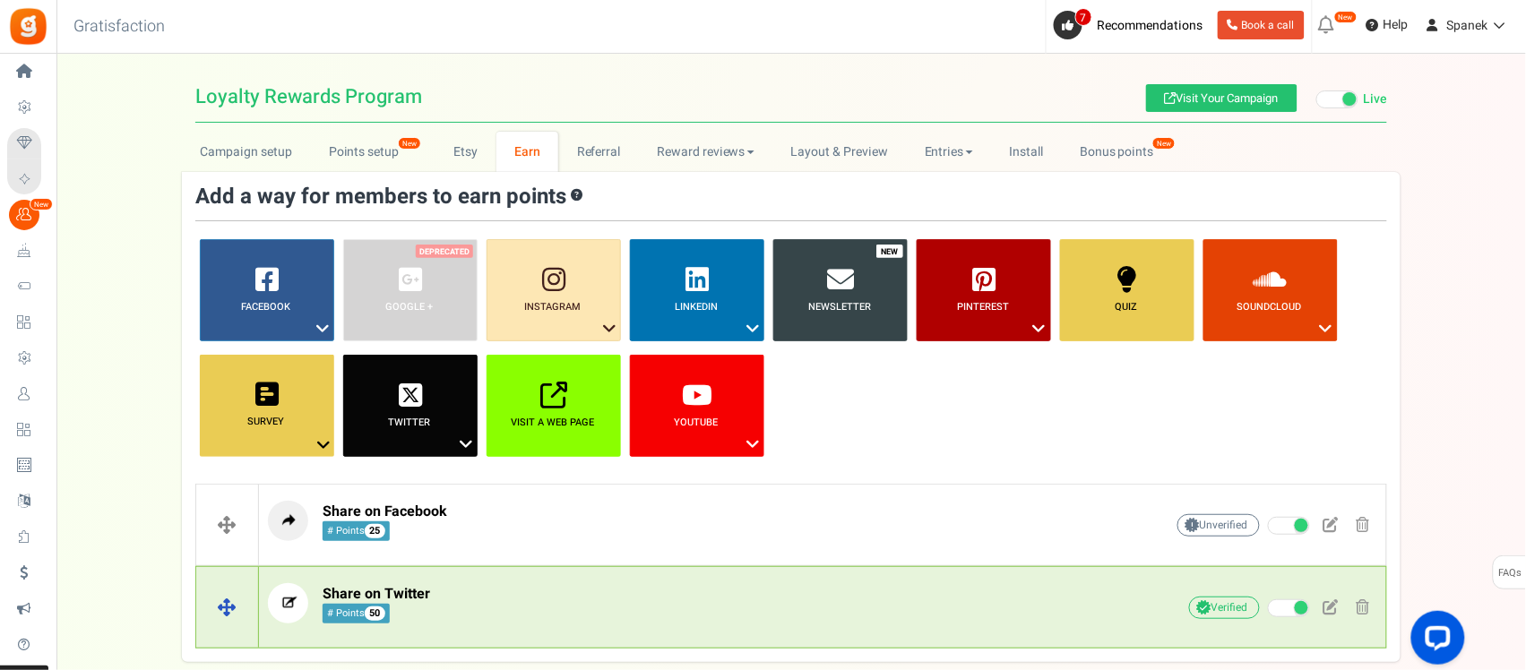
click at [298, 603] on icon at bounding box center [288, 603] width 40 height 40
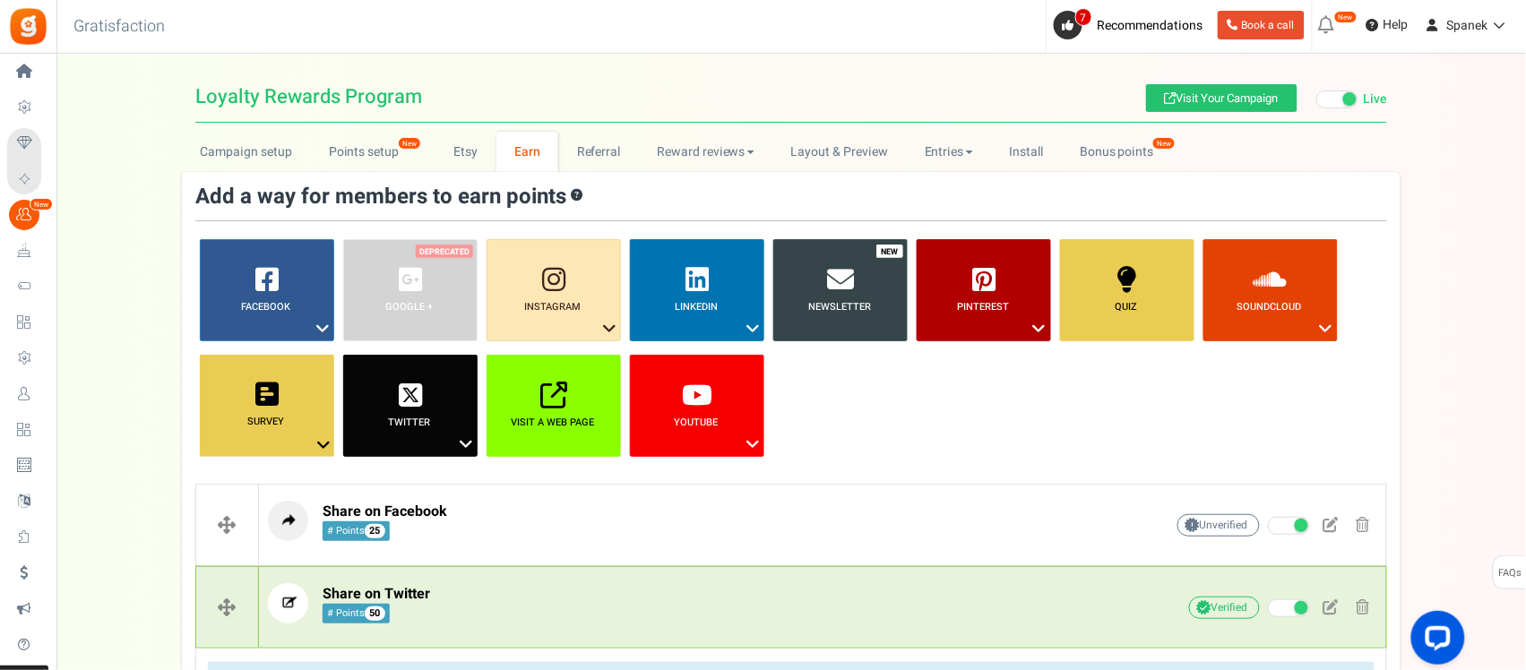
scroll to position [459, 0]
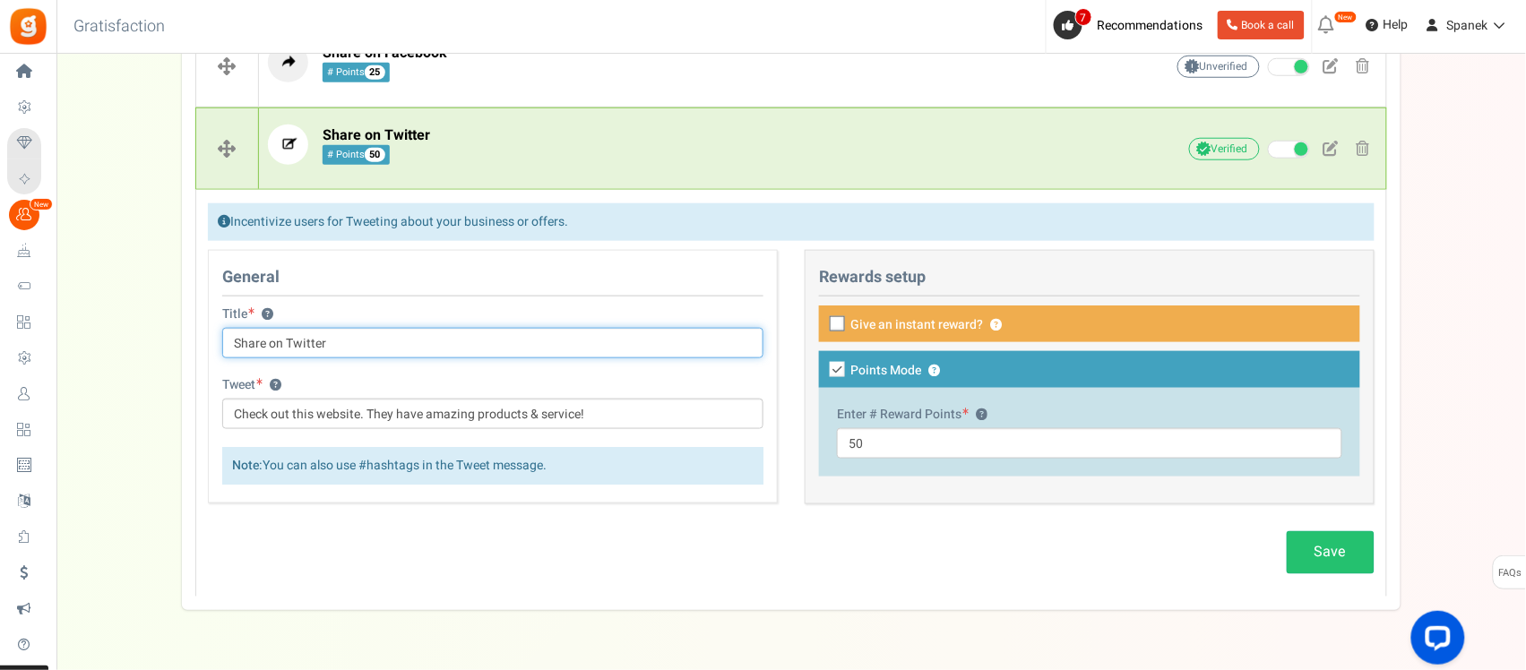
click at [297, 338] on input "Share on Twitter" at bounding box center [492, 343] width 541 height 30
click at [298, 341] on input "Share on Twitter" at bounding box center [492, 343] width 541 height 30
type input "Share on x"
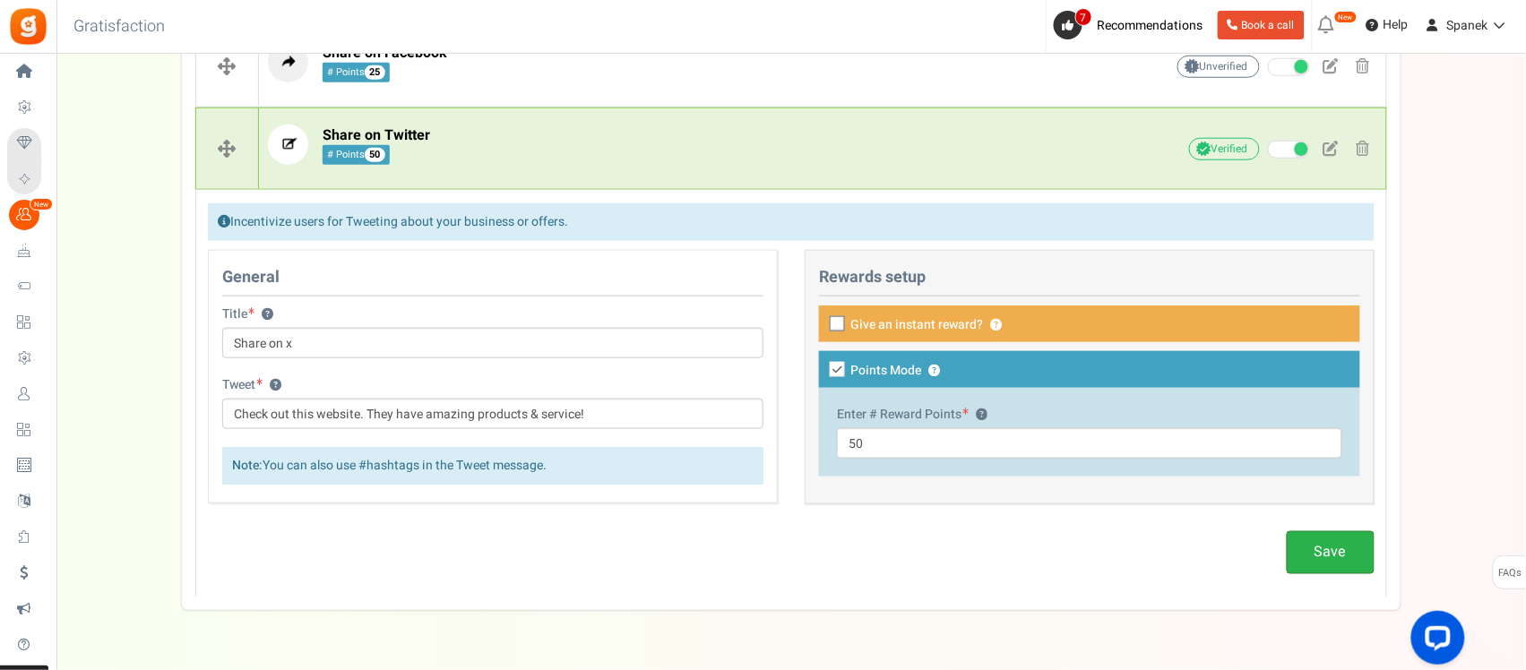
click at [1356, 548] on link "Save" at bounding box center [1331, 552] width 88 height 42
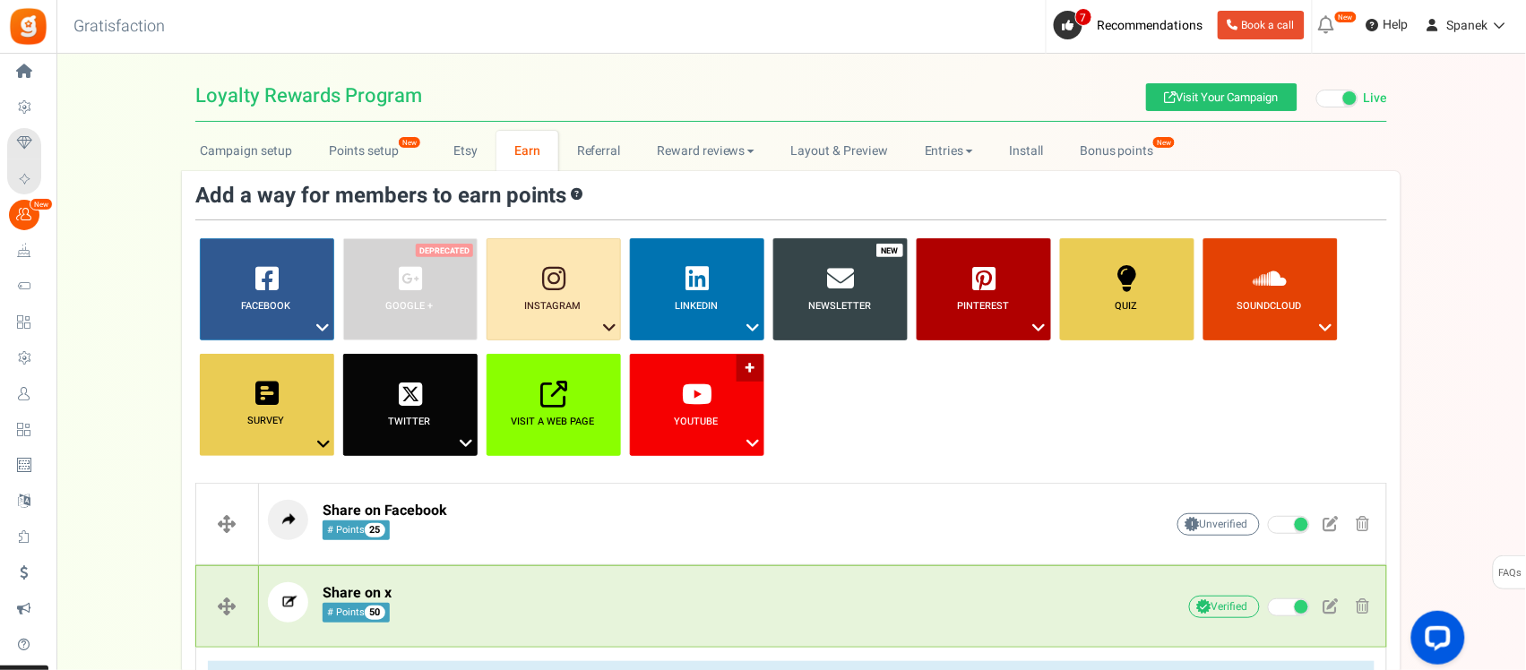
scroll to position [0, 0]
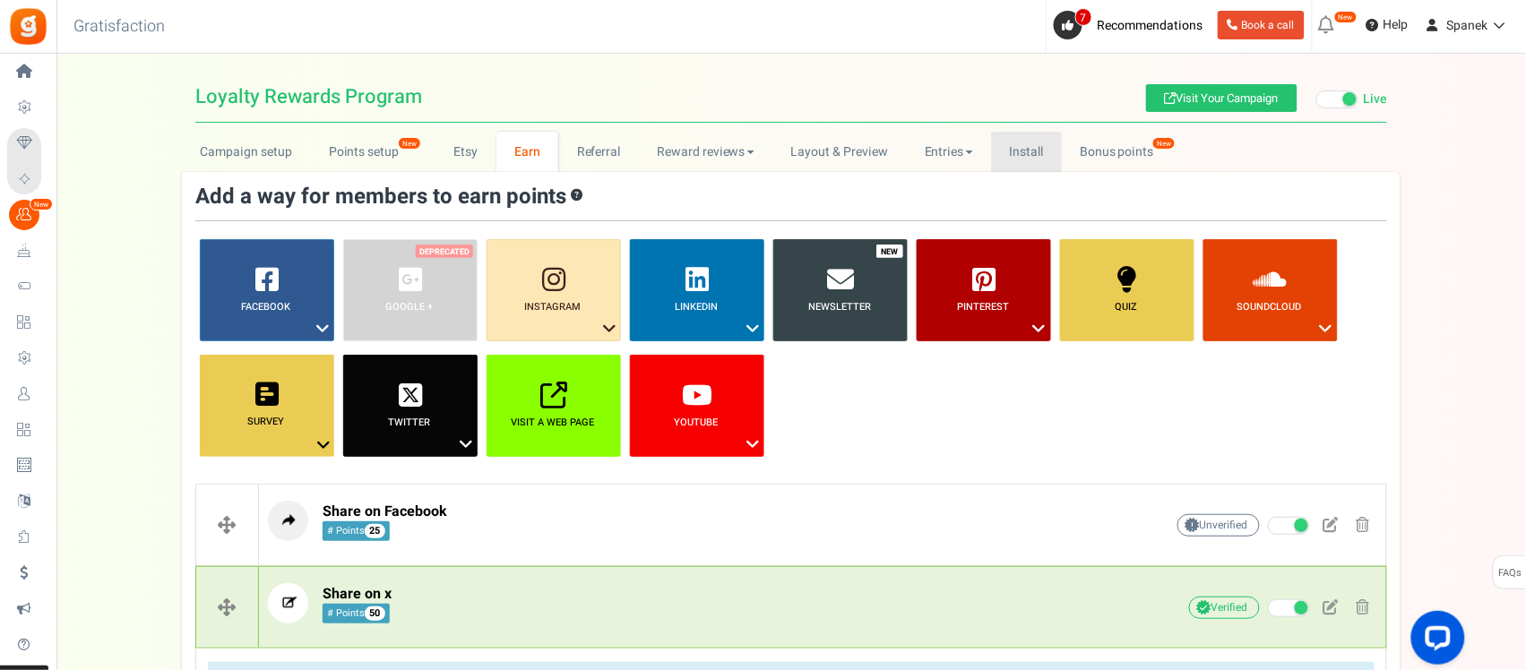
click at [1040, 160] on link "Install" at bounding box center [1026, 152] width 71 height 40
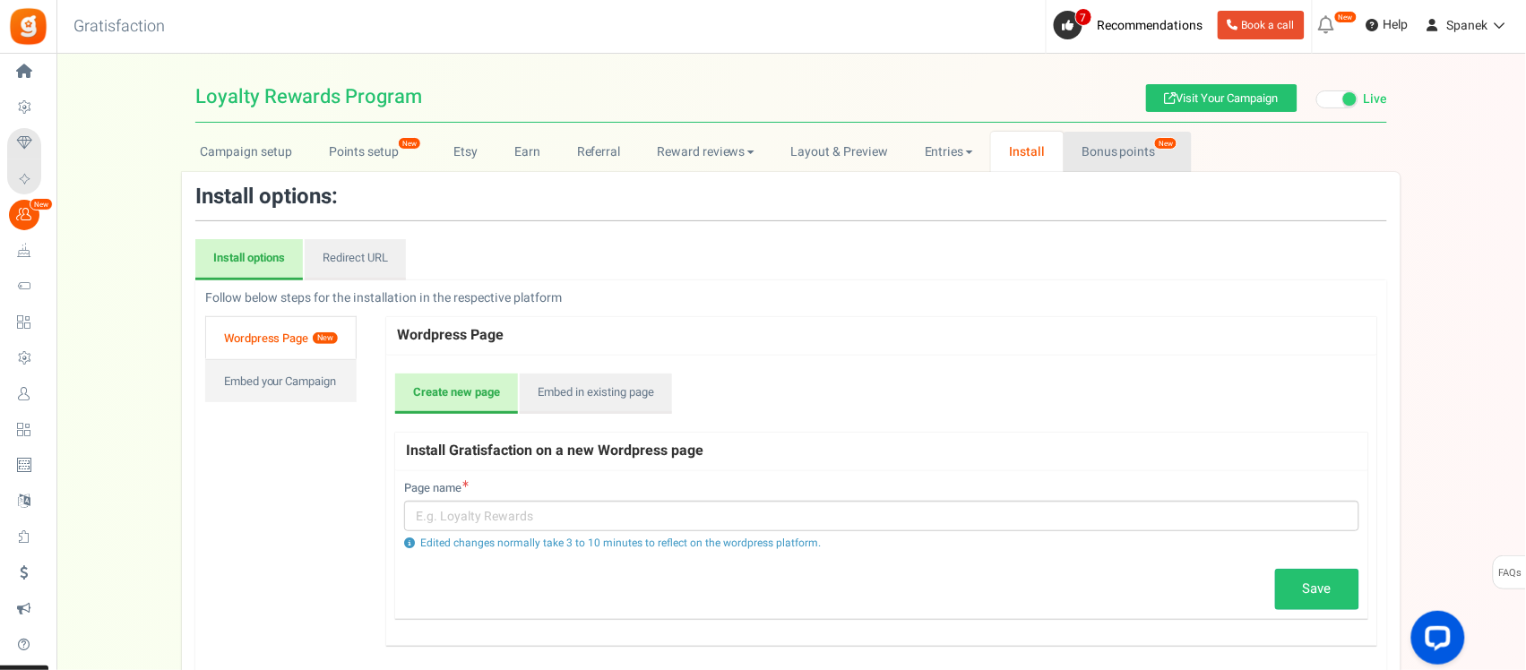
click at [1085, 133] on link "Bonus points New" at bounding box center [1128, 152] width 128 height 40
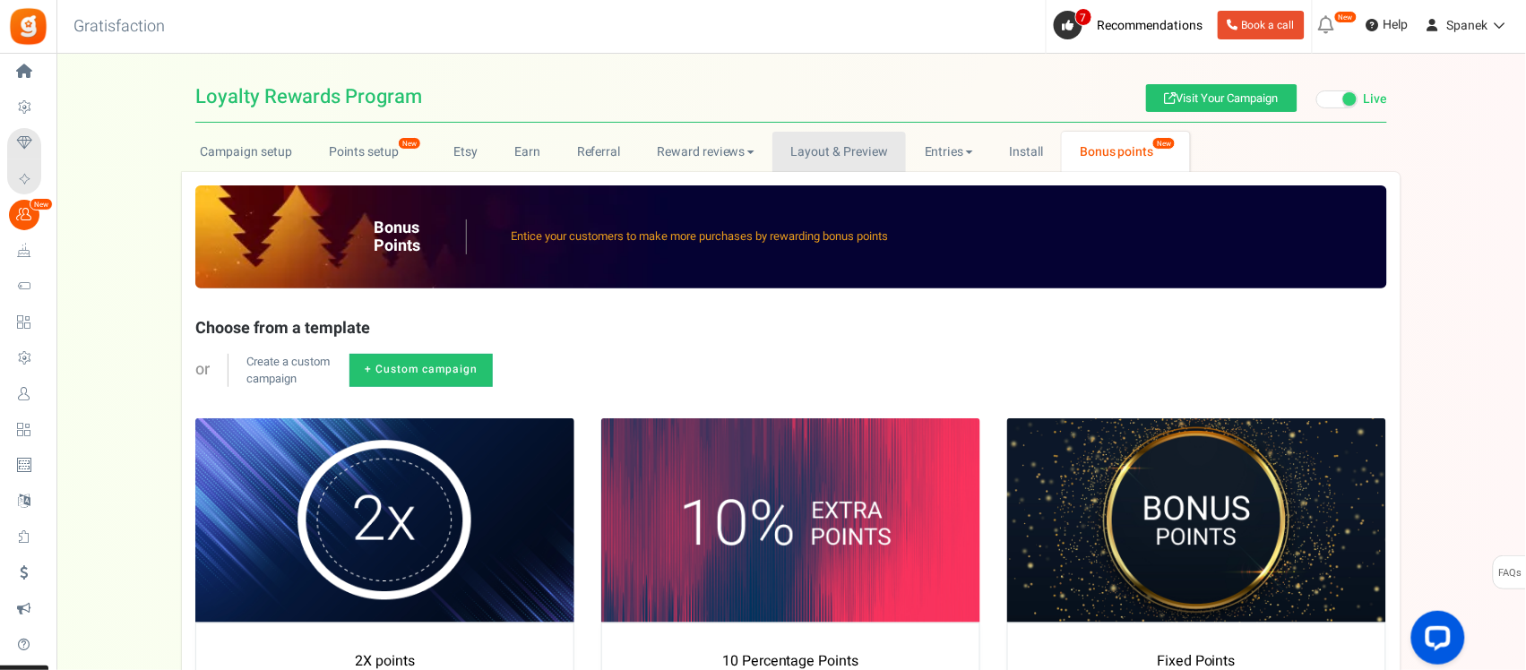
click at [825, 151] on link "Layout & Preview" at bounding box center [839, 152] width 134 height 40
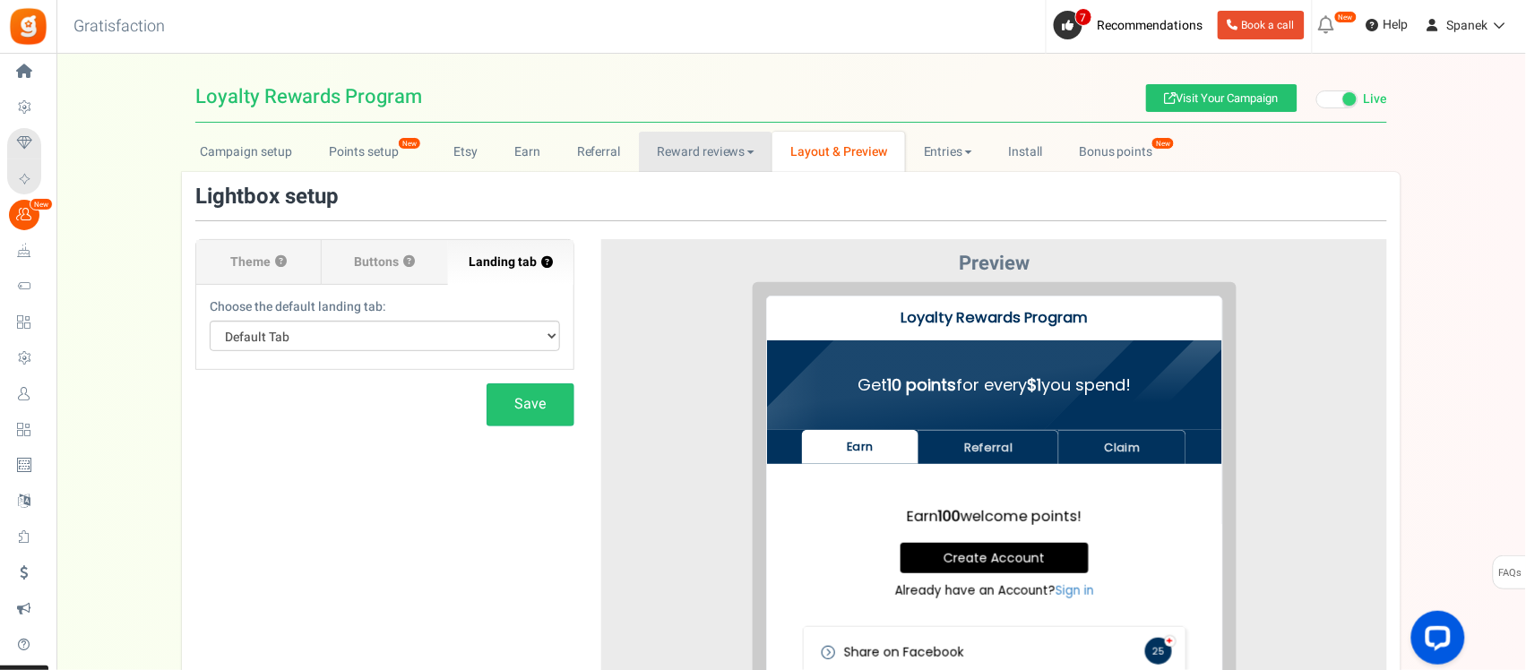
click at [697, 157] on link "Reward reviews" at bounding box center [706, 152] width 134 height 40
click at [683, 191] on link "WOO" at bounding box center [710, 191] width 143 height 26
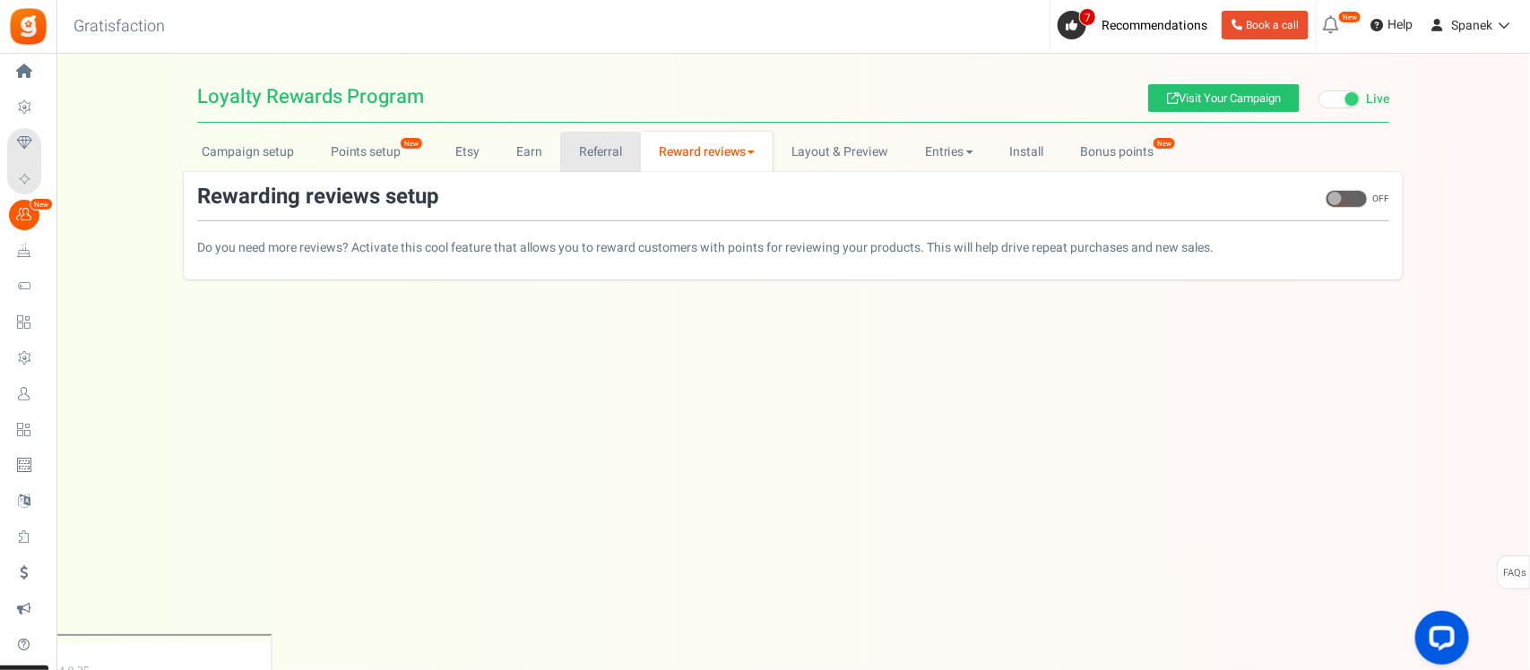
click at [610, 161] on link "Referral" at bounding box center [600, 152] width 81 height 40
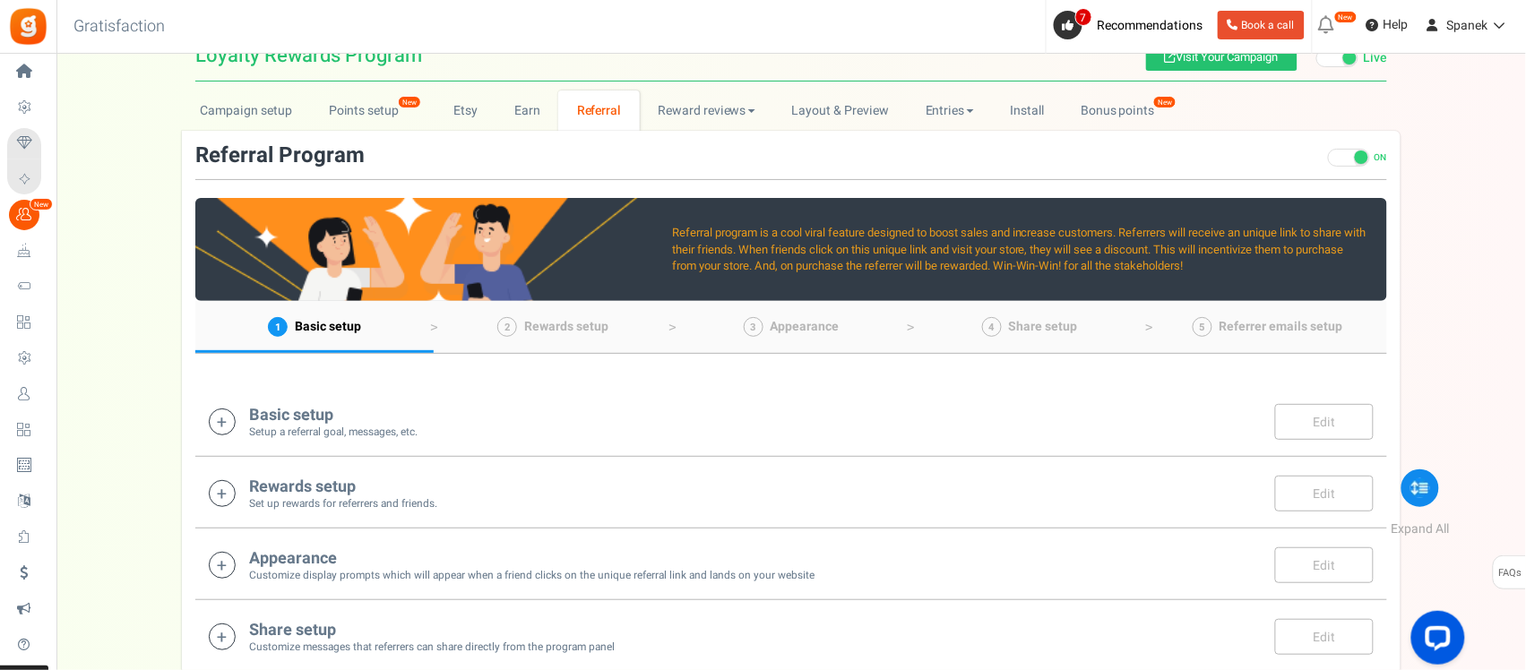
scroll to position [112, 0]
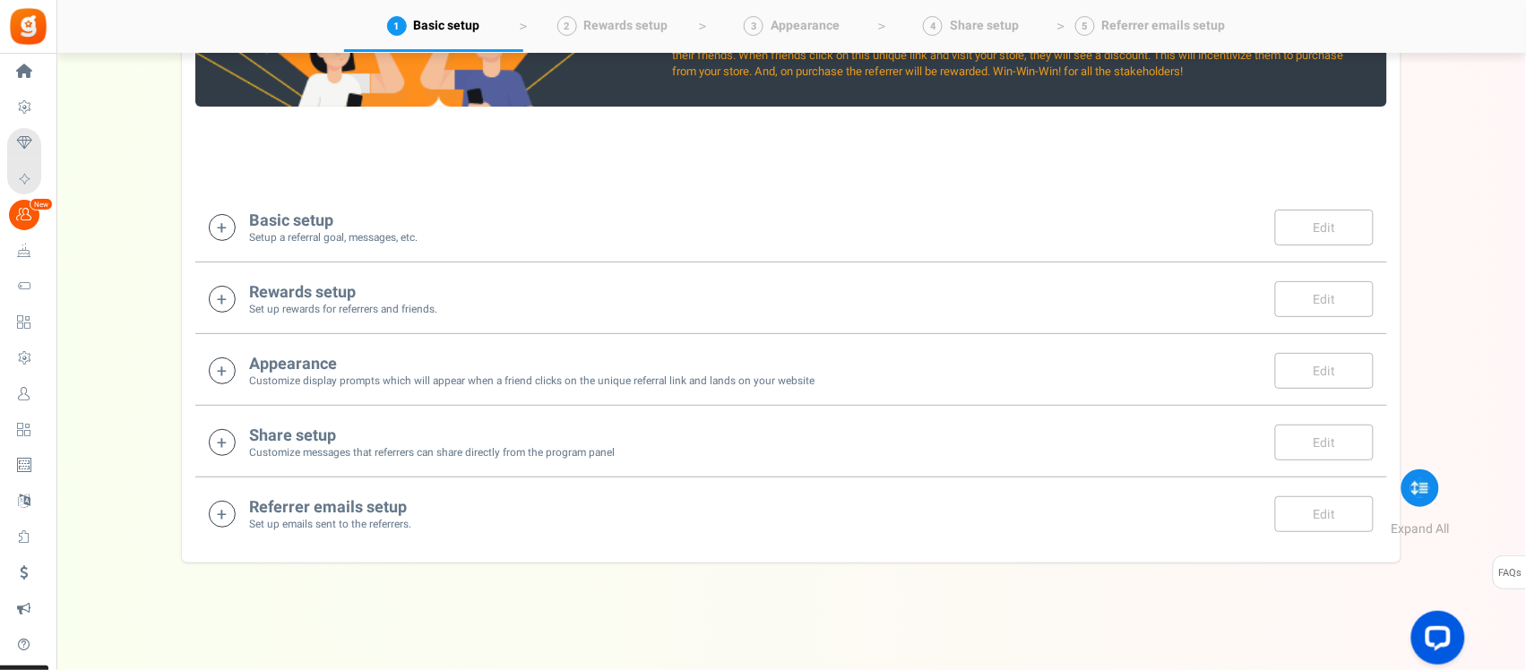
click at [579, 370] on h4 "Appearance" at bounding box center [531, 365] width 565 height 18
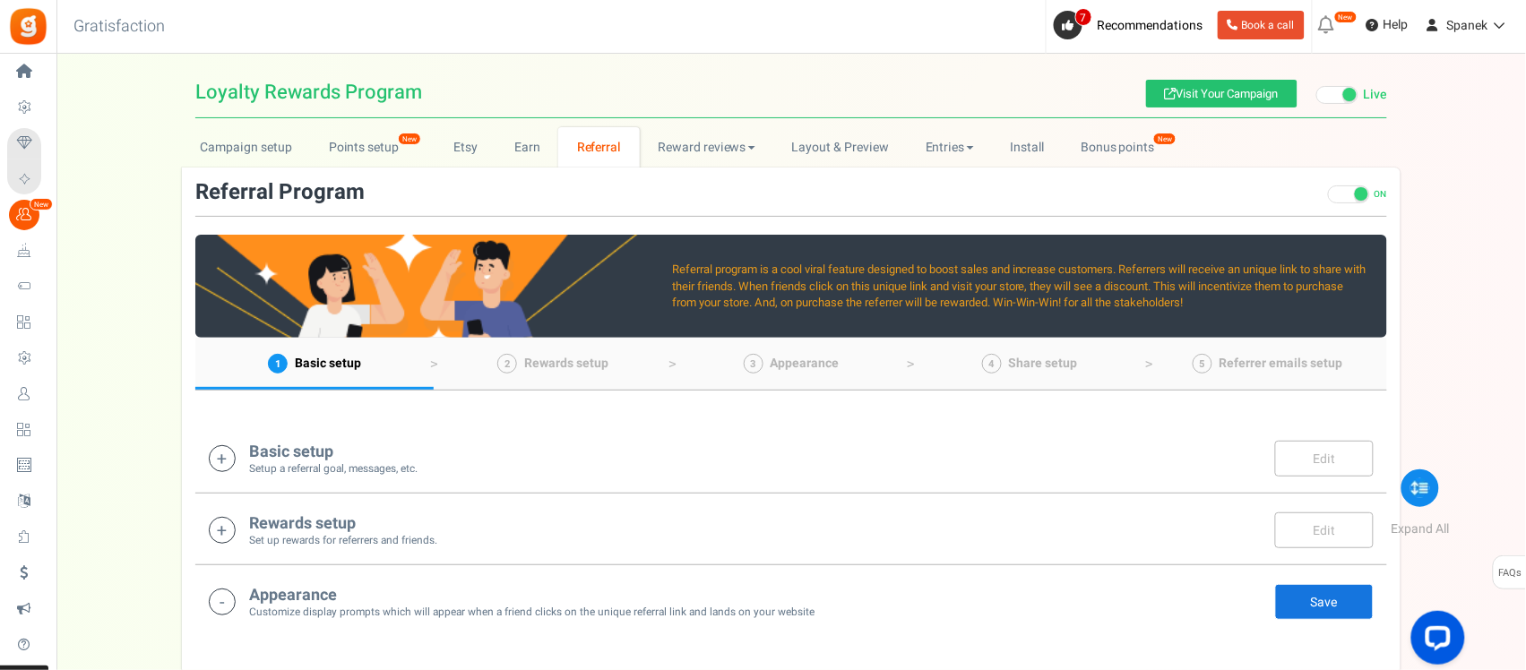
scroll to position [0, 0]
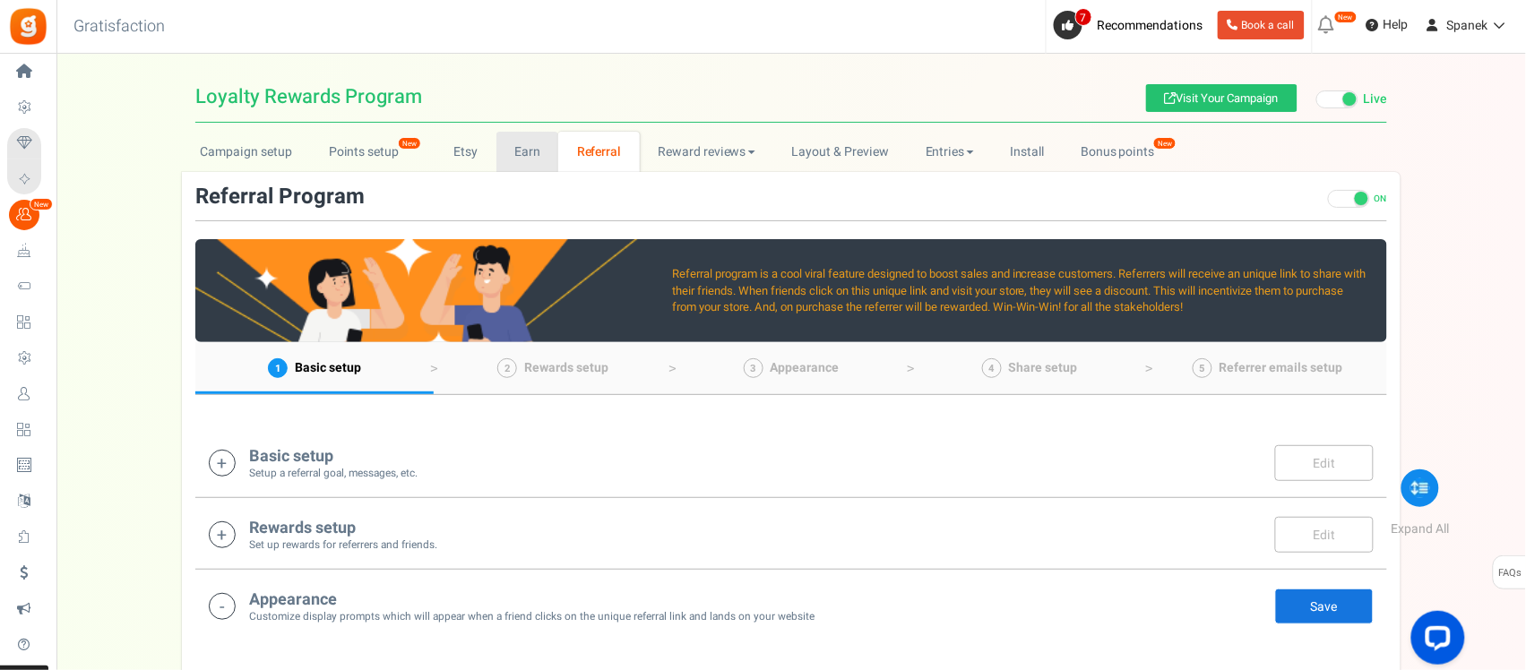
click at [534, 141] on link "Earn" at bounding box center [527, 152] width 63 height 40
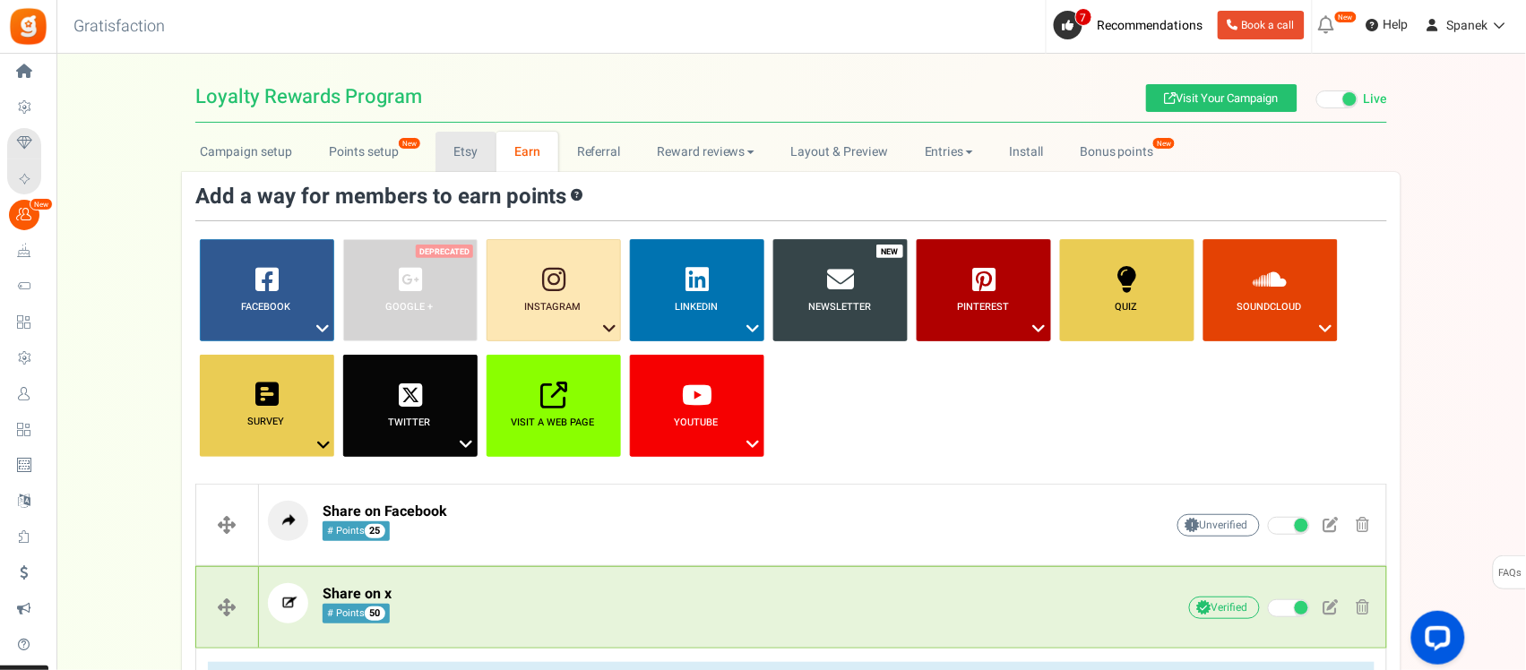
click at [467, 152] on link "Etsy" at bounding box center [466, 152] width 61 height 40
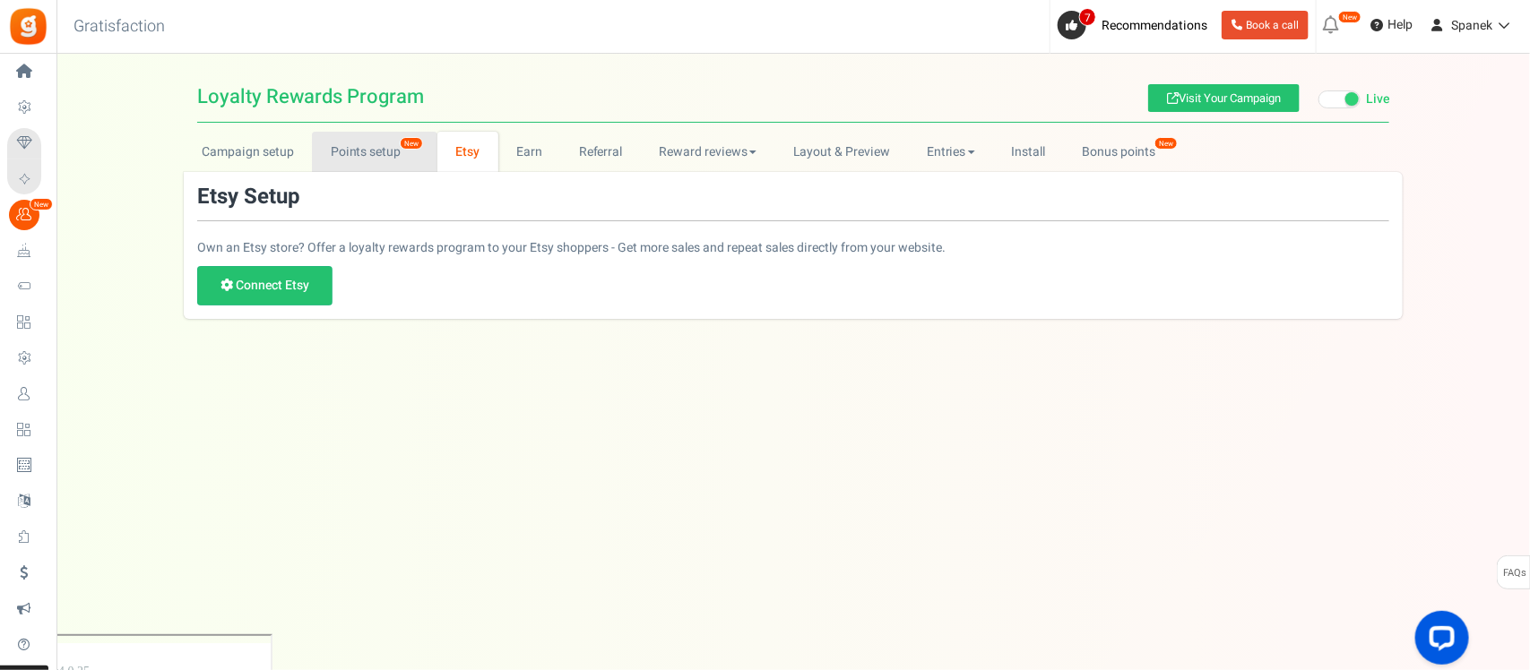
click at [354, 158] on link "Points setup New" at bounding box center [374, 152] width 125 height 40
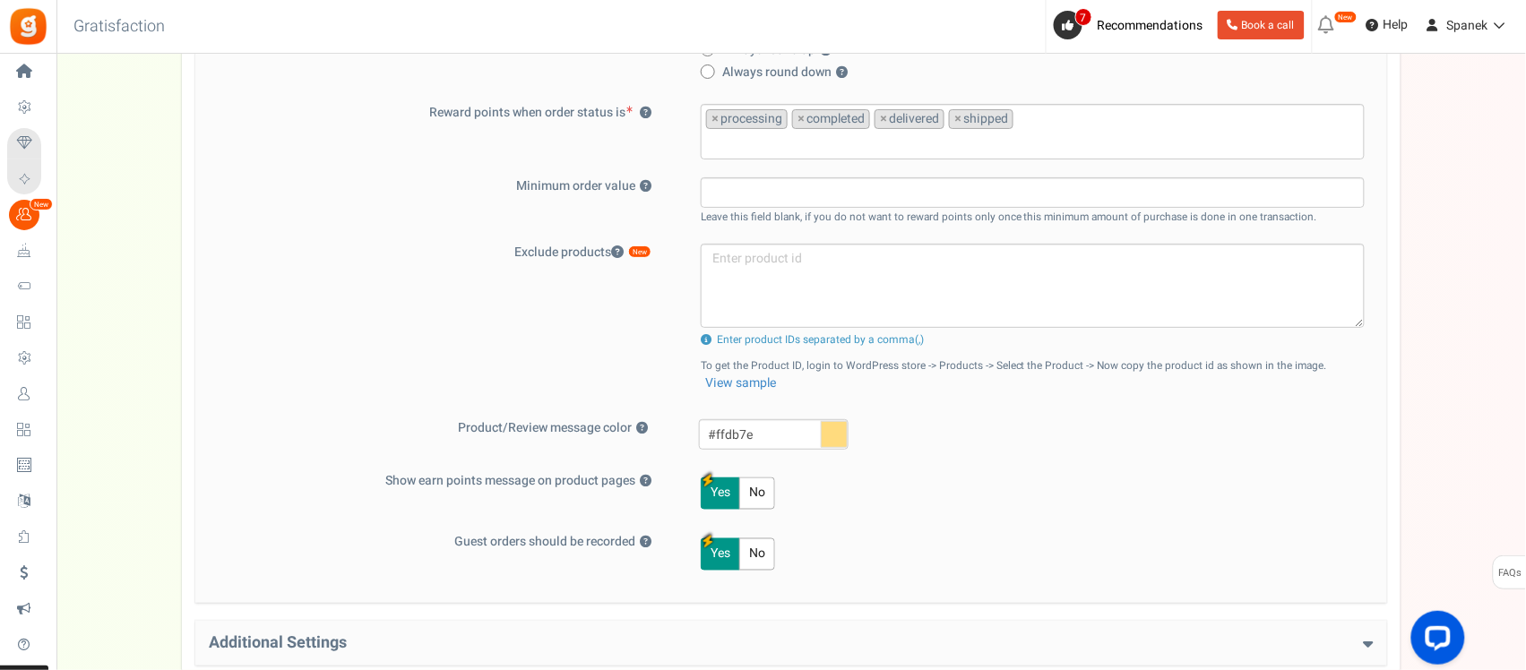
scroll to position [560, 0]
click at [841, 427] on icon at bounding box center [834, 432] width 27 height 27
click at [841, 427] on input "#ffdb7e" at bounding box center [774, 432] width 150 height 30
click at [942, 428] on div "#ffdb7e" at bounding box center [1039, 434] width 706 height 35
click at [844, 430] on icon at bounding box center [834, 432] width 27 height 27
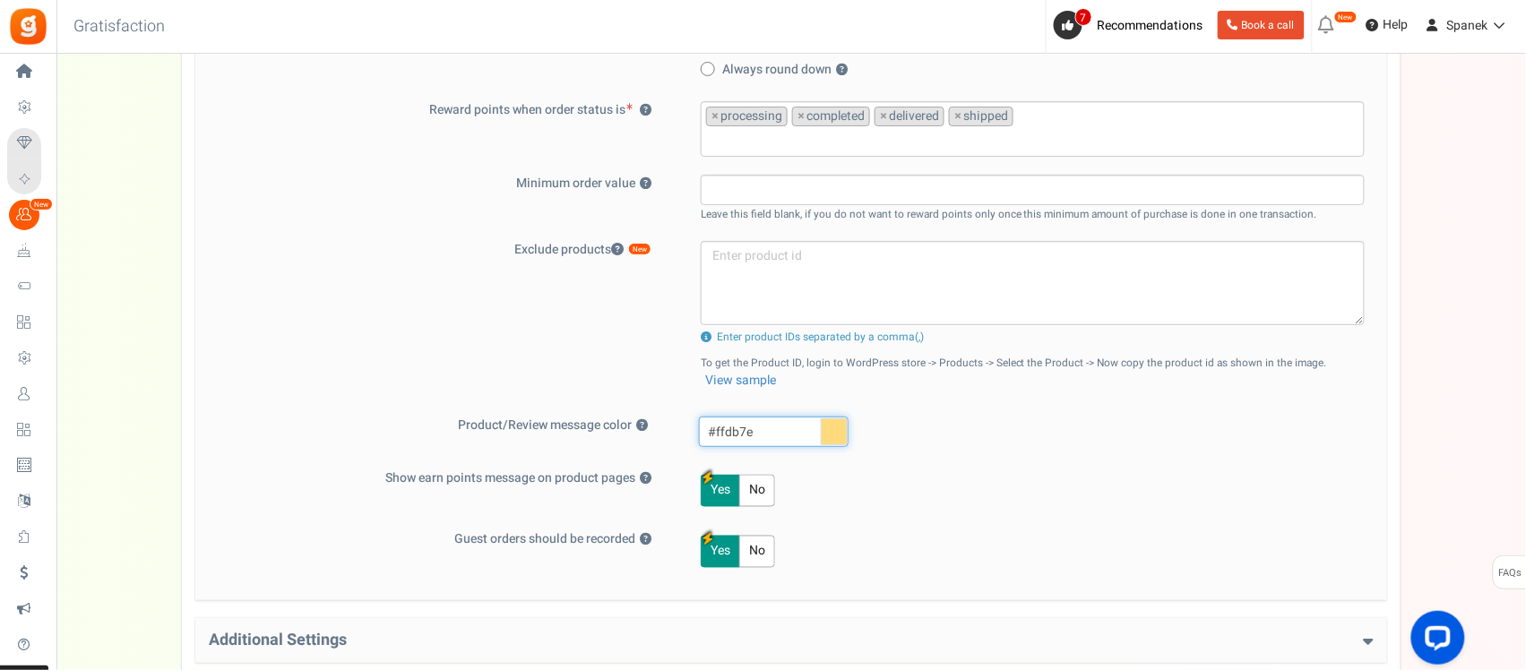
click at [844, 430] on input "#ffdb7e" at bounding box center [774, 432] width 150 height 30
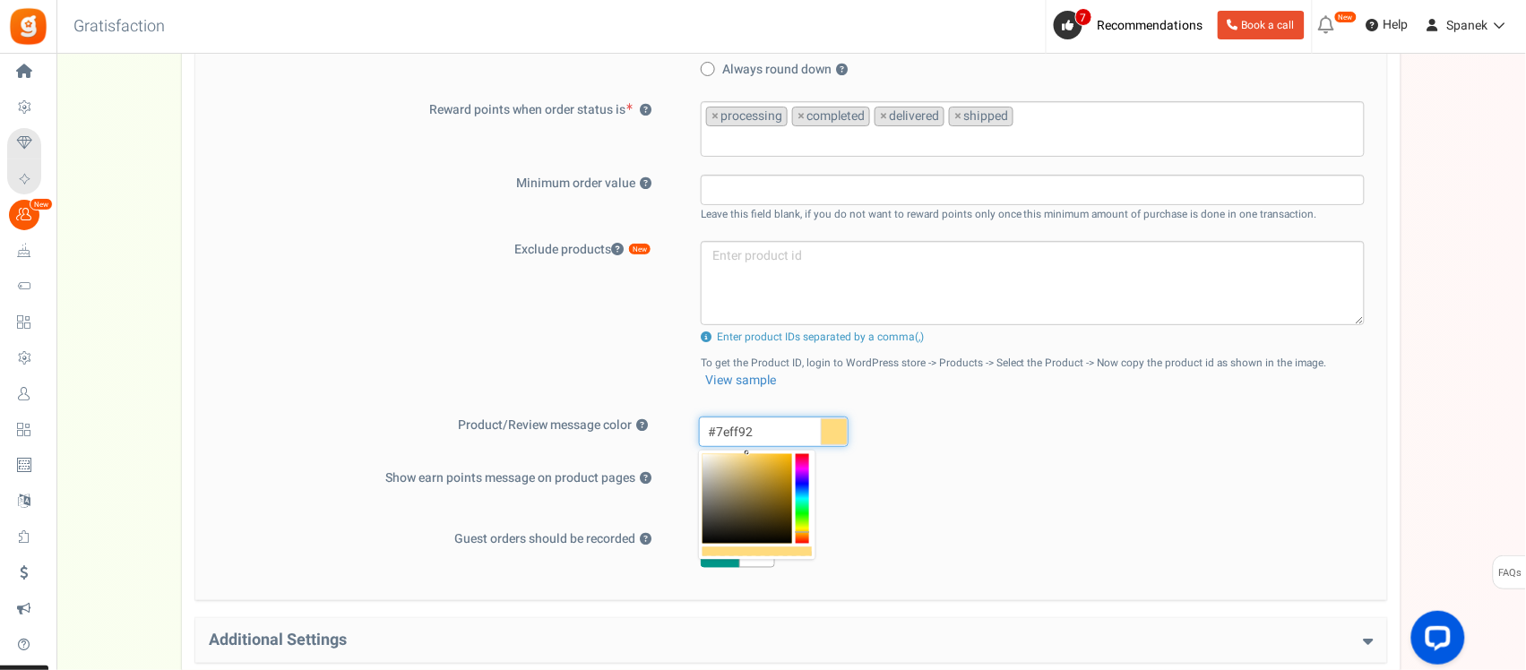
click at [807, 512] on div at bounding box center [802, 499] width 13 height 90
click at [805, 513] on div at bounding box center [802, 499] width 13 height 90
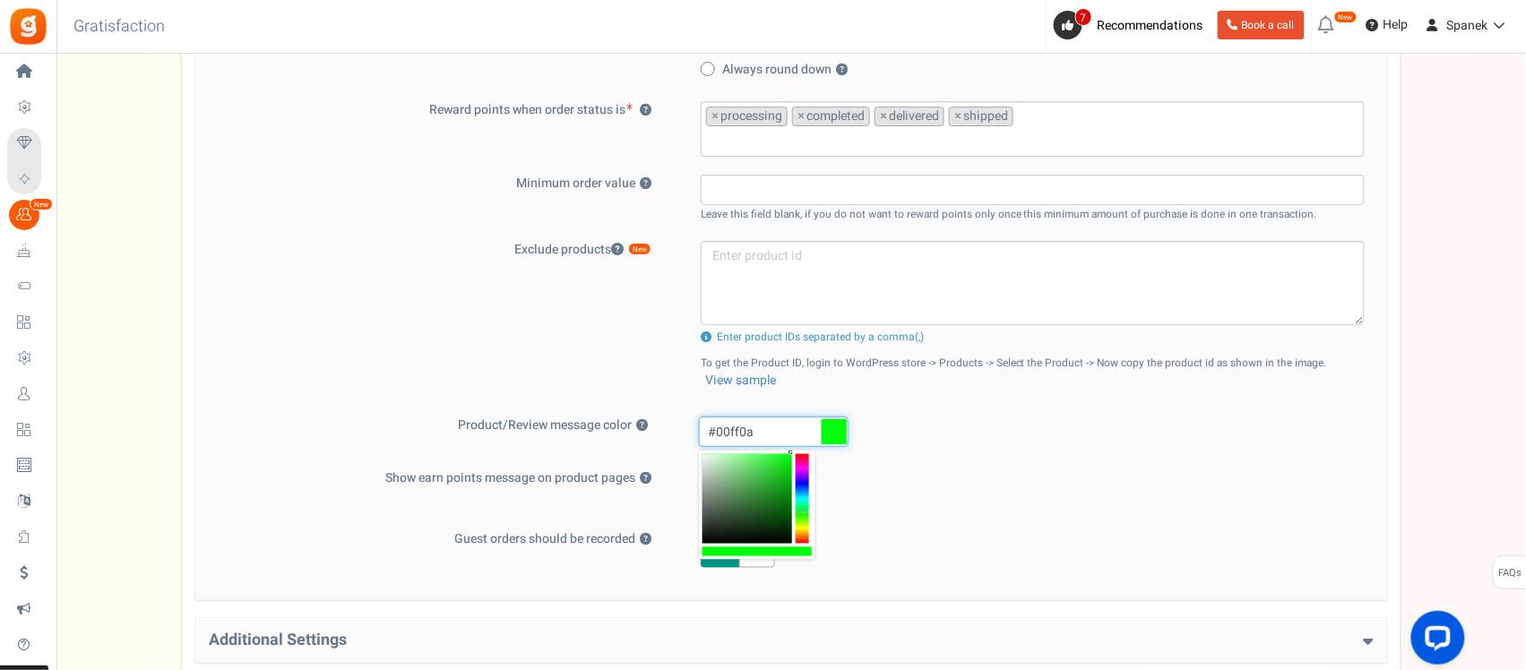
drag, startPoint x: 759, startPoint y: 470, endPoint x: 844, endPoint y: 433, distance: 93.1
click at [844, 433] on body "Install now Back to Home Back to program setup Home Settings Campaigns Purchase…" at bounding box center [763, 245] width 1526 height 1610
drag, startPoint x: 782, startPoint y: 470, endPoint x: 796, endPoint y: 509, distance: 40.8
click at [796, 509] on div at bounding box center [757, 505] width 116 height 109
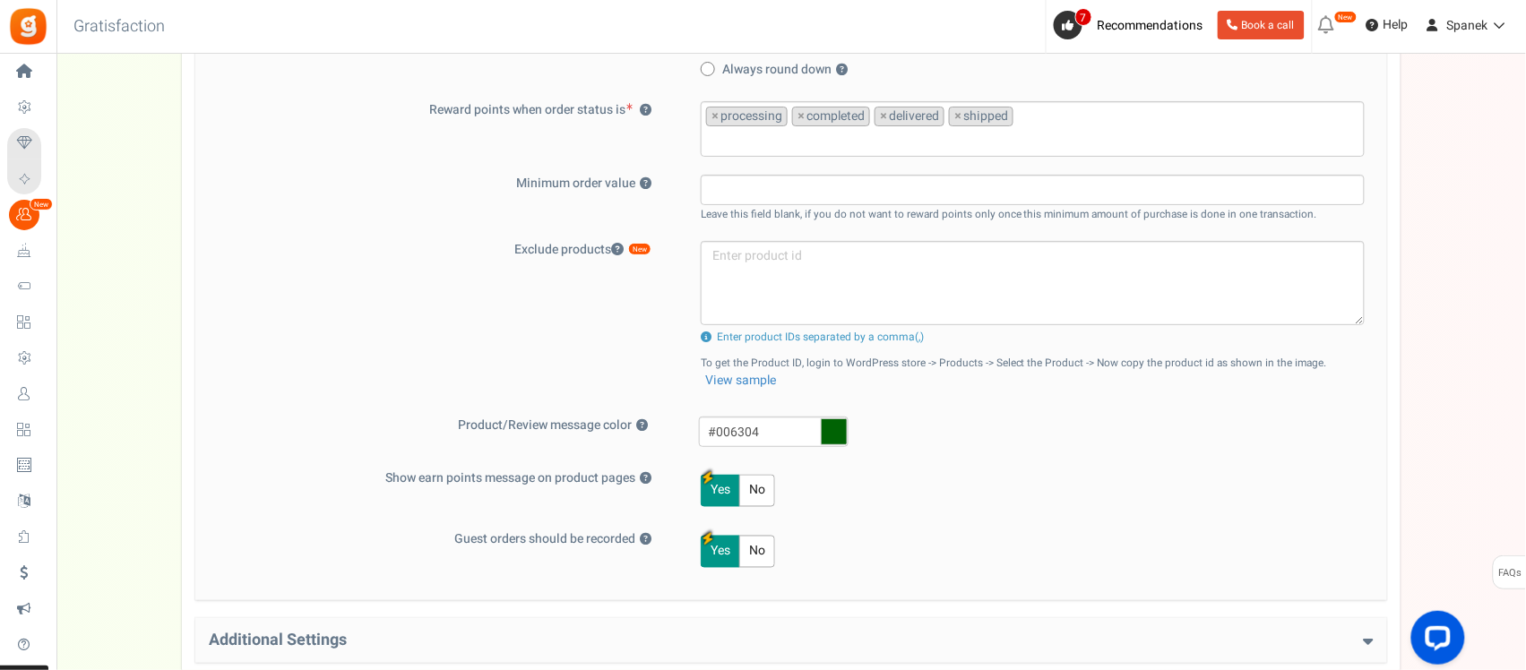
click at [1031, 473] on div "Yes No" at bounding box center [1020, 491] width 687 height 43
click at [836, 436] on icon at bounding box center [834, 432] width 27 height 27
click at [836, 436] on input "#006304" at bounding box center [774, 432] width 150 height 30
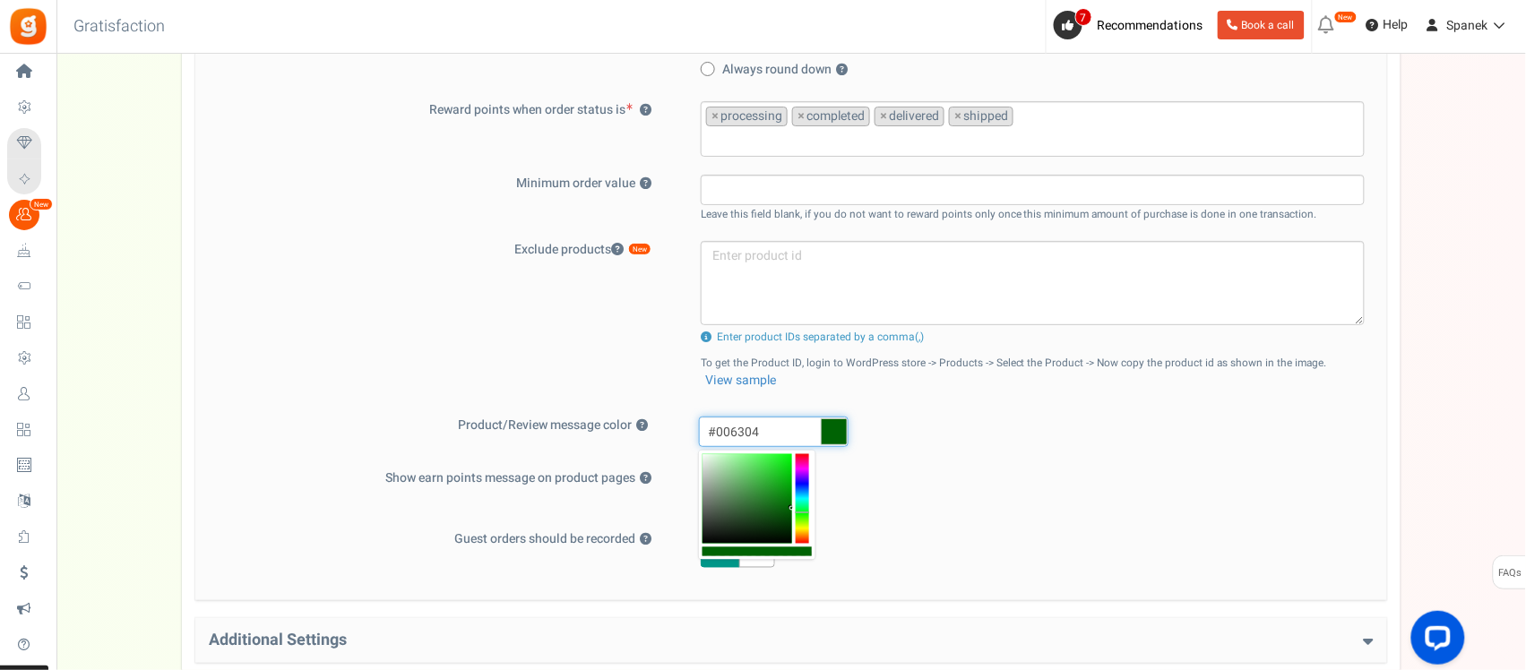
paste input "15471"
type input "#015471"
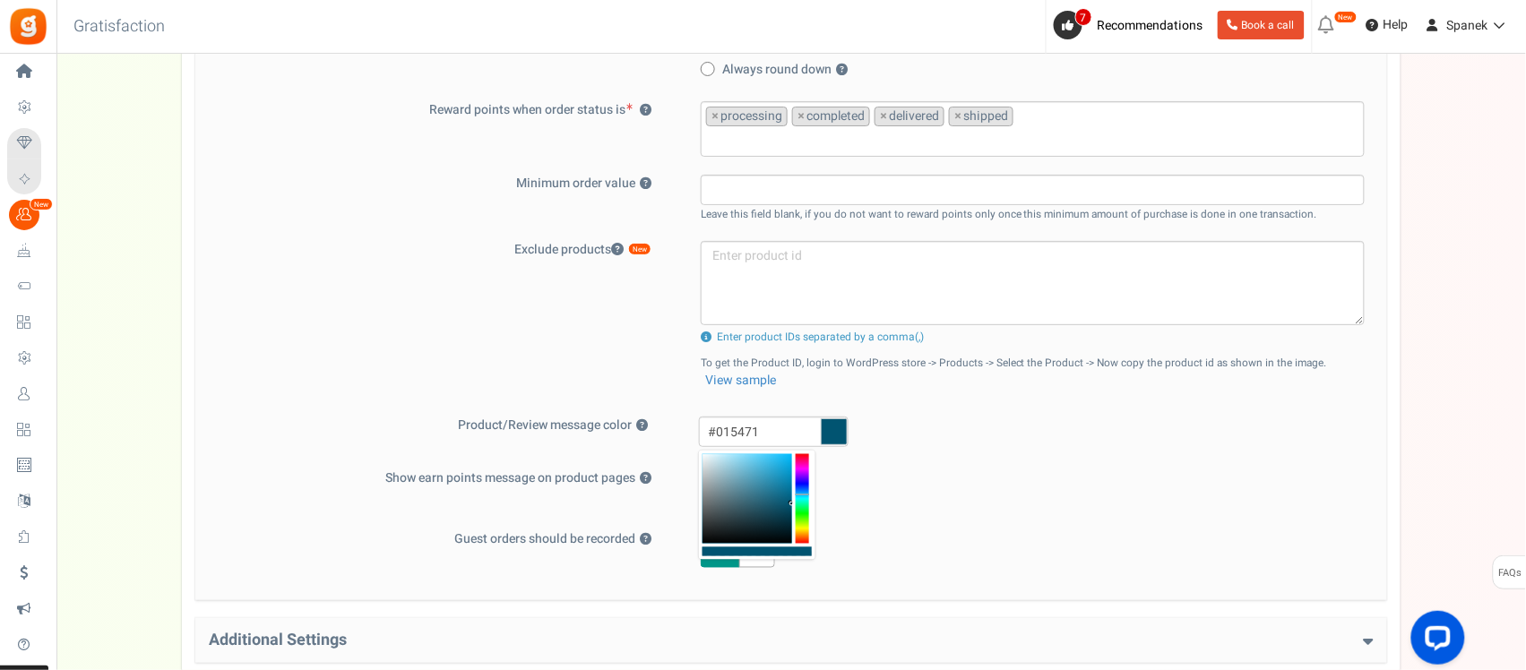
drag, startPoint x: 1053, startPoint y: 449, endPoint x: 1060, endPoint y: 442, distance: 10.1
click at [1054, 449] on div "#015471" at bounding box center [1039, 434] width 706 height 35
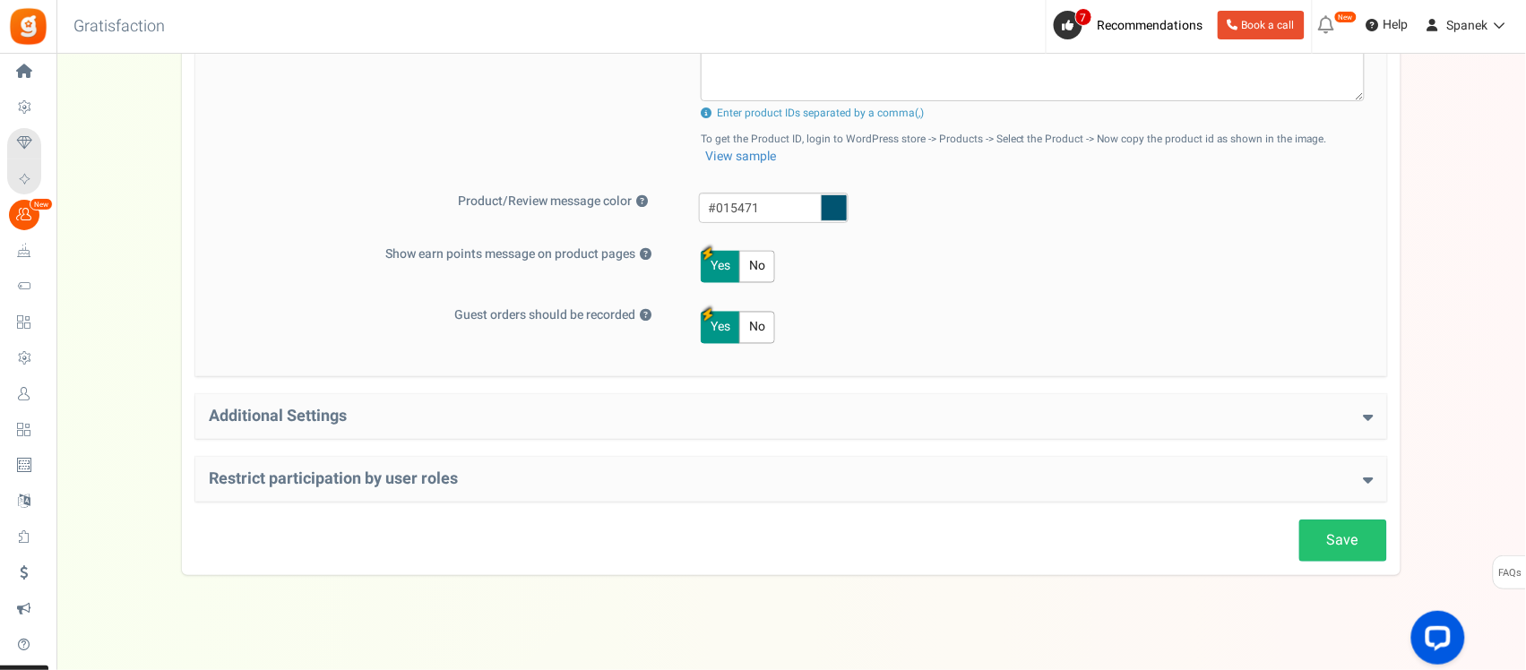
scroll to position [800, 0]
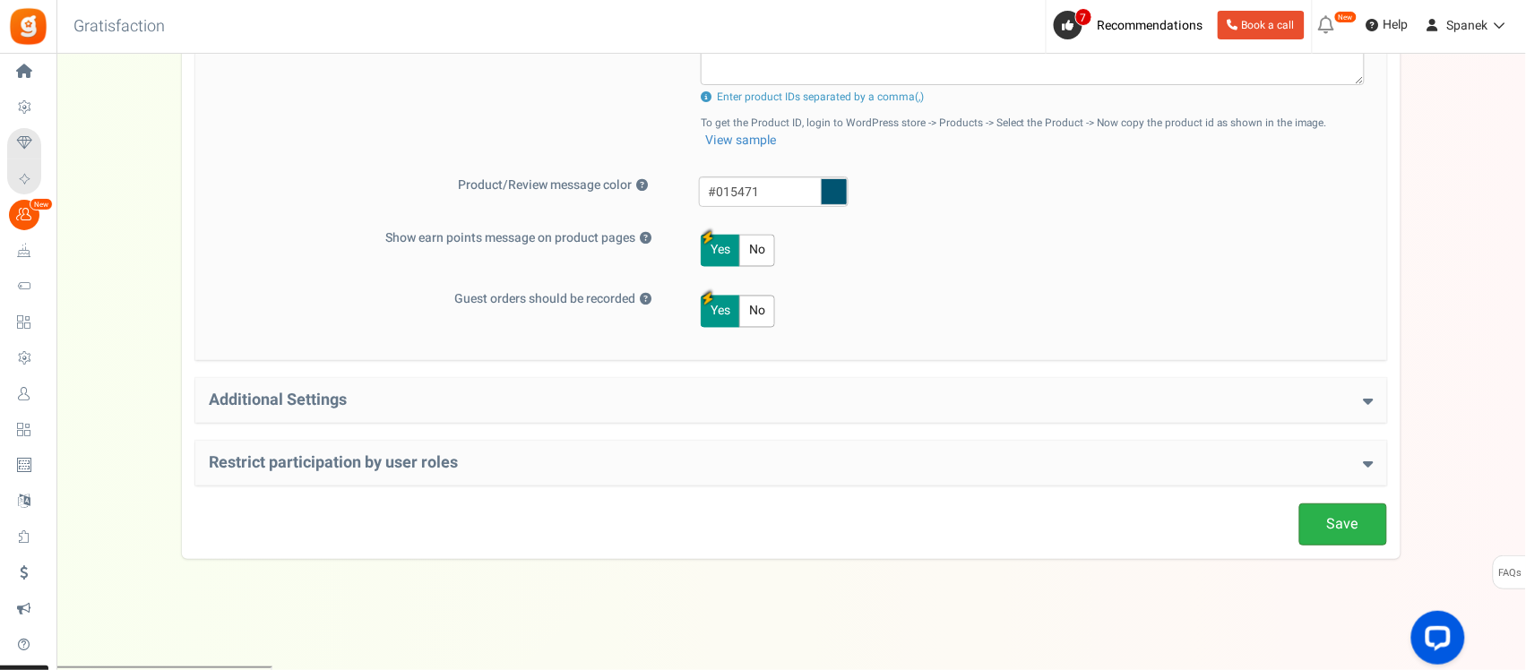
click at [1345, 530] on link "Save" at bounding box center [1343, 525] width 88 height 42
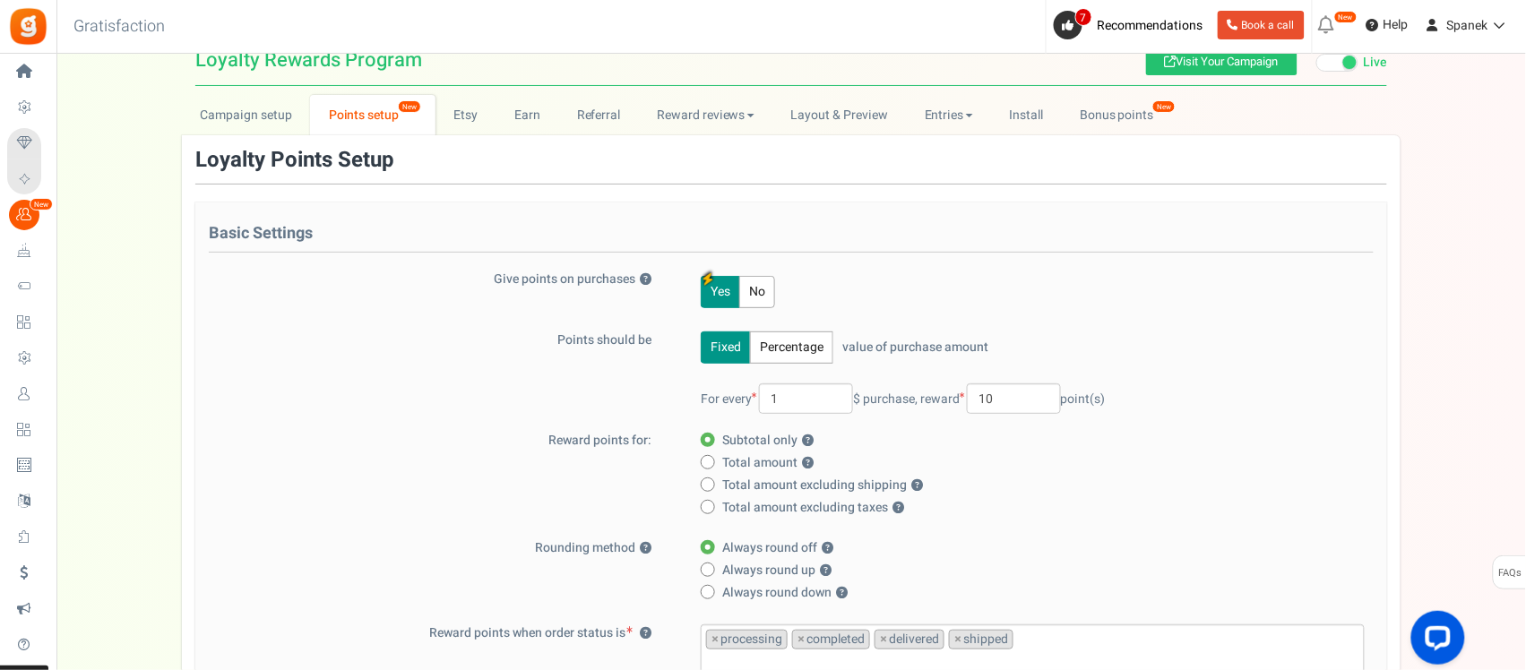
scroll to position [16, 0]
